Goal: Task Accomplishment & Management: Manage account settings

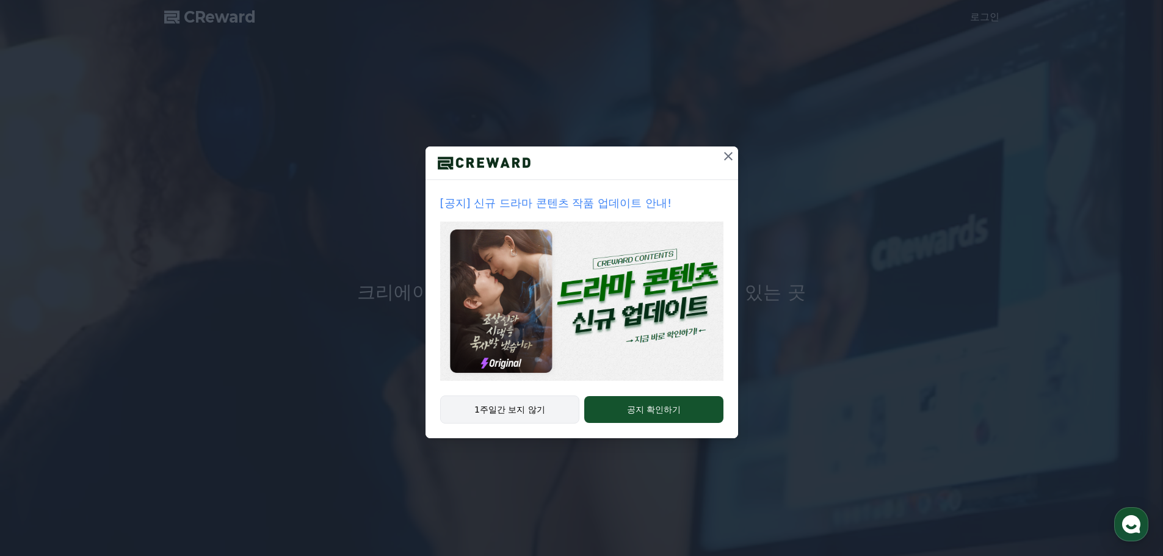
click at [513, 413] on button "1주일간 보지 않기" at bounding box center [510, 409] width 140 height 28
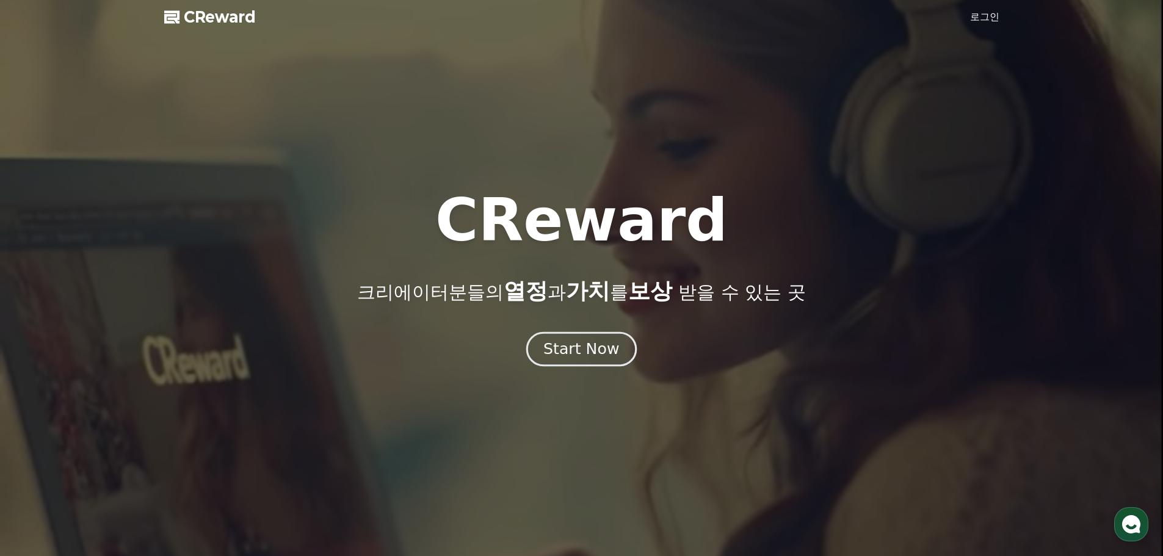
click at [576, 358] on div "Start Now" at bounding box center [581, 349] width 76 height 21
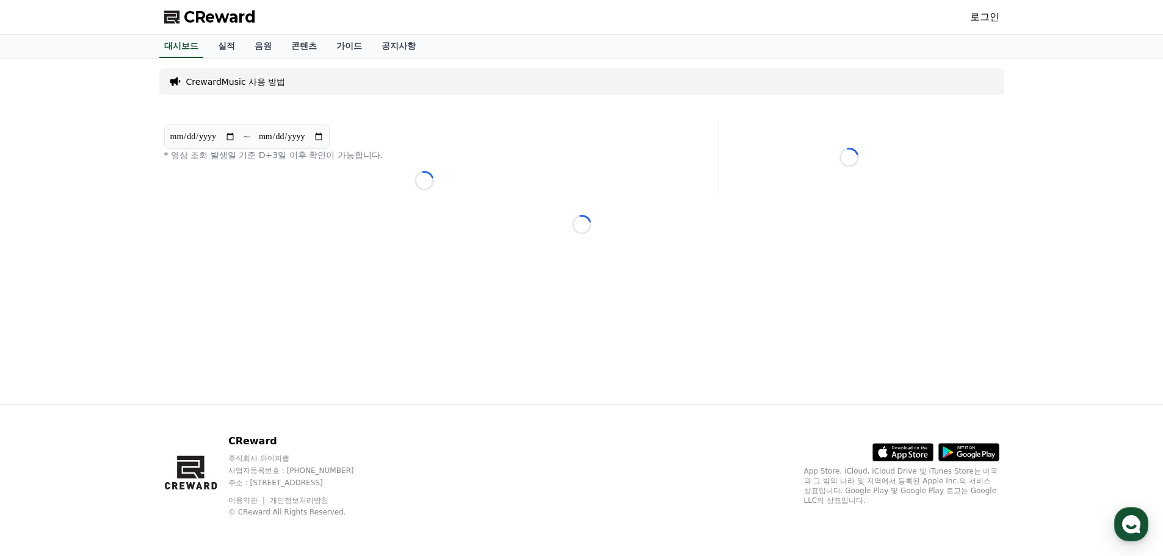
click at [248, 82] on p "CrewardMusic 사용 방법" at bounding box center [235, 82] width 99 height 12
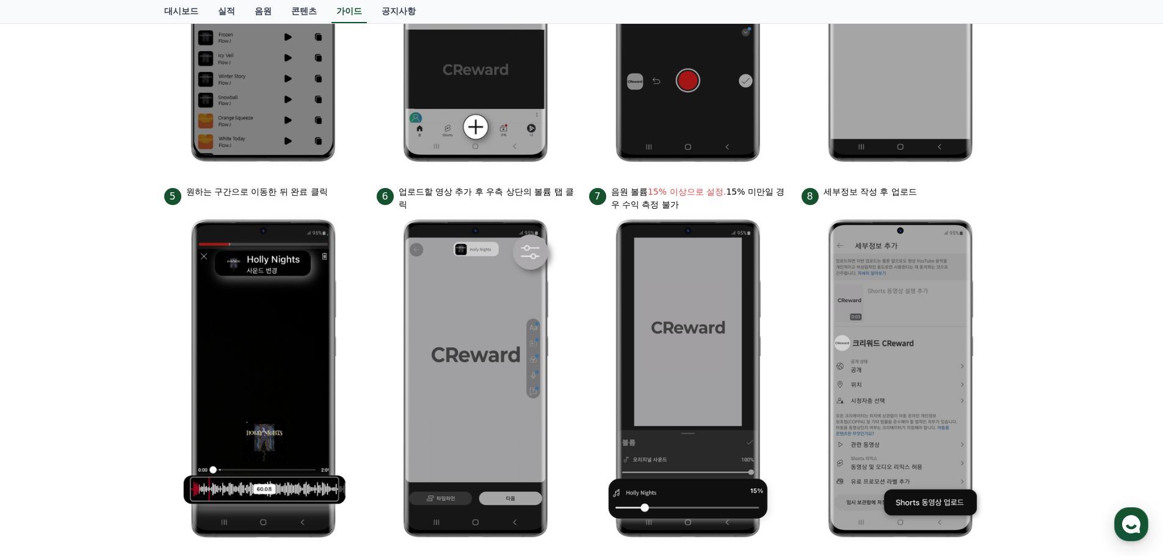
scroll to position [427, 0]
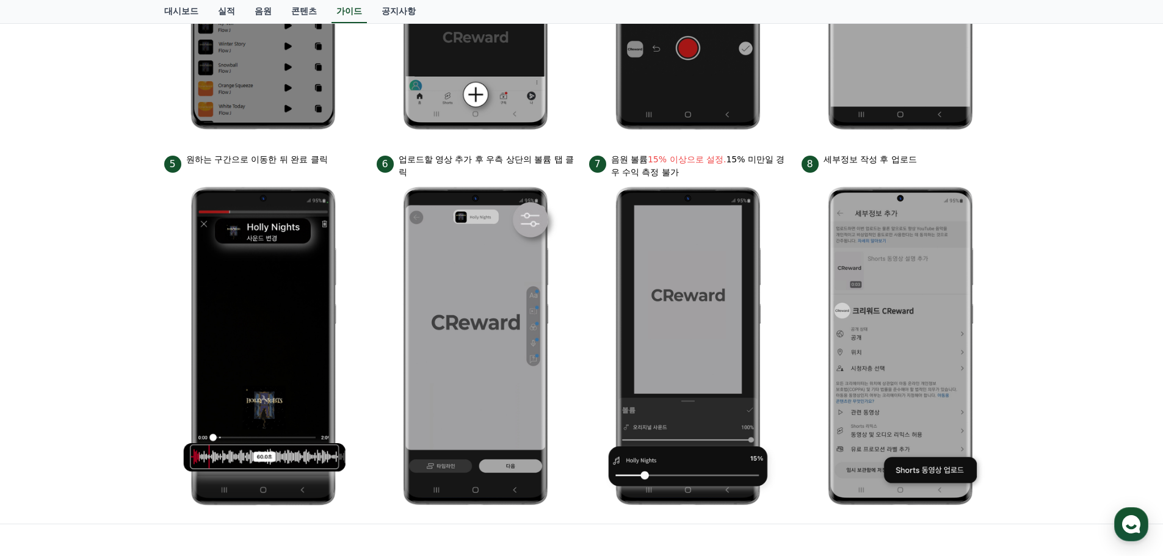
click at [1035, 328] on div "안드로이드 아이폰 PC 유튜브 영상만 사용 가능합니다. 진행방법 *영상은 최소 35초 이상으로 업로드하는 것을 권장합니다. 1 크리워드에서 이…" at bounding box center [581, 77] width 1163 height 892
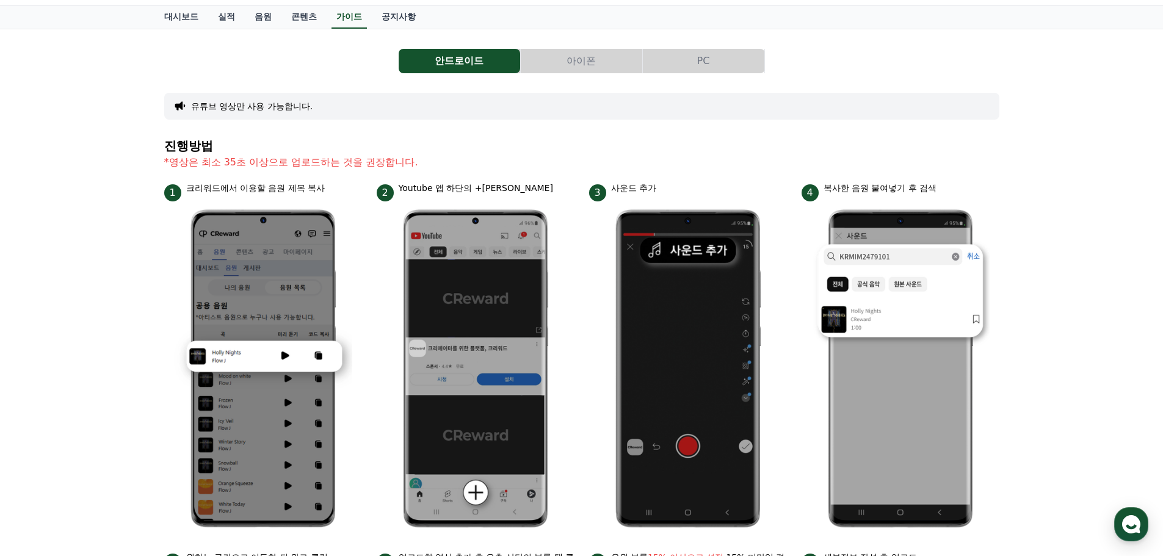
scroll to position [0, 0]
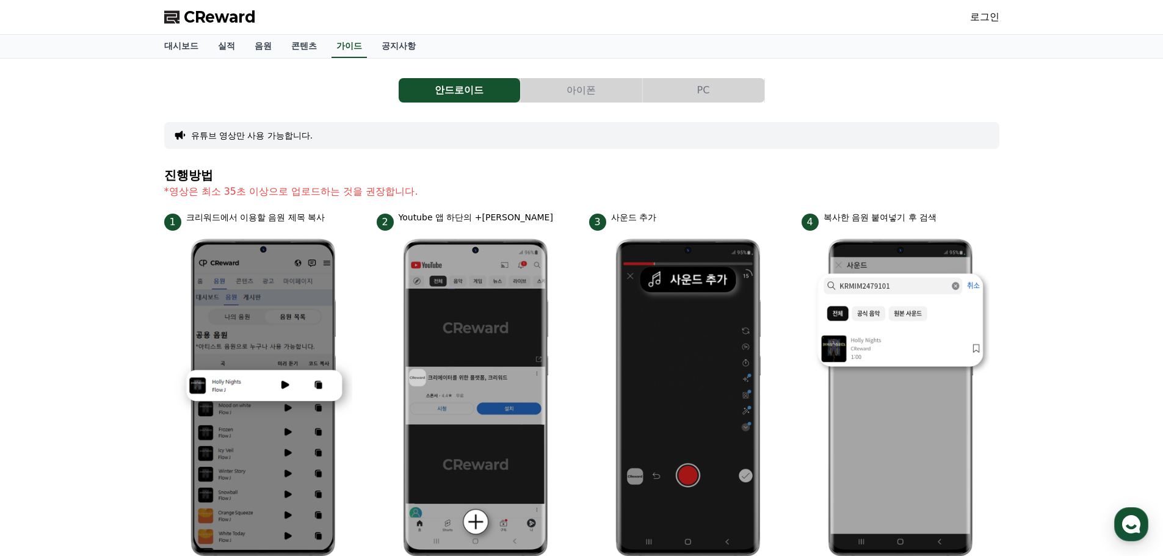
click at [697, 90] on button "PC" at bounding box center [703, 90] width 121 height 24
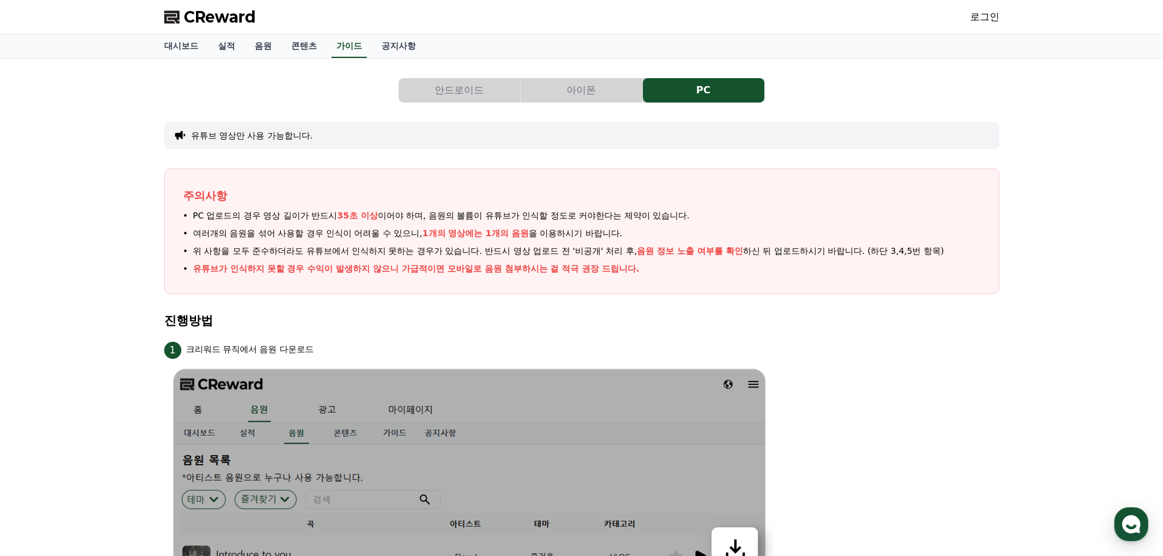
click at [448, 82] on button "안드로이드" at bounding box center [458, 90] width 121 height 24
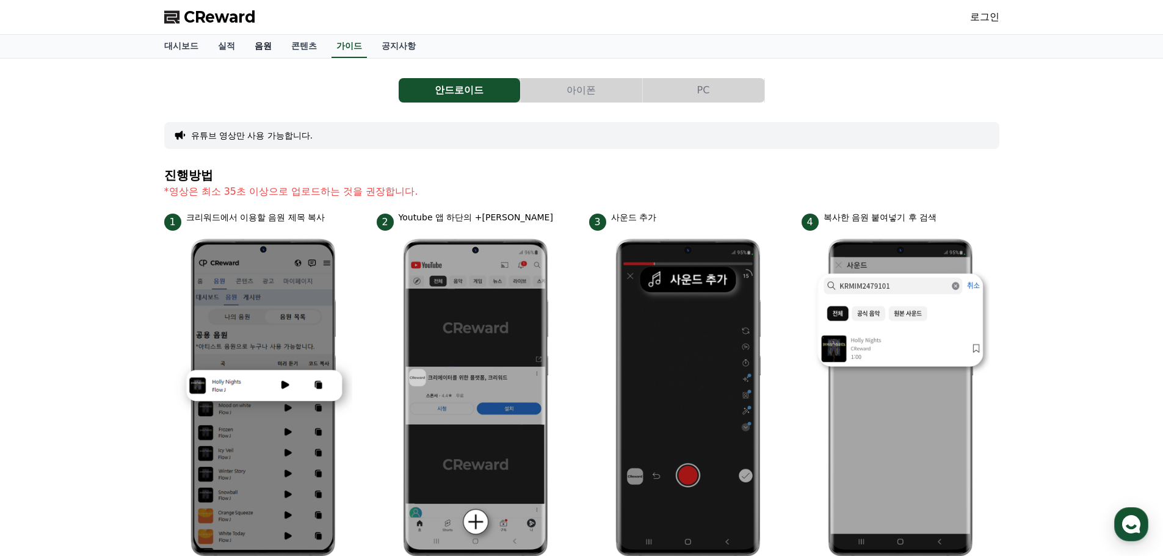
click at [273, 46] on link "음원" at bounding box center [263, 46] width 37 height 23
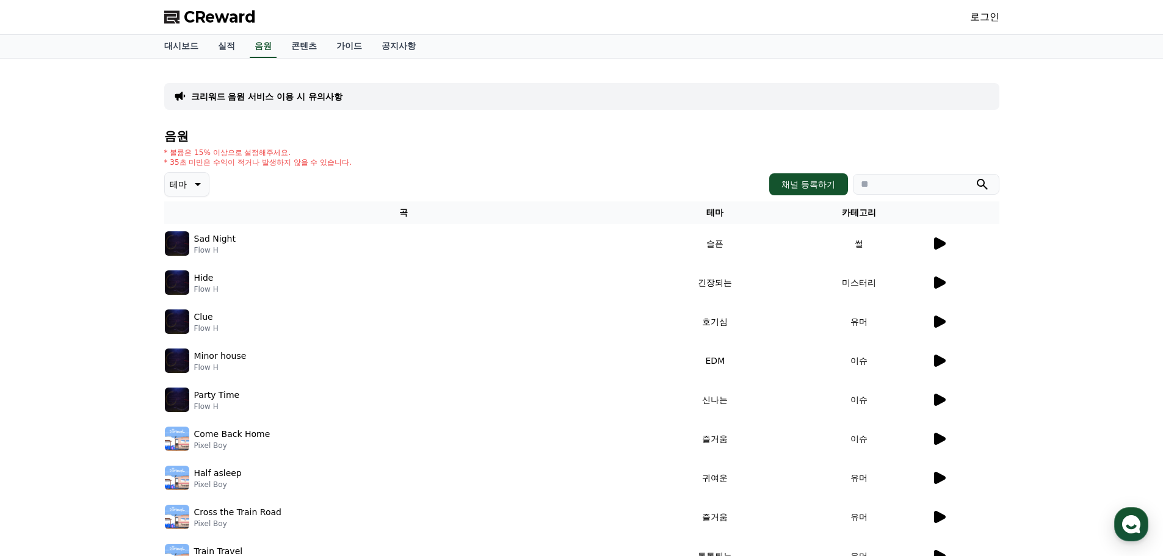
click at [944, 241] on icon at bounding box center [938, 243] width 15 height 15
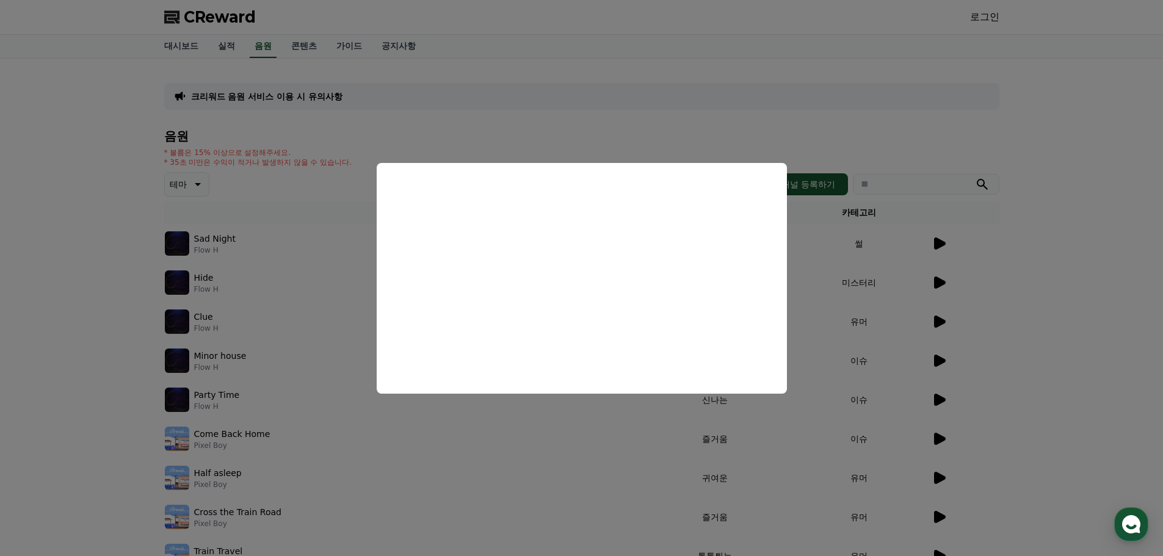
click at [815, 218] on button "close modal" at bounding box center [581, 278] width 1163 height 556
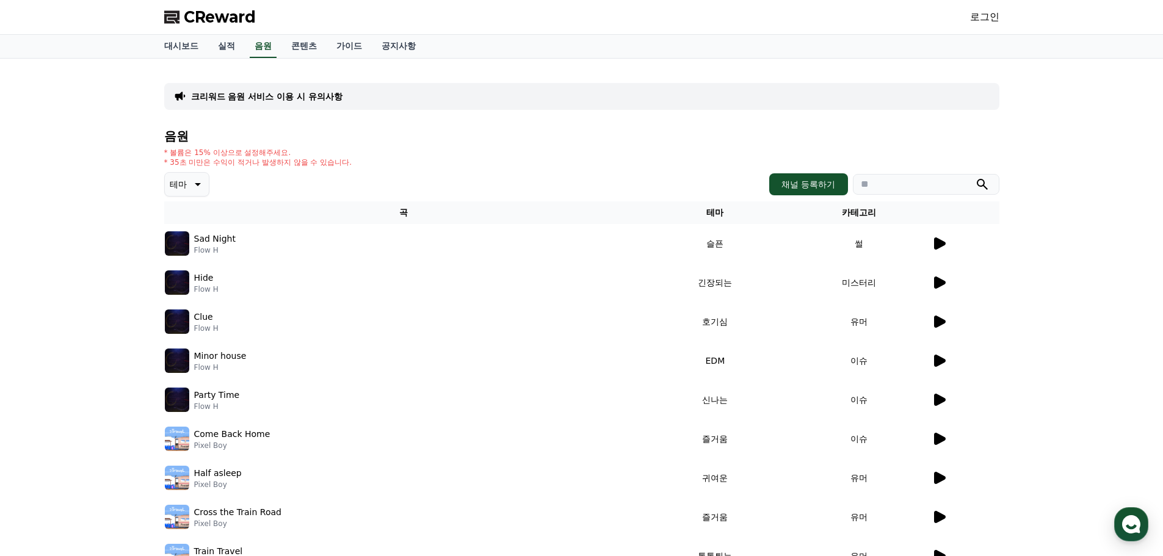
click at [940, 319] on icon at bounding box center [940, 321] width 12 height 12
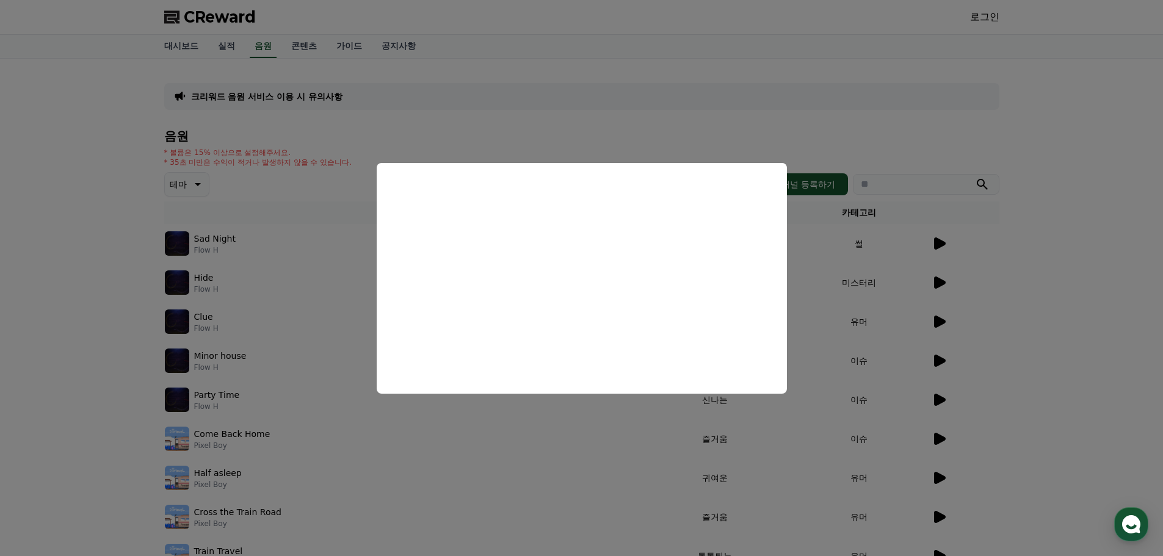
click at [1028, 320] on button "close modal" at bounding box center [581, 278] width 1163 height 556
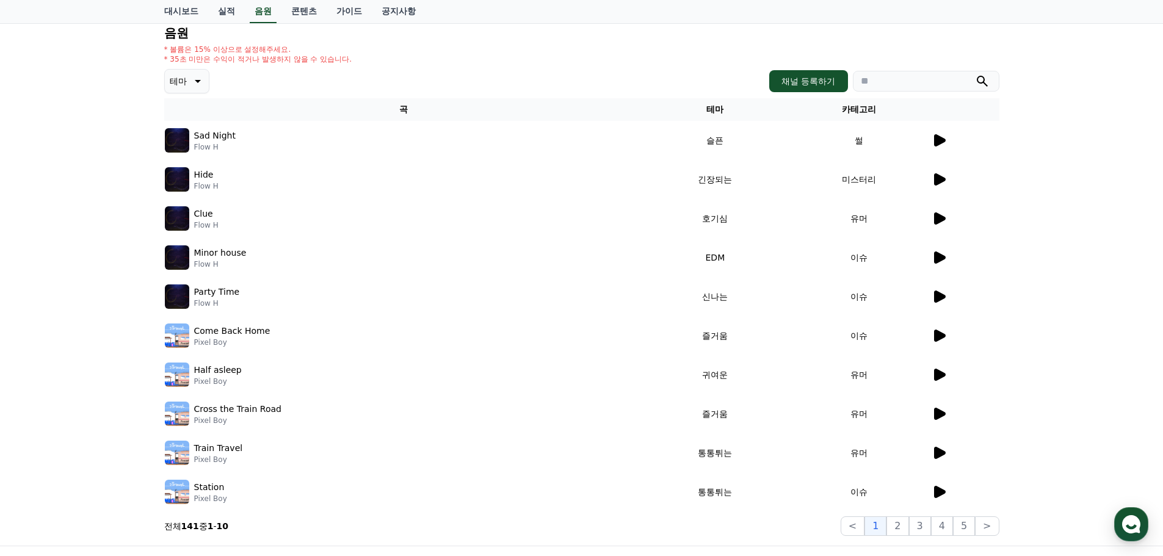
scroll to position [122, 0]
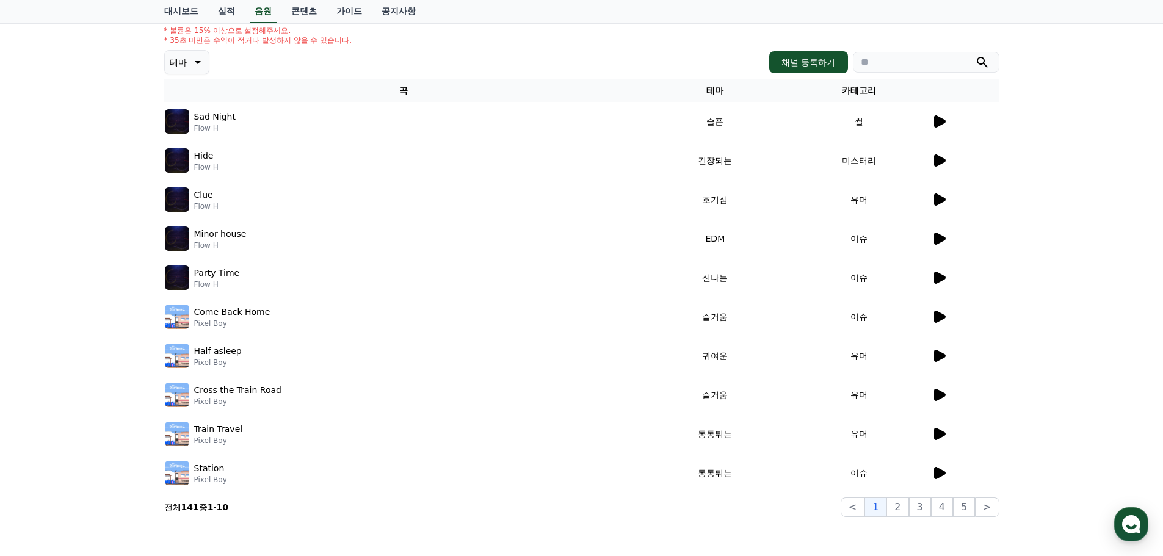
click at [936, 359] on icon at bounding box center [940, 356] width 12 height 12
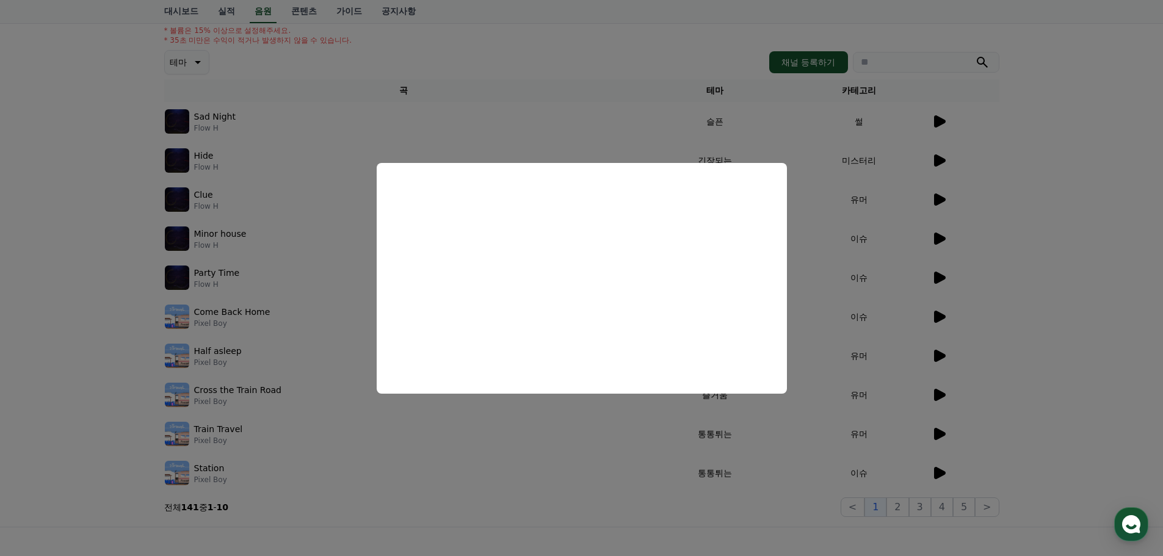
click at [1017, 402] on button "close modal" at bounding box center [581, 278] width 1163 height 556
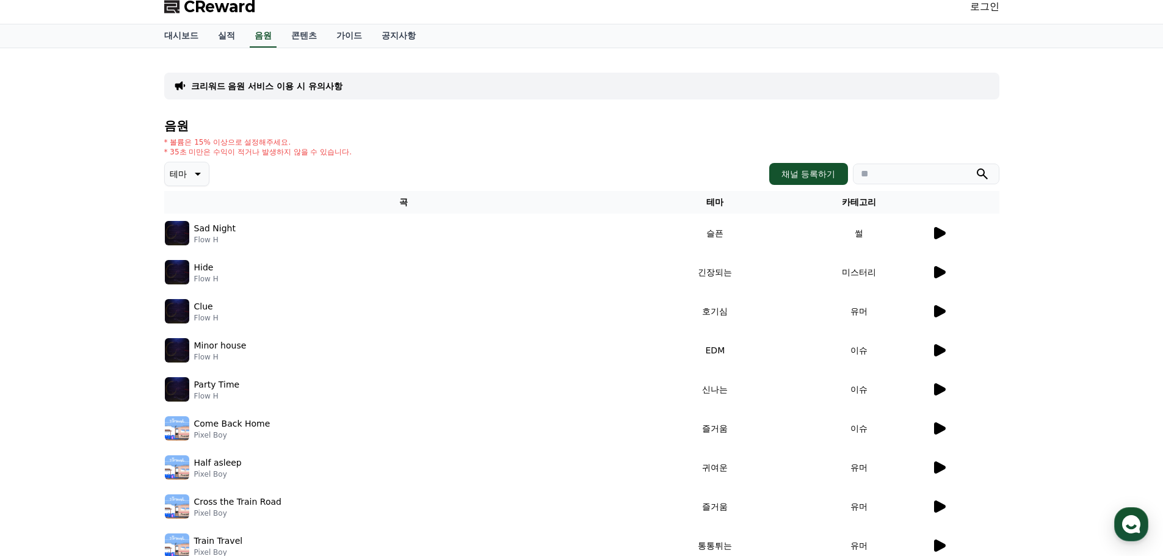
scroll to position [0, 0]
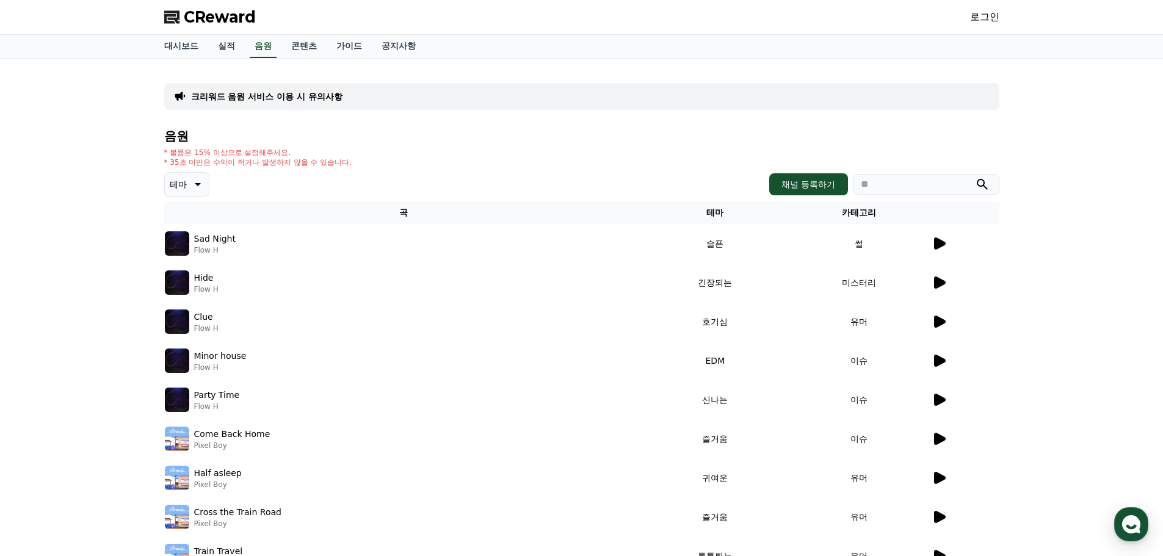
click at [186, 186] on p "테마" at bounding box center [178, 184] width 17 height 17
click at [190, 284] on button "슬픈" at bounding box center [179, 280] width 27 height 27
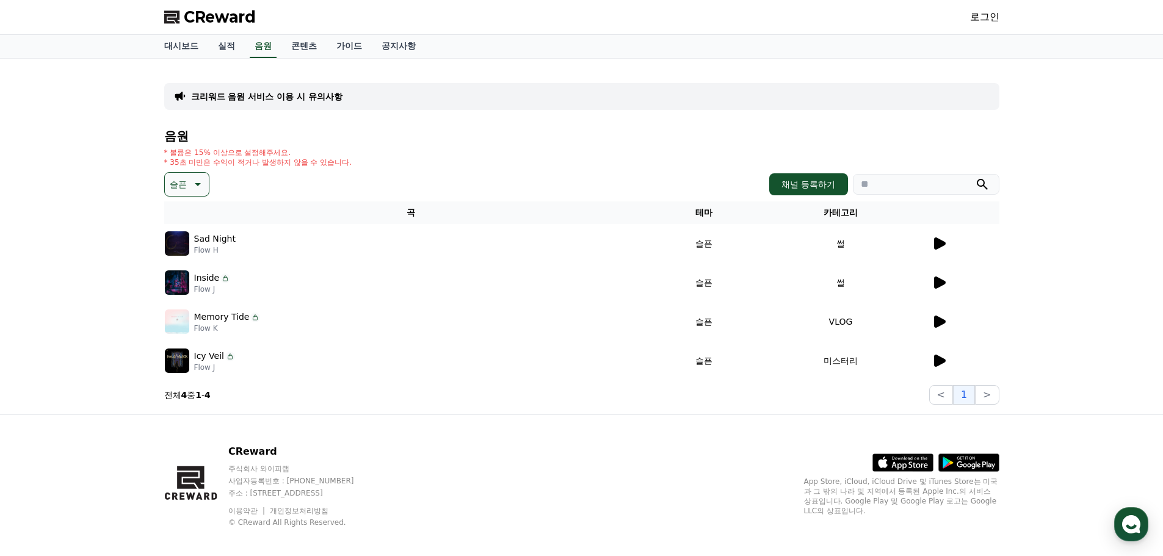
click at [935, 283] on icon at bounding box center [940, 282] width 12 height 12
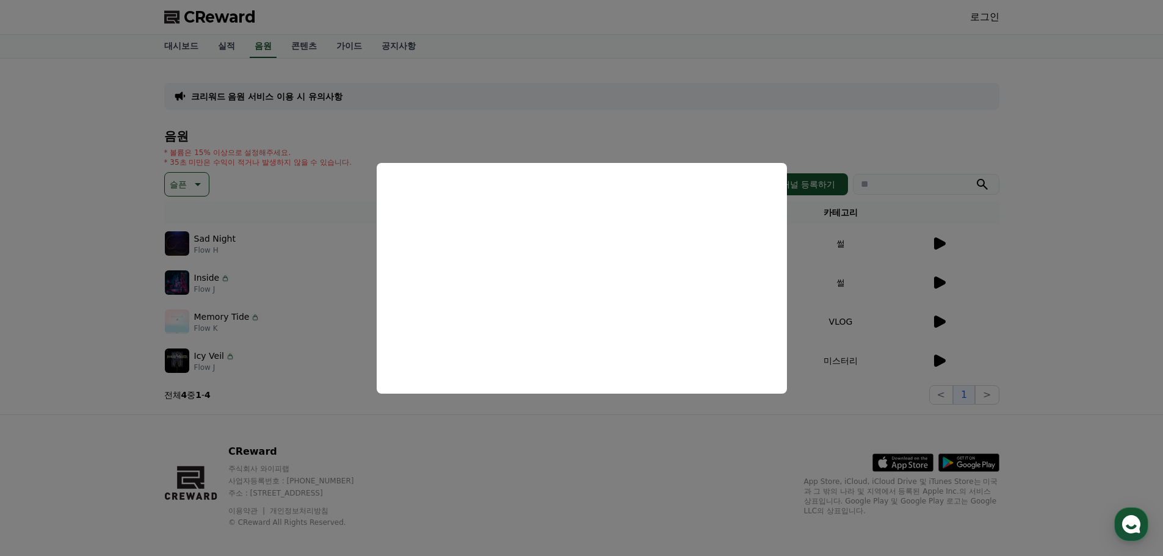
click at [489, 463] on button "close modal" at bounding box center [581, 278] width 1163 height 556
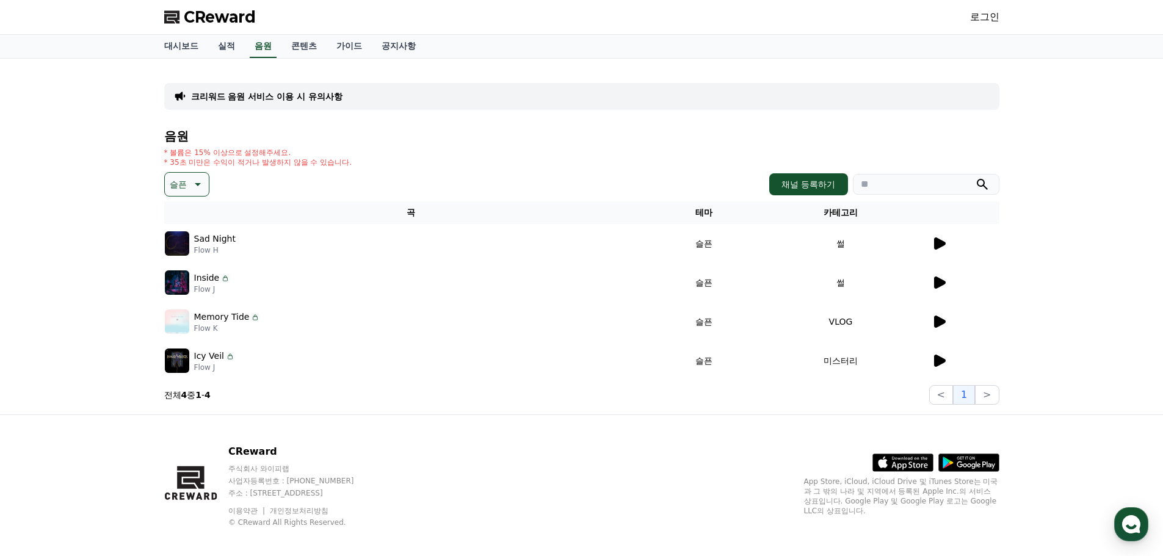
click at [937, 322] on icon at bounding box center [940, 321] width 12 height 12
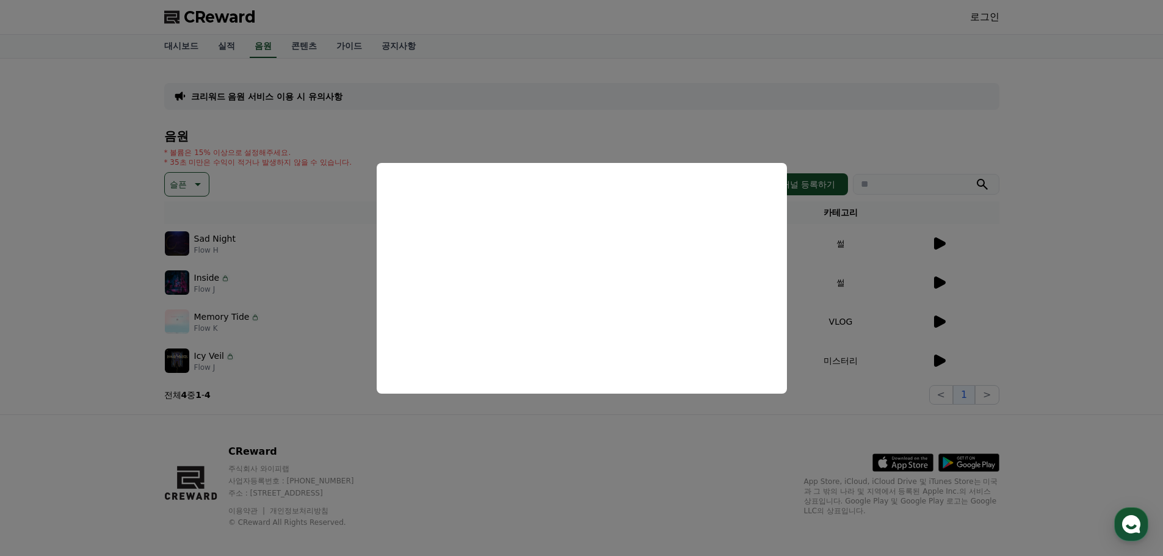
click at [902, 420] on button "close modal" at bounding box center [581, 278] width 1163 height 556
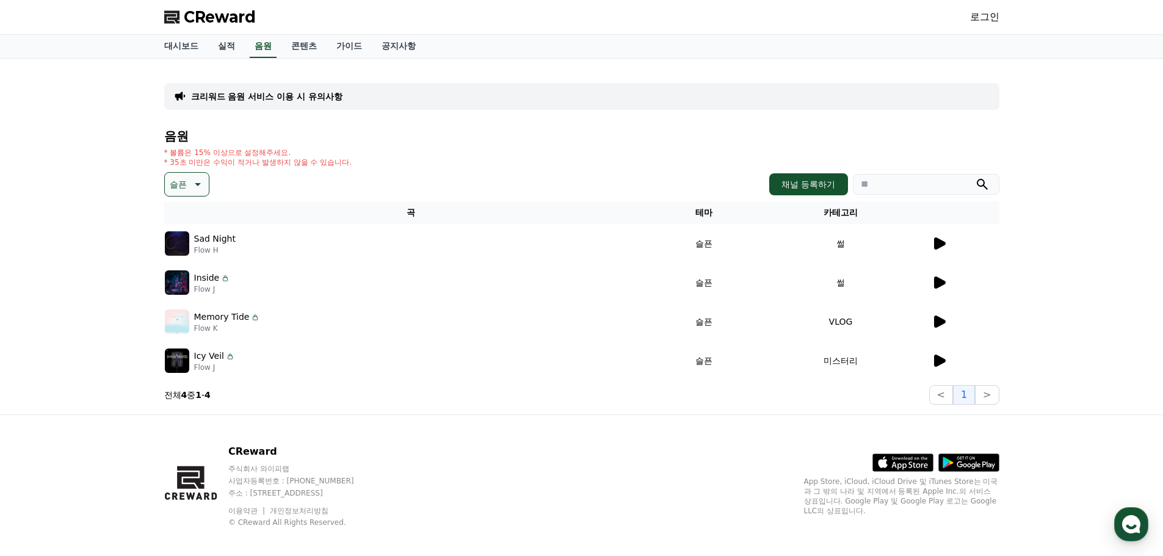
click at [935, 362] on icon at bounding box center [940, 361] width 12 height 12
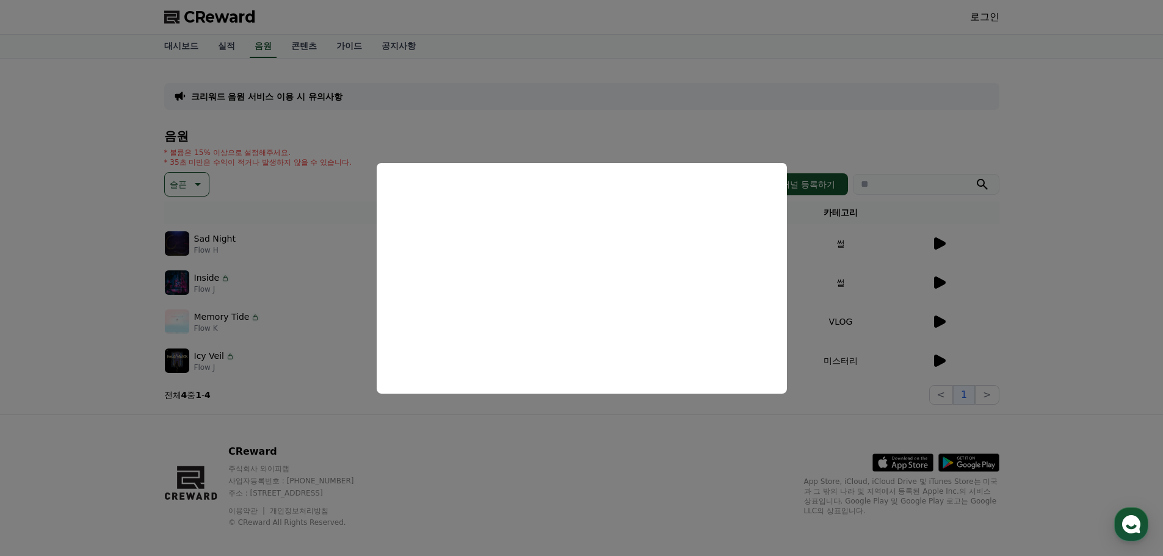
click at [785, 464] on button "close modal" at bounding box center [581, 278] width 1163 height 556
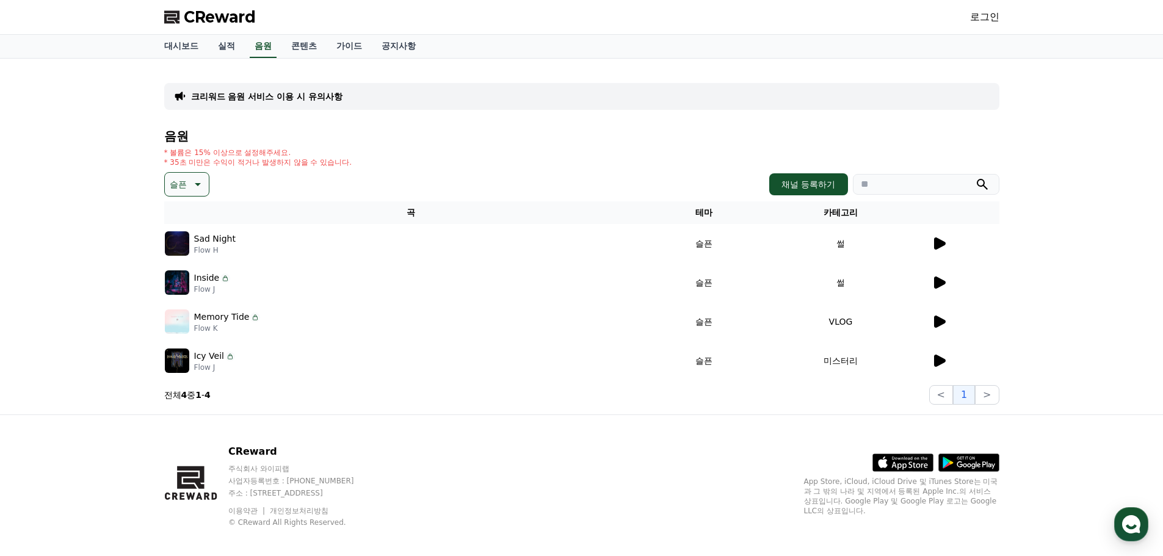
click at [940, 241] on icon at bounding box center [940, 243] width 12 height 12
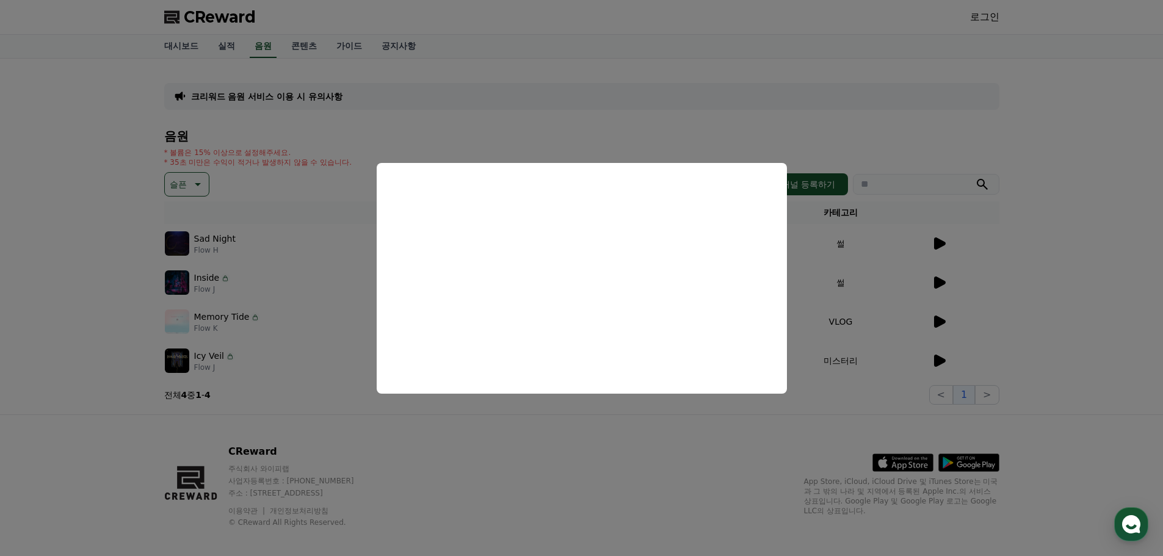
click at [654, 448] on button "close modal" at bounding box center [581, 278] width 1163 height 556
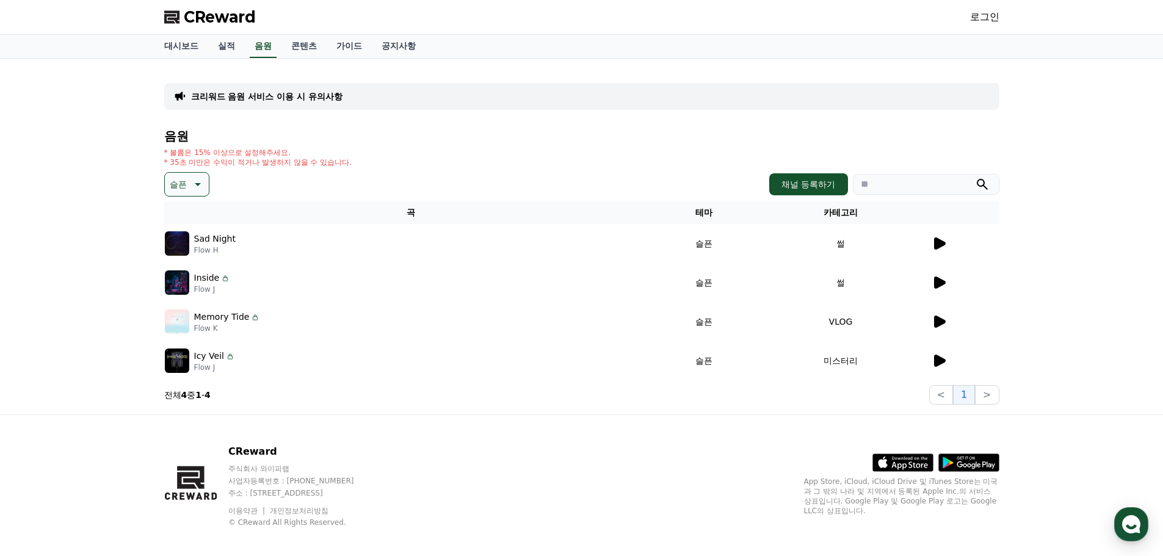
click at [196, 188] on icon at bounding box center [196, 184] width 15 height 15
click at [188, 312] on button "어두운" at bounding box center [183, 311] width 35 height 27
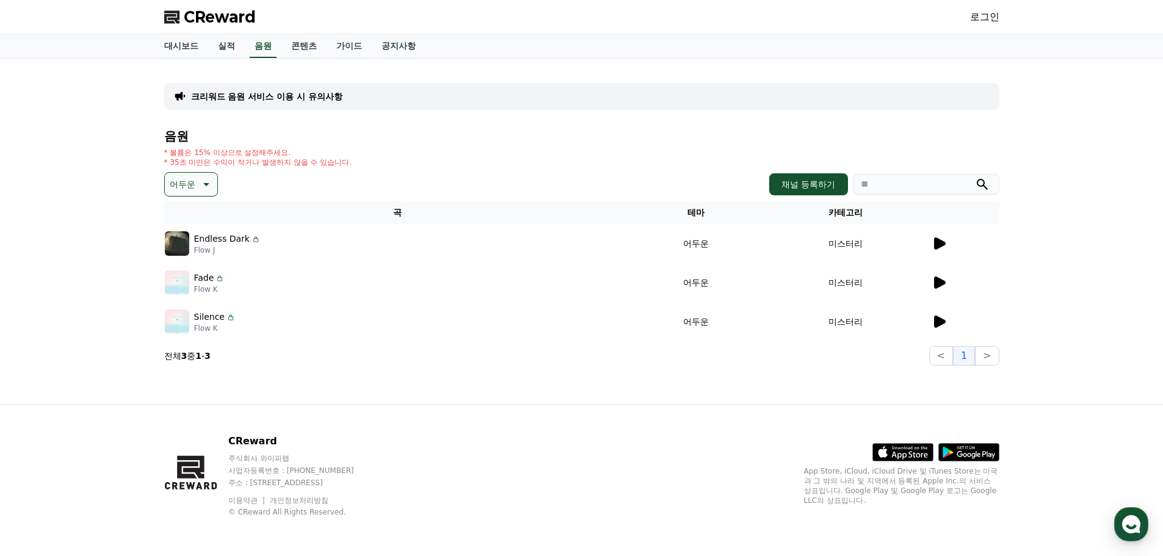
click at [937, 242] on icon at bounding box center [940, 243] width 12 height 12
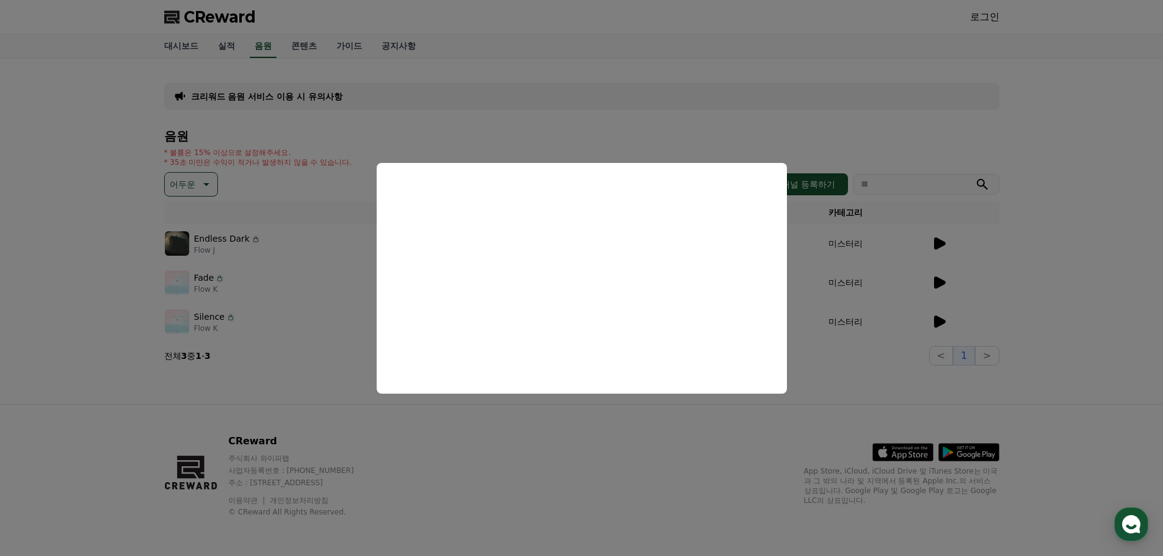
click at [846, 427] on button "close modal" at bounding box center [581, 278] width 1163 height 556
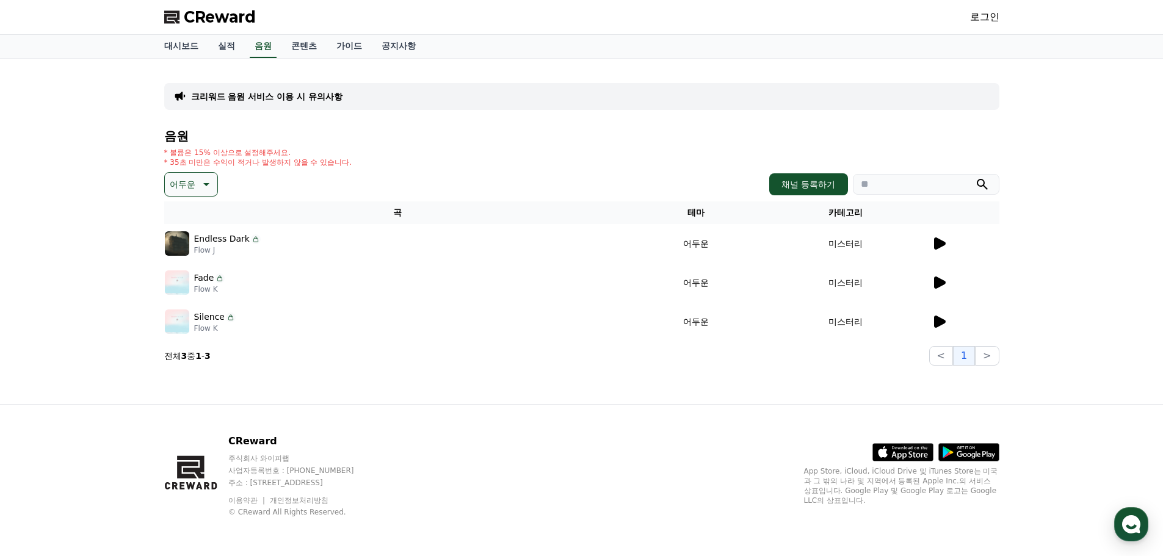
click at [198, 182] on icon at bounding box center [205, 184] width 15 height 15
click at [190, 250] on button "반전" at bounding box center [179, 255] width 27 height 27
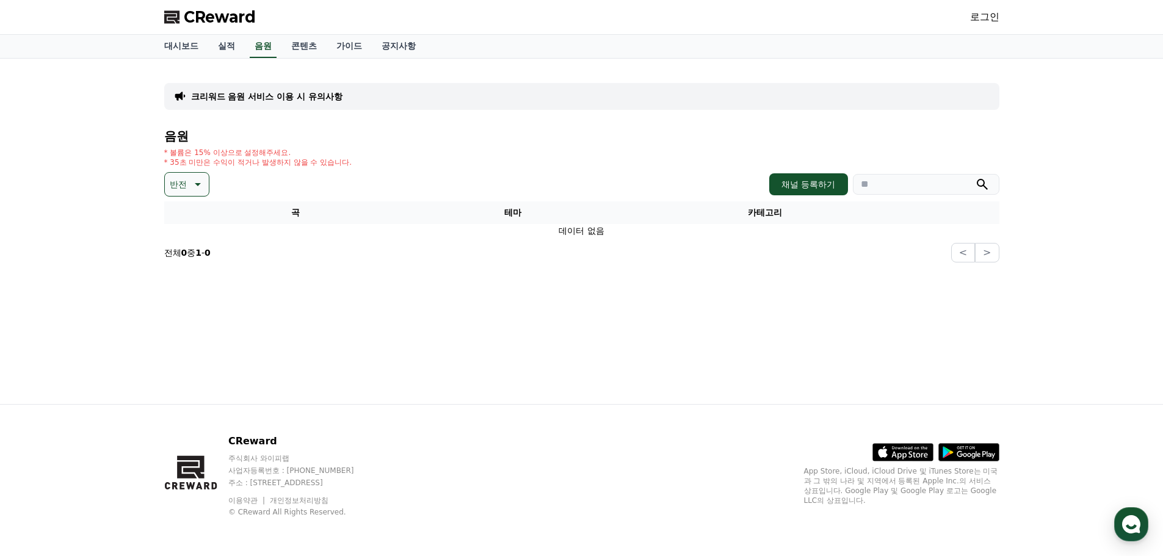
click at [195, 189] on icon at bounding box center [196, 184] width 15 height 15
click at [192, 229] on button "웅장한" at bounding box center [183, 226] width 35 height 27
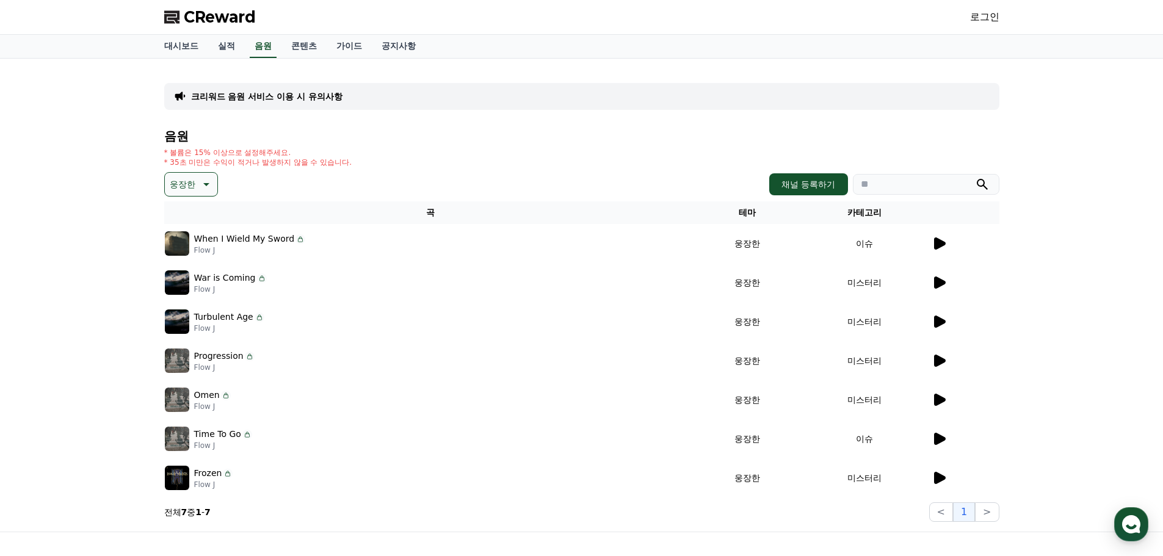
click at [940, 281] on icon at bounding box center [940, 282] width 12 height 12
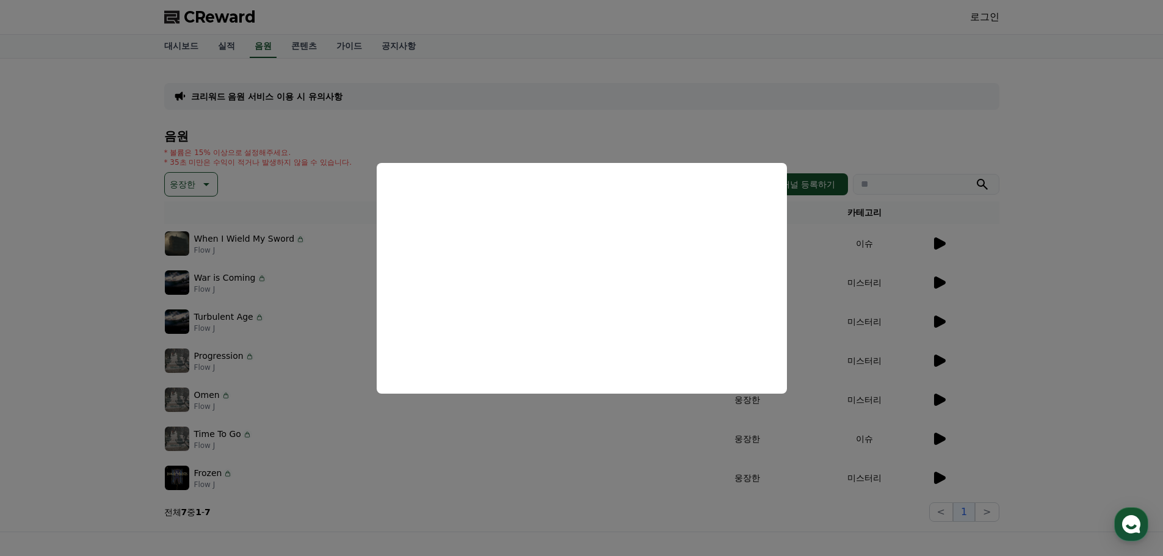
click at [575, 478] on button "close modal" at bounding box center [581, 278] width 1163 height 556
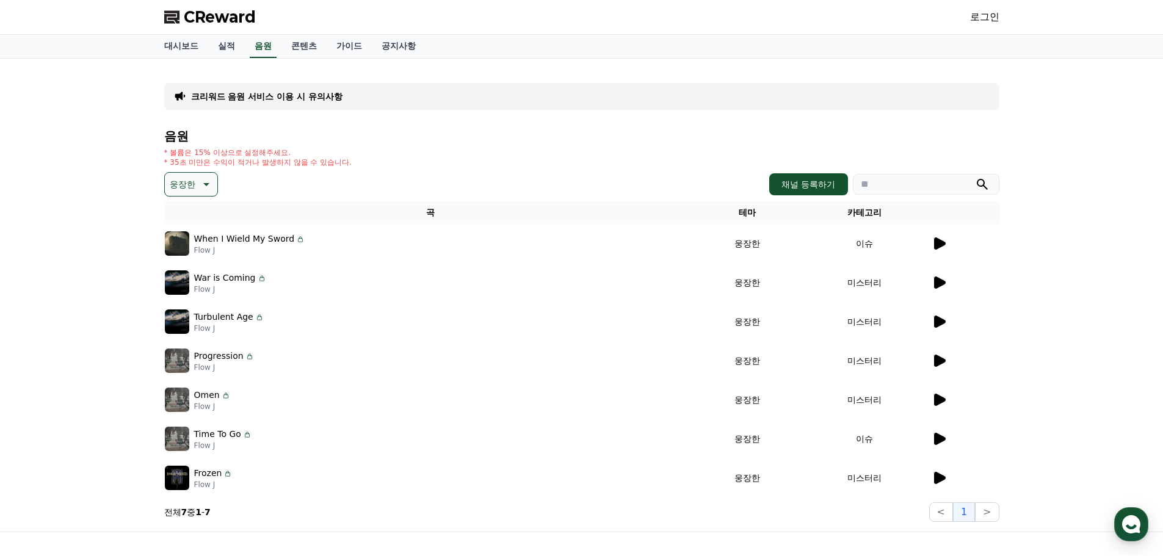
click at [939, 242] on icon at bounding box center [940, 243] width 12 height 12
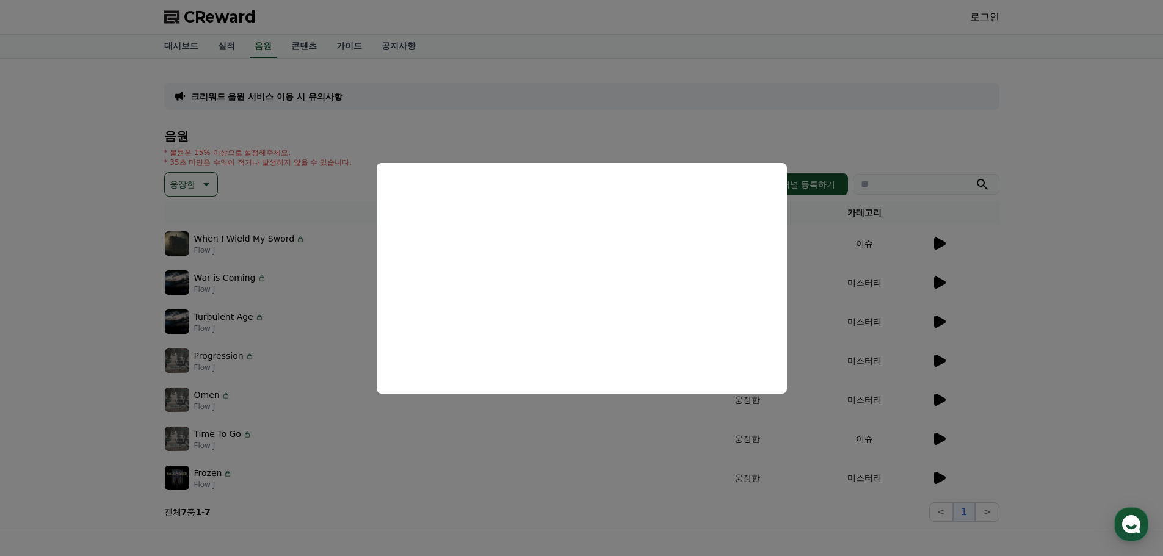
click at [585, 502] on button "close modal" at bounding box center [581, 278] width 1163 height 556
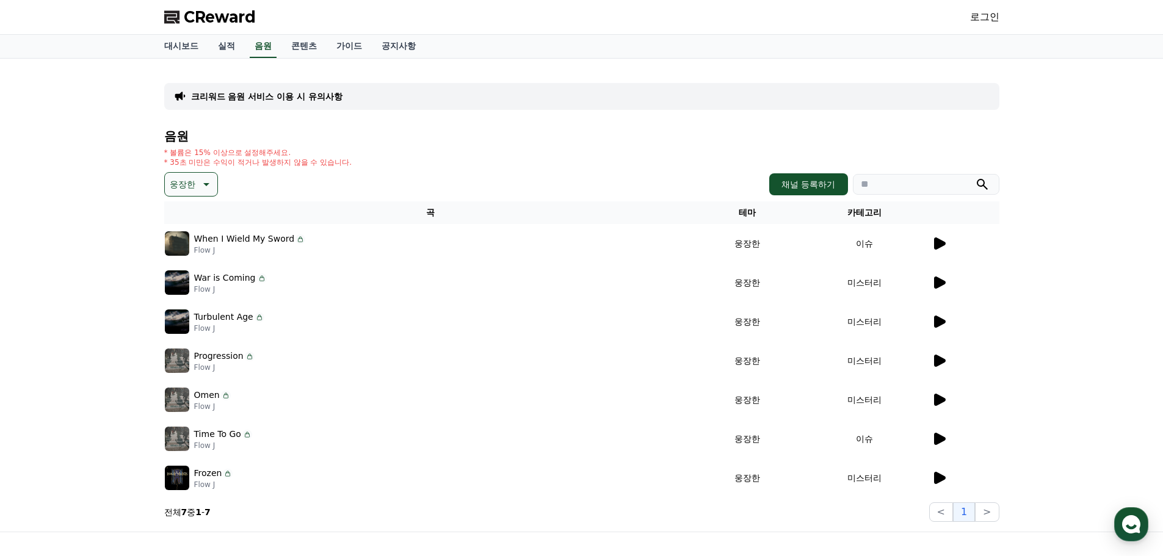
click at [195, 181] on p "웅장한" at bounding box center [183, 184] width 26 height 17
click at [195, 284] on button "신나는" at bounding box center [183, 285] width 35 height 27
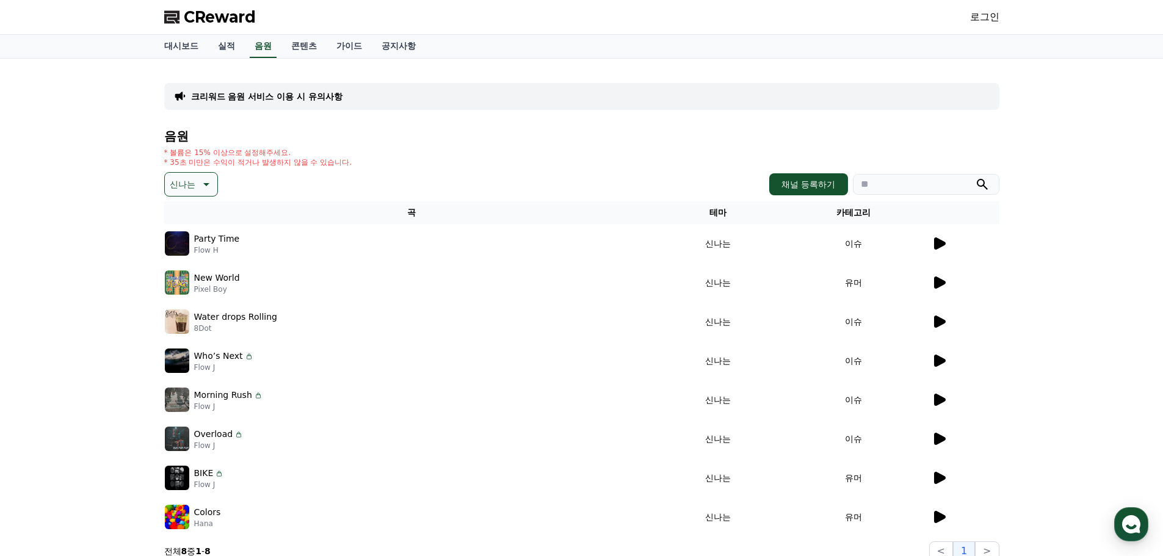
click at [937, 241] on icon at bounding box center [940, 243] width 12 height 12
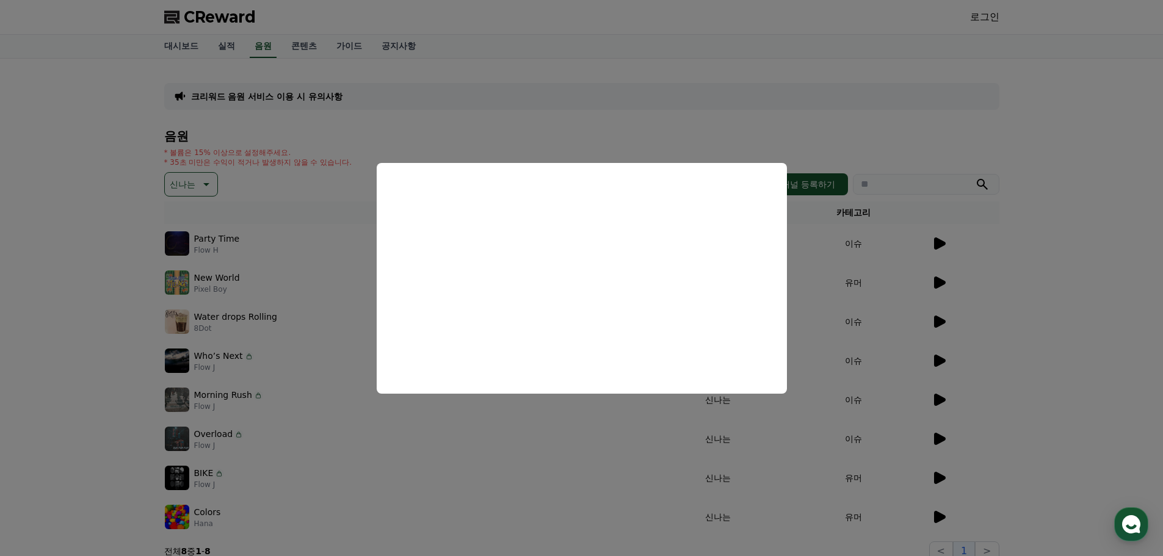
click at [940, 278] on button "close modal" at bounding box center [581, 278] width 1163 height 556
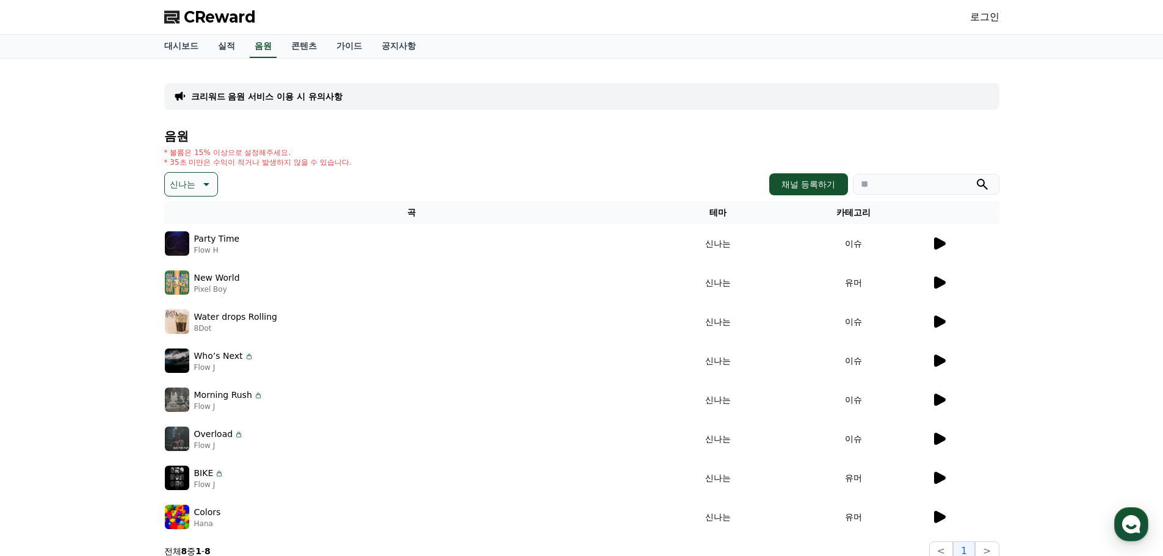
click at [936, 284] on icon at bounding box center [940, 282] width 12 height 12
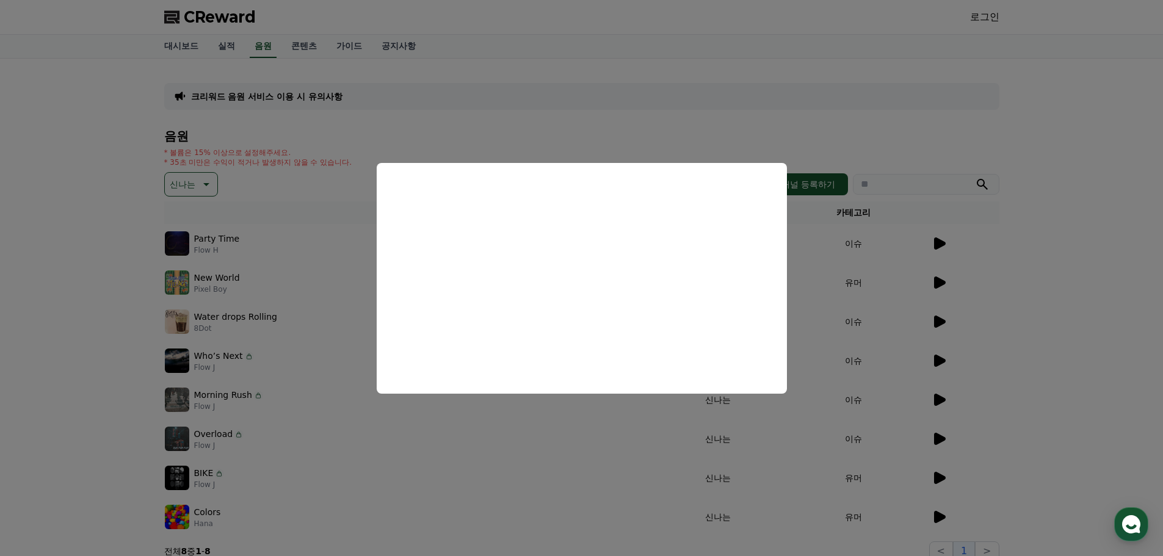
click at [518, 478] on button "close modal" at bounding box center [581, 278] width 1163 height 556
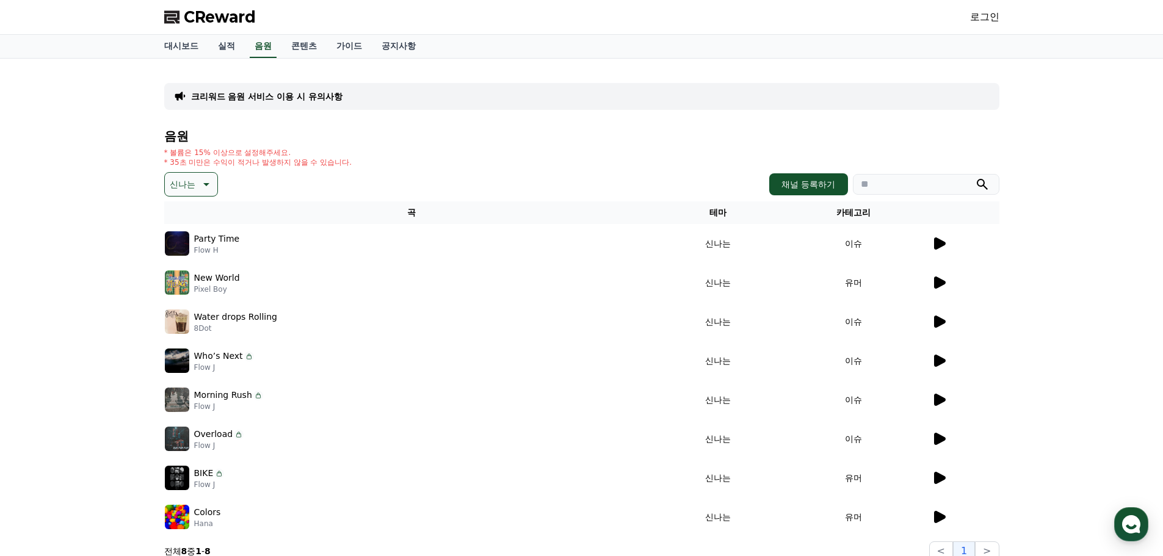
click at [198, 189] on icon at bounding box center [205, 184] width 15 height 15
click at [190, 292] on button "EDM" at bounding box center [180, 292] width 29 height 27
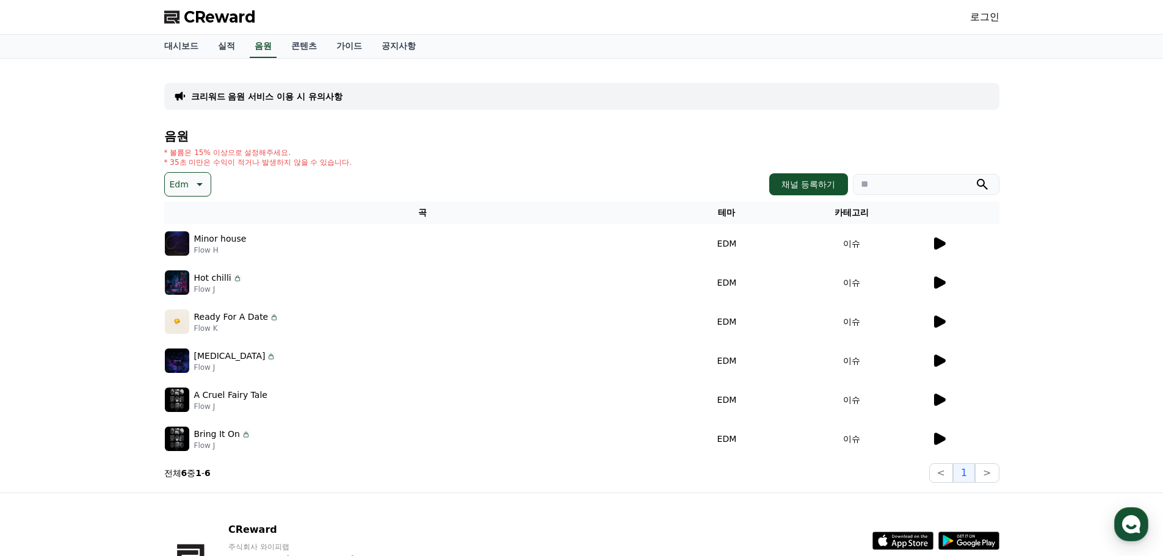
click at [943, 251] on td at bounding box center [965, 243] width 68 height 39
click at [940, 245] on icon at bounding box center [940, 243] width 12 height 12
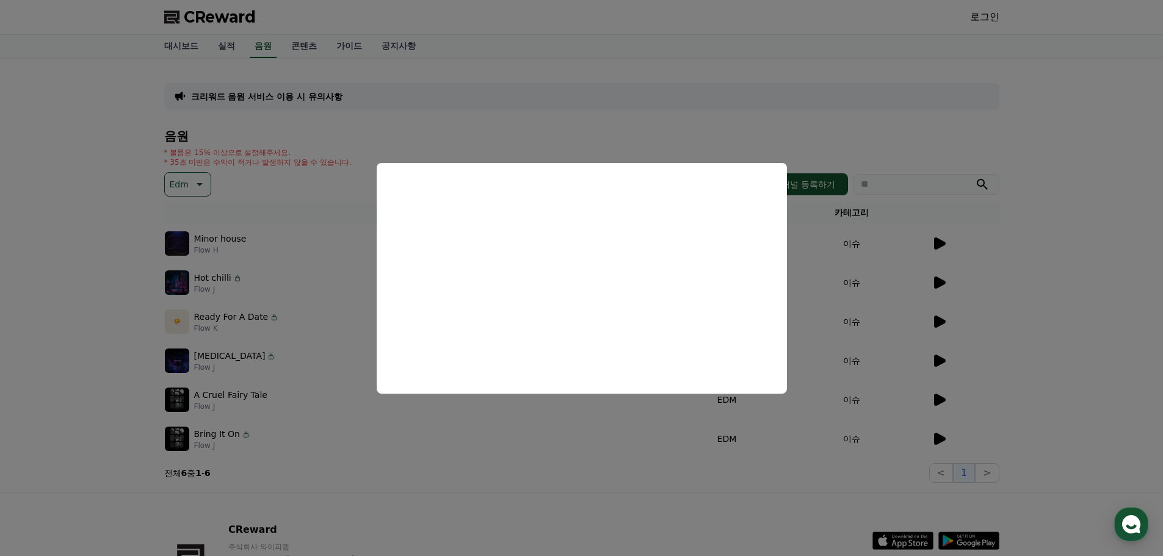
click at [993, 283] on button "close modal" at bounding box center [581, 278] width 1163 height 556
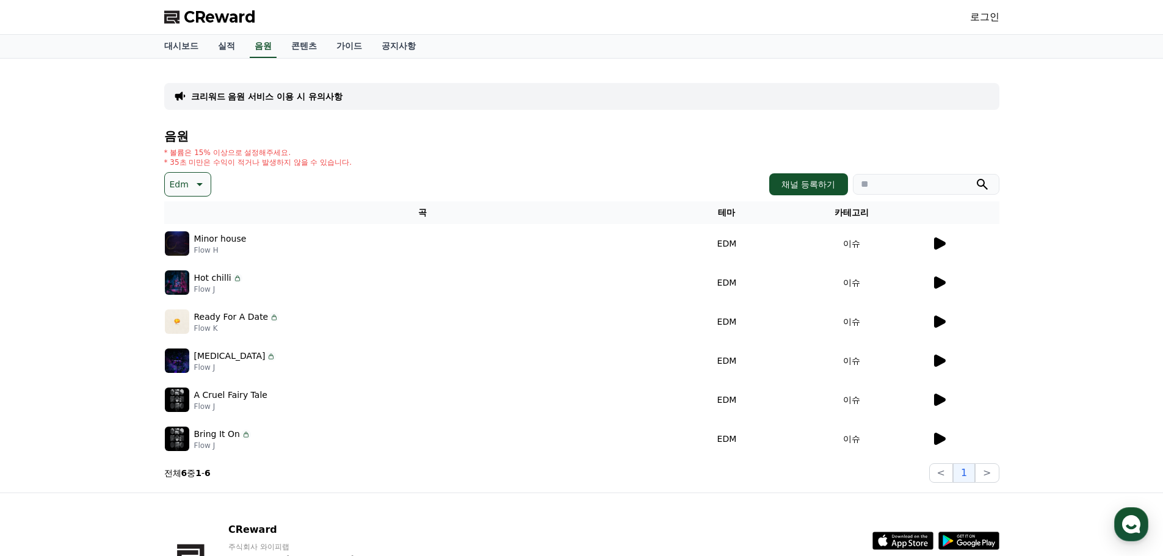
click at [934, 283] on icon at bounding box center [940, 282] width 12 height 12
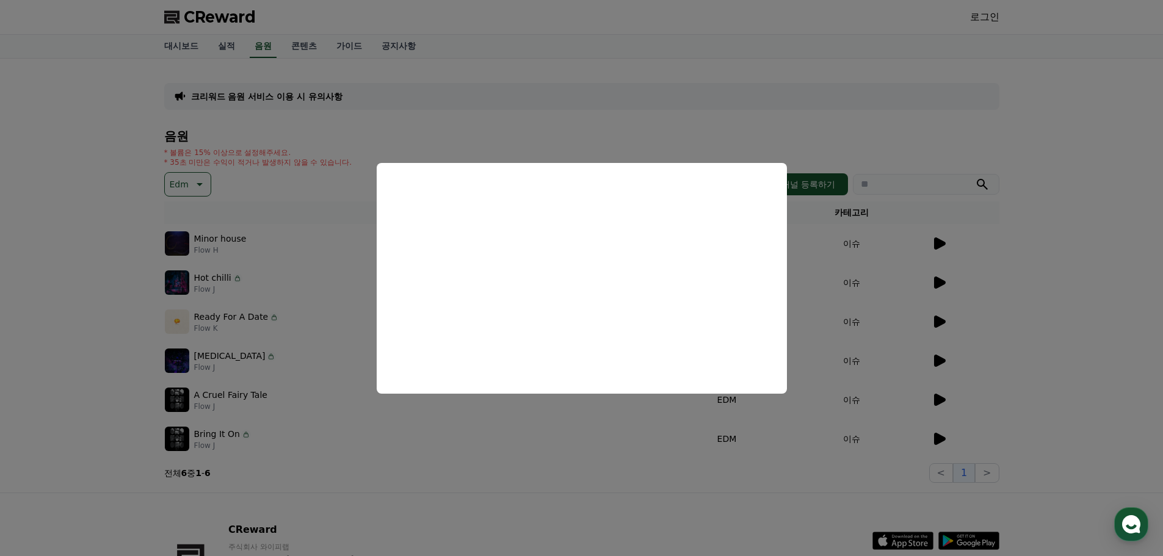
click at [959, 325] on button "close modal" at bounding box center [581, 278] width 1163 height 556
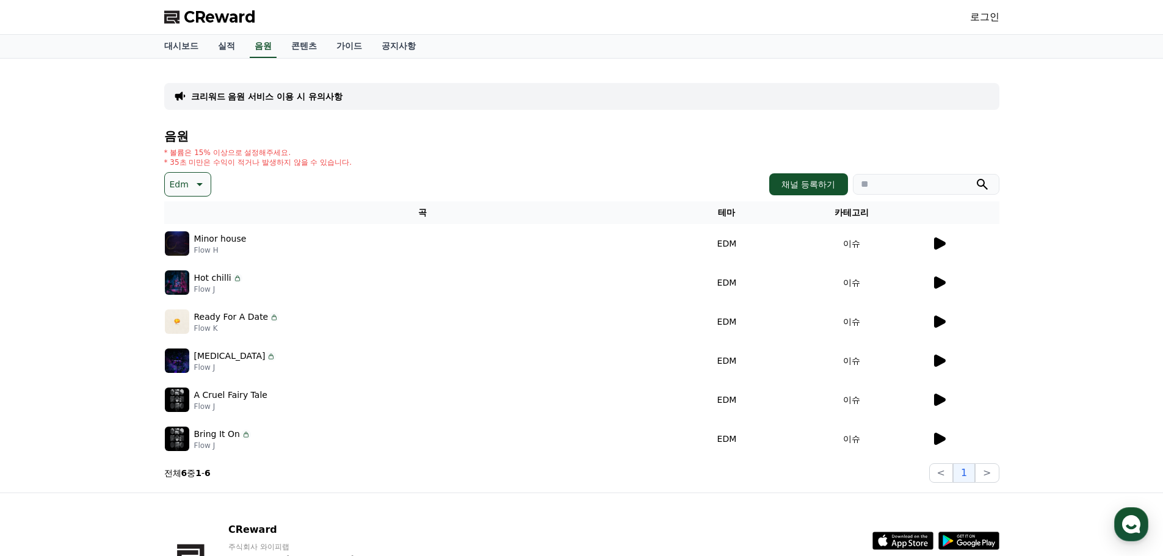
click at [942, 325] on icon at bounding box center [938, 321] width 15 height 15
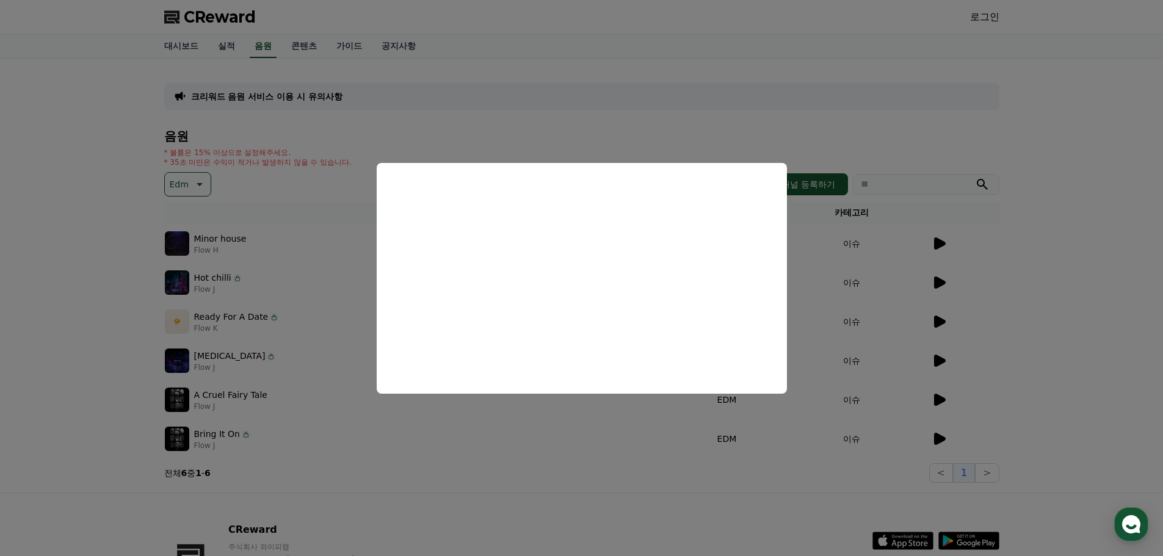
click at [937, 400] on button "close modal" at bounding box center [581, 278] width 1163 height 556
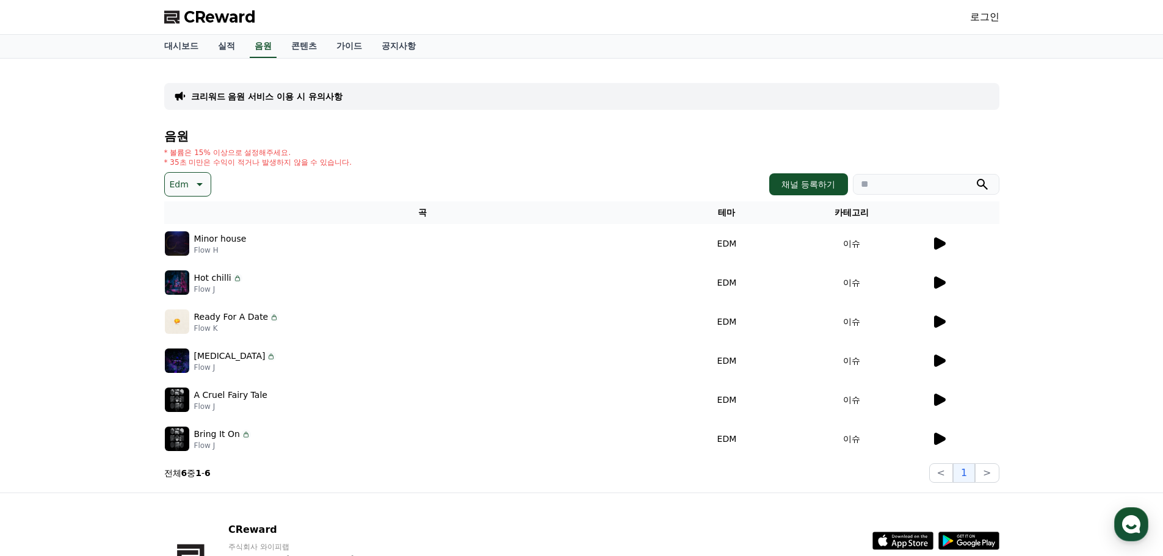
click at [939, 400] on icon at bounding box center [940, 400] width 12 height 12
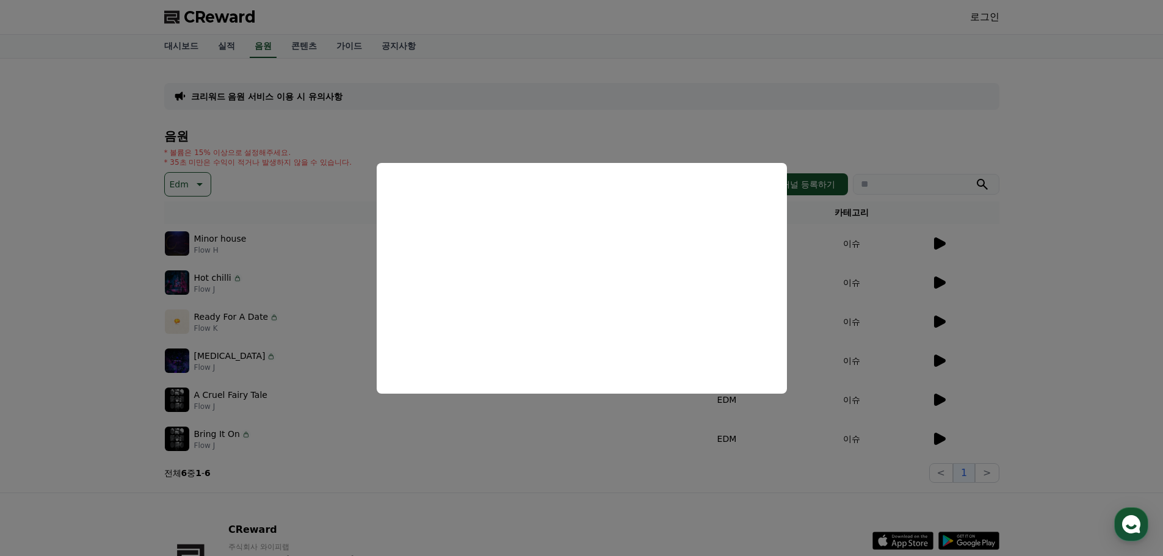
click at [1040, 288] on button "close modal" at bounding box center [581, 278] width 1163 height 556
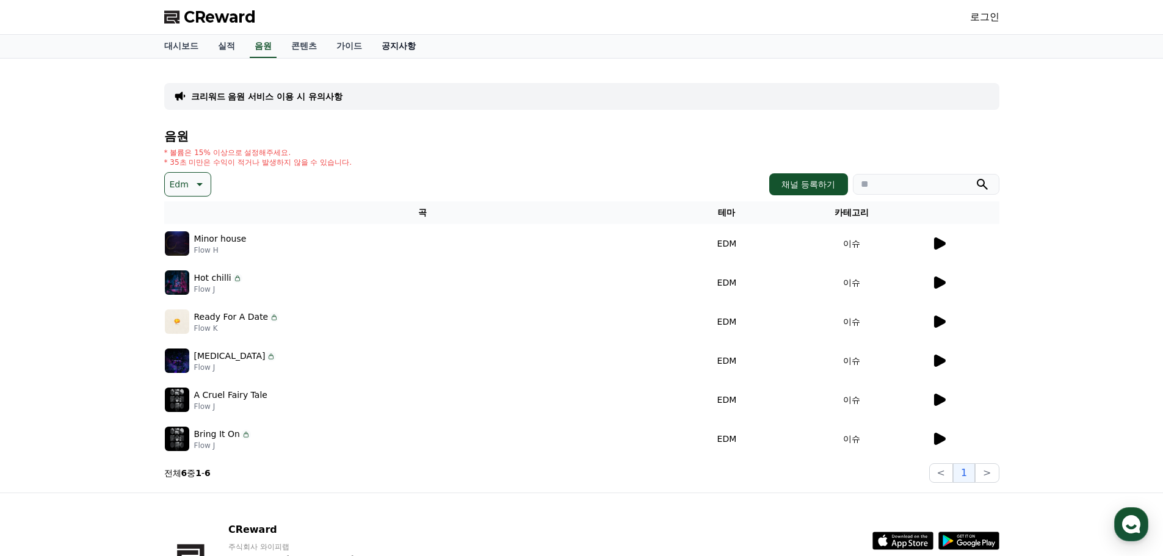
click at [400, 48] on link "공지사항" at bounding box center [399, 46] width 54 height 23
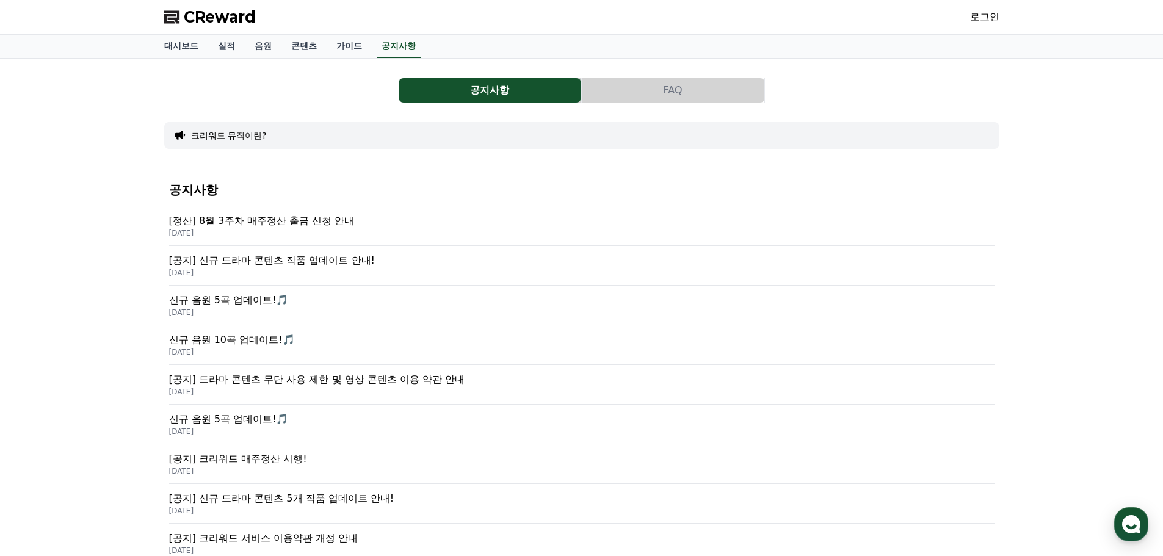
click at [324, 220] on p "[정산] 8월 3주차 매주정산 출금 신청 안내" at bounding box center [581, 221] width 825 height 15
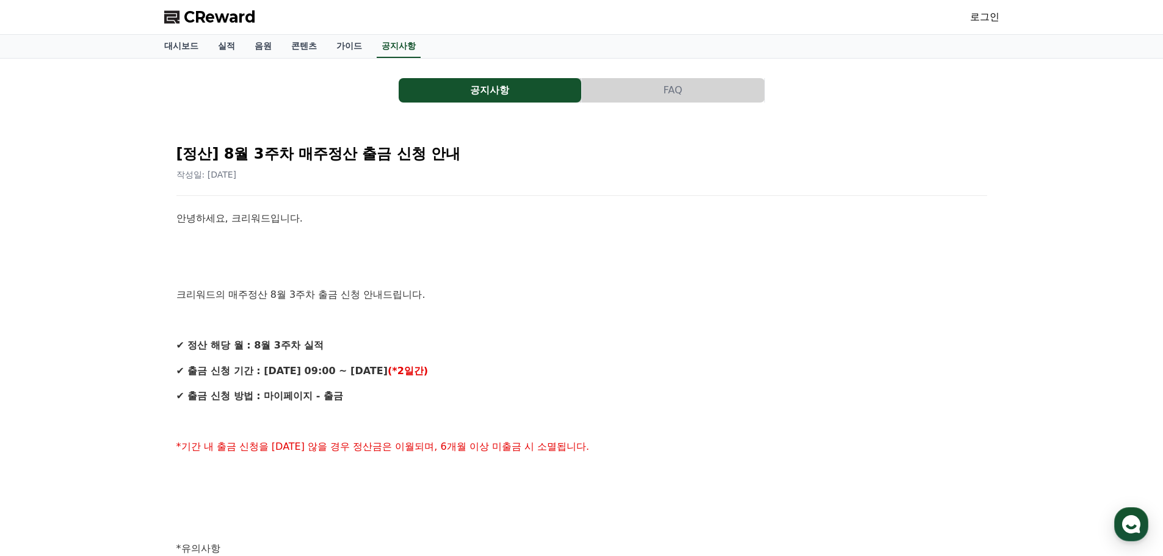
drag, startPoint x: 273, startPoint y: 374, endPoint x: 433, endPoint y: 395, distance: 160.6
click at [433, 395] on div "안녕하세요, 크리워드입니다. 크리워드의 매주정산 8월 3주차 출금 신청 안내드립니다. ✔ 정산 해당 월 : 8월 3주차 실적 ✔ 출금 신청 기…" at bounding box center [581, 561] width 810 height 701
click at [525, 407] on div "안녕하세요, 크리워드입니다. 크리워드의 매주정산 8월 3주차 출금 신청 안내드립니다. ✔ 정산 해당 월 : 8월 3주차 실적 ✔ 출금 신청 기…" at bounding box center [581, 561] width 810 height 701
click at [657, 98] on button "FAQ" at bounding box center [673, 90] width 182 height 24
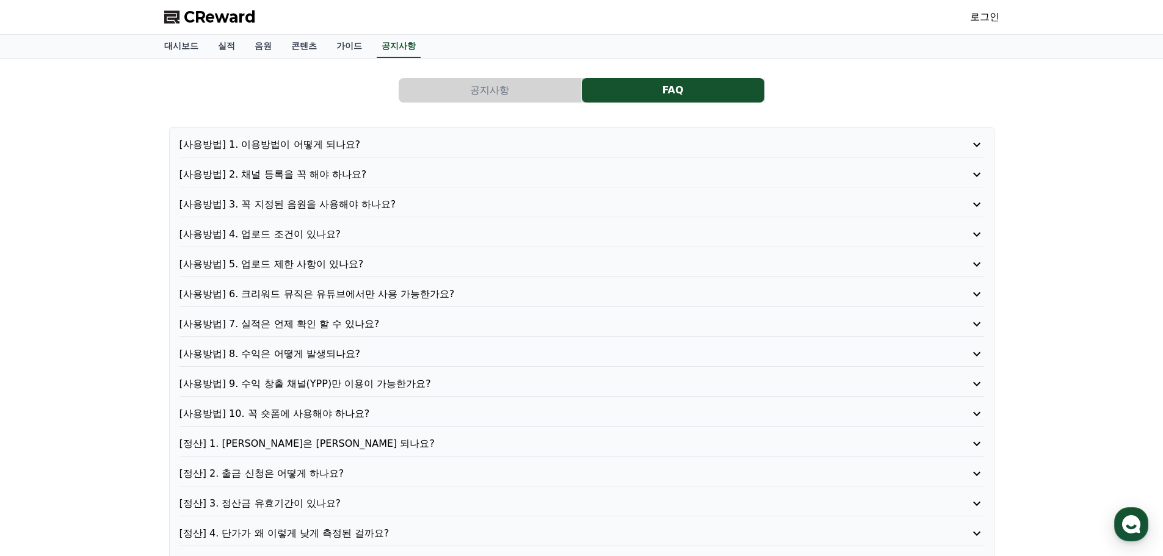
click at [336, 147] on p "[사용방법] 1. 이용방법이 어떻게 되나요?" at bounding box center [549, 144] width 740 height 15
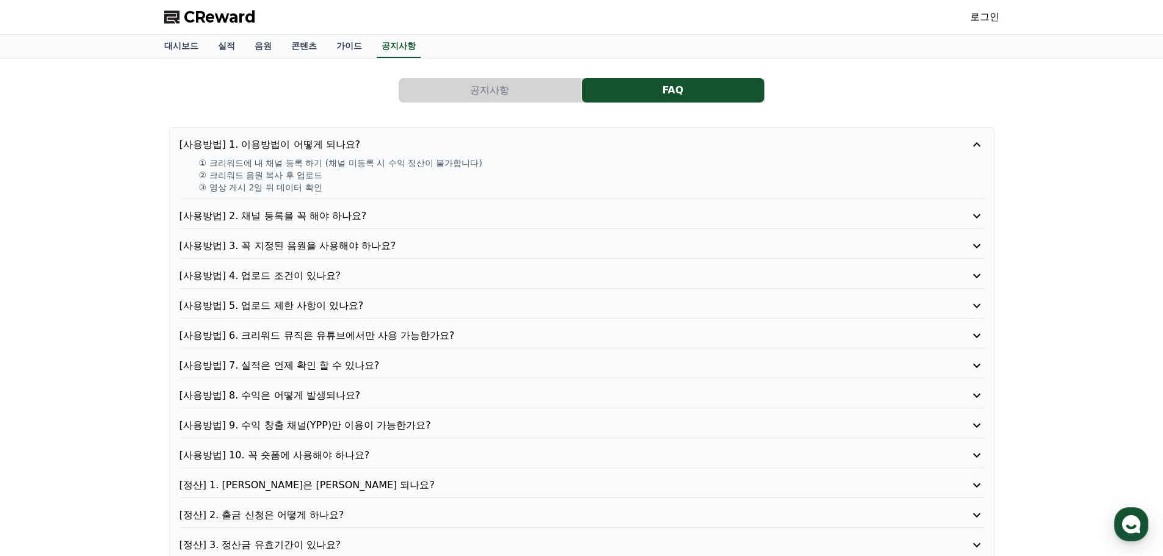
drag, startPoint x: 210, startPoint y: 164, endPoint x: 515, endPoint y: 164, distance: 305.1
click at [515, 164] on p "① 크리워드에 내 채널 등록 하기 (채널 미등록 시 수익 정산이 불가합니다)" at bounding box center [591, 163] width 785 height 12
click at [415, 180] on p "② 크리워드 음원 복사 후 업로드" at bounding box center [591, 175] width 785 height 12
drag, startPoint x: 213, startPoint y: 176, endPoint x: 337, endPoint y: 175, distance: 123.9
click at [337, 175] on p "② 크리워드 음원 복사 후 업로드" at bounding box center [591, 175] width 785 height 12
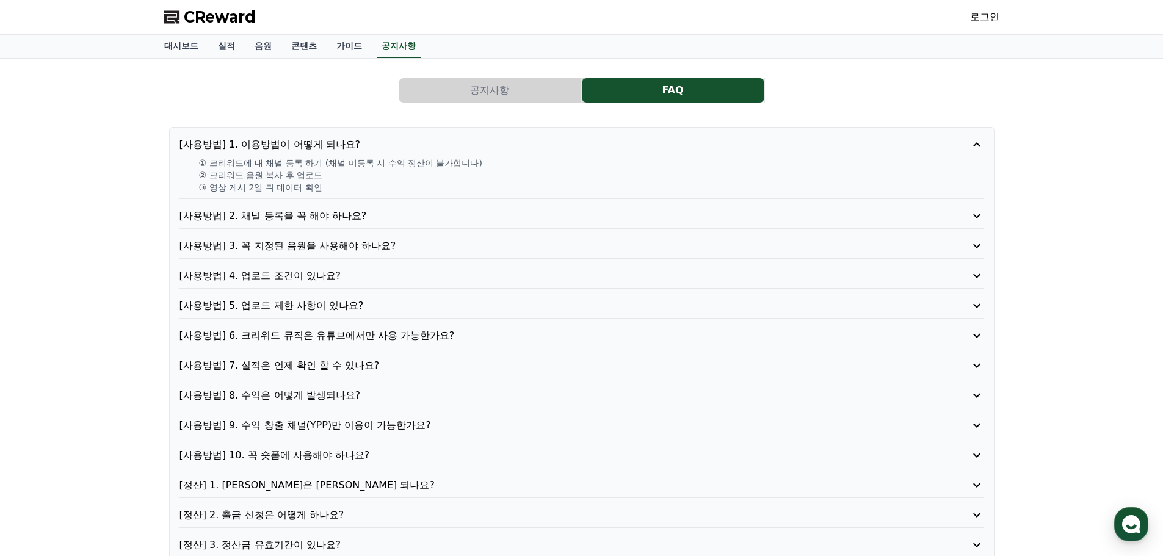
click at [323, 187] on p "③ 영상 게시 2일 뒤 데이터 확인" at bounding box center [591, 187] width 785 height 12
drag, startPoint x: 205, startPoint y: 191, endPoint x: 359, endPoint y: 190, distance: 154.4
click at [359, 190] on p "③ 영상 게시 2일 뒤 데이터 확인" at bounding box center [591, 187] width 785 height 12
click at [406, 199] on div "[사용방법] 1. 이용방법이 어떻게 되나요? ① 크리워드에 내 채널 등록 하기 (채널 미등록 시 수익 정산이 불가합니다) ② 크리워드 음원 복…" at bounding box center [581, 375] width 825 height 496
click at [356, 217] on p "[사용방법] 2. 채널 등록을 꼭 해야 하나요?" at bounding box center [549, 216] width 740 height 15
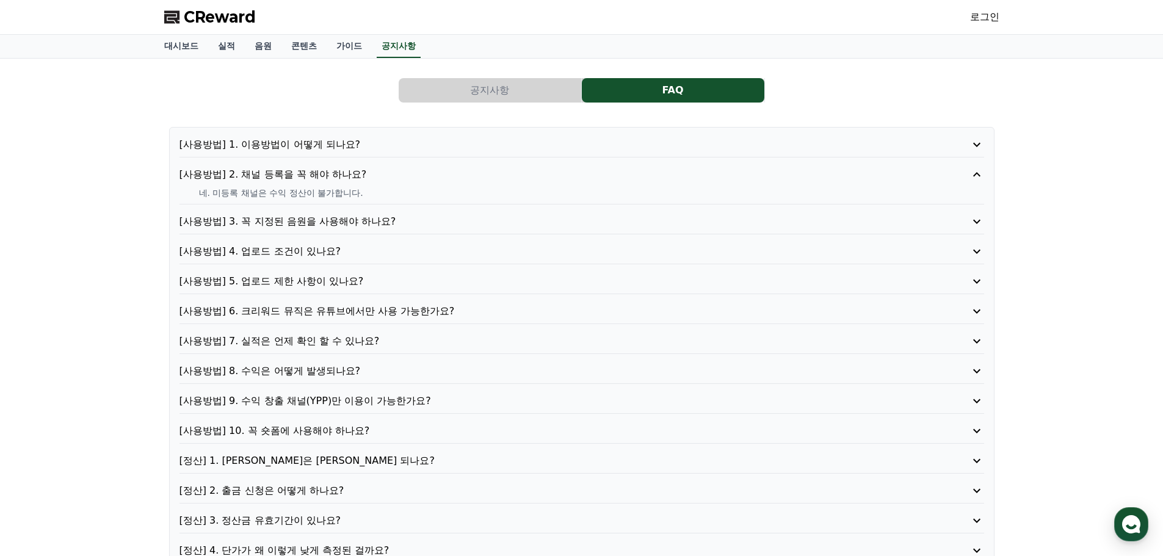
click at [309, 220] on p "[사용방법] 3. 꼭 지정된 음원을 사용해야 하나요?" at bounding box center [549, 221] width 740 height 15
click at [309, 253] on p "[사용방법] 4. 업로드 조건이 있나요?" at bounding box center [549, 251] width 740 height 15
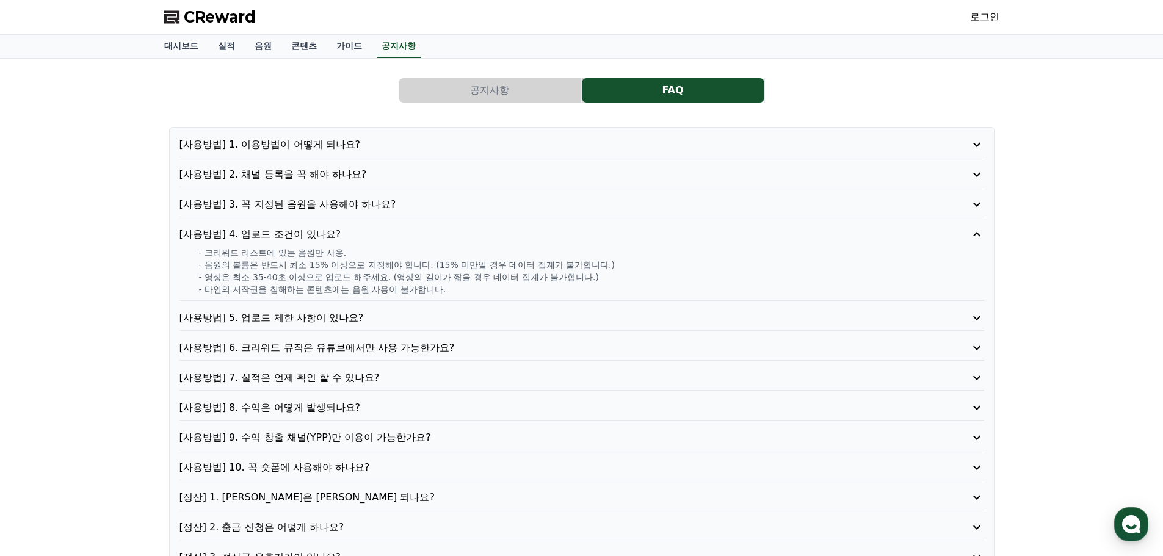
click at [345, 318] on p "[사용방법] 5. 업로드 제한 사항이 있나요?" at bounding box center [549, 318] width 740 height 15
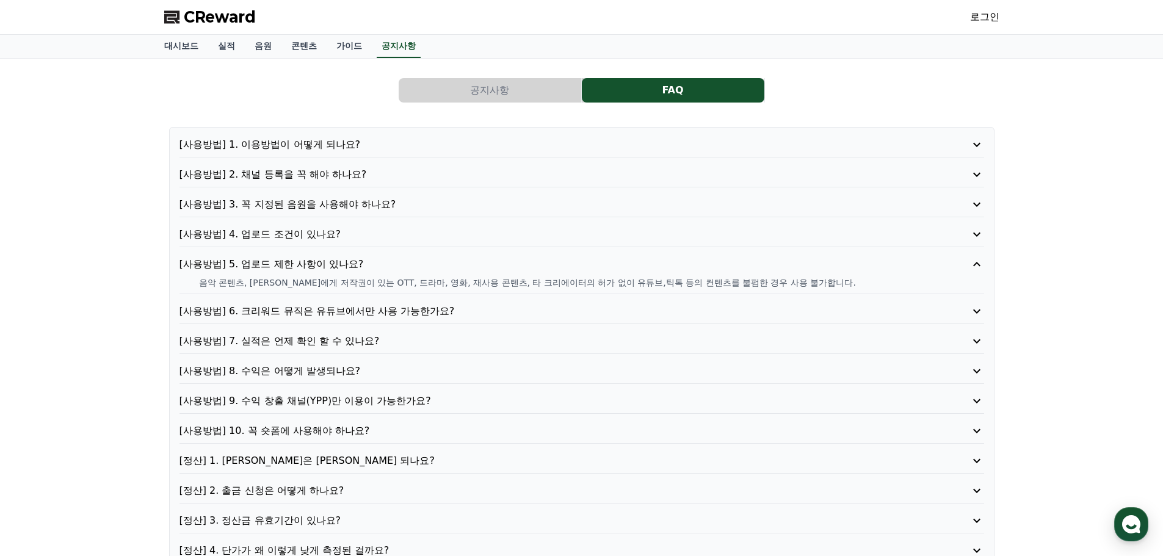
click at [377, 309] on p "[사용방법] 6. 크리워드 뮤직은 유튜브에서만 사용 가능한가요?" at bounding box center [549, 311] width 740 height 15
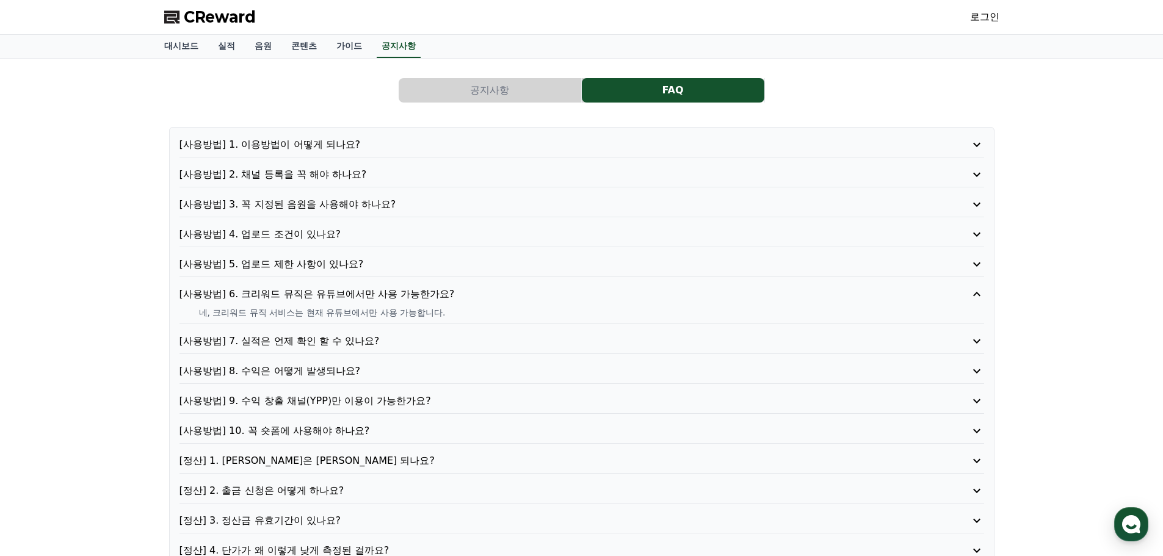
click at [366, 340] on p "[사용방법] 7. 실적은 언제 확인 할 수 있나요?" at bounding box center [549, 341] width 740 height 15
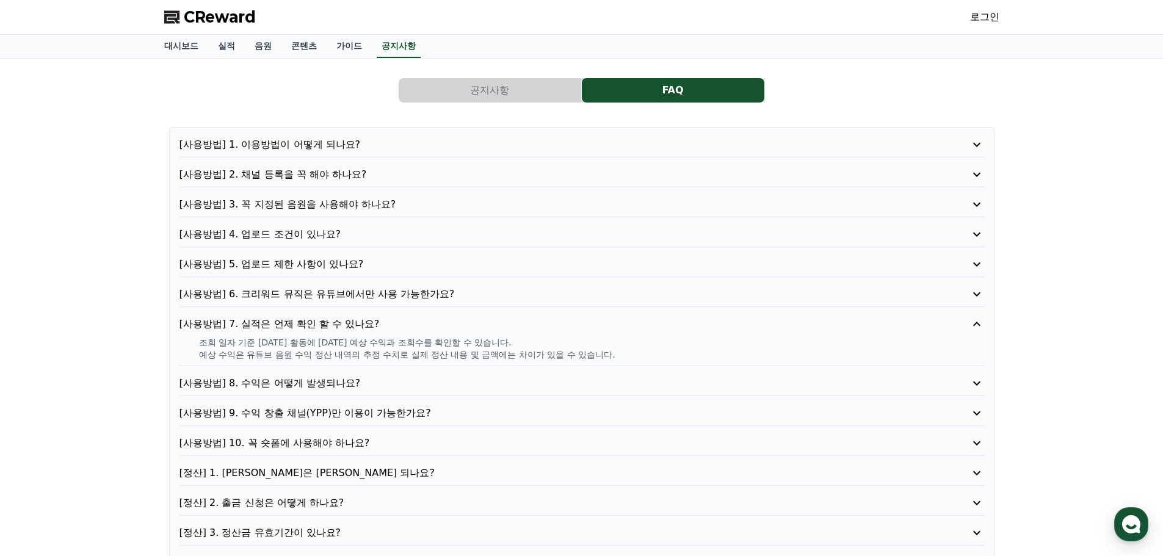
click at [370, 379] on p "[사용방법] 8. 수익은 어떻게 발생되나요?" at bounding box center [549, 383] width 740 height 15
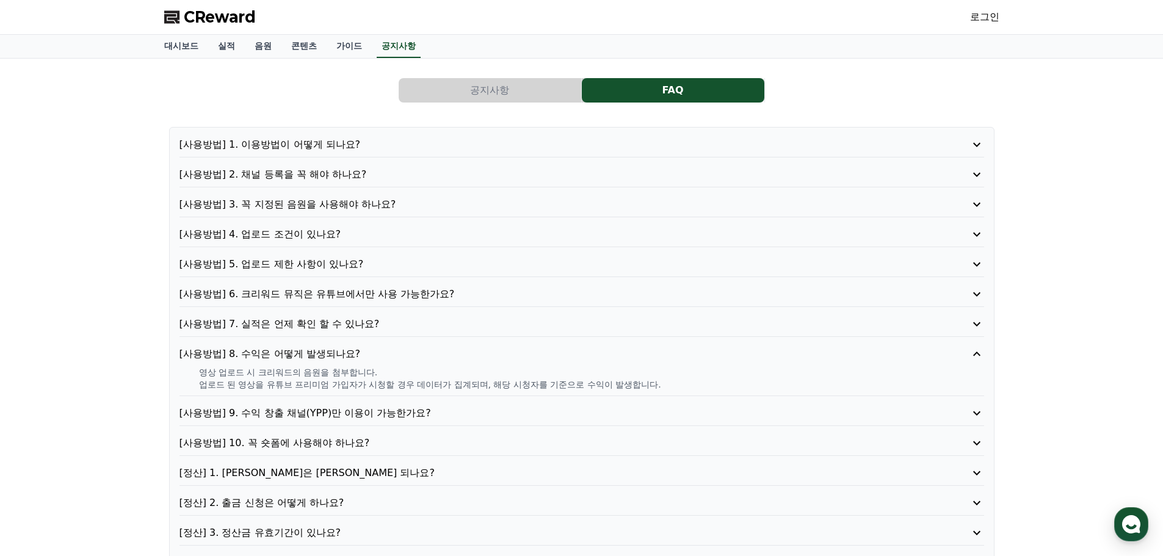
click at [399, 411] on p "[사용방법] 9. 수익 창출 채널(YPP)만 이용이 가능한가요?" at bounding box center [549, 413] width 740 height 15
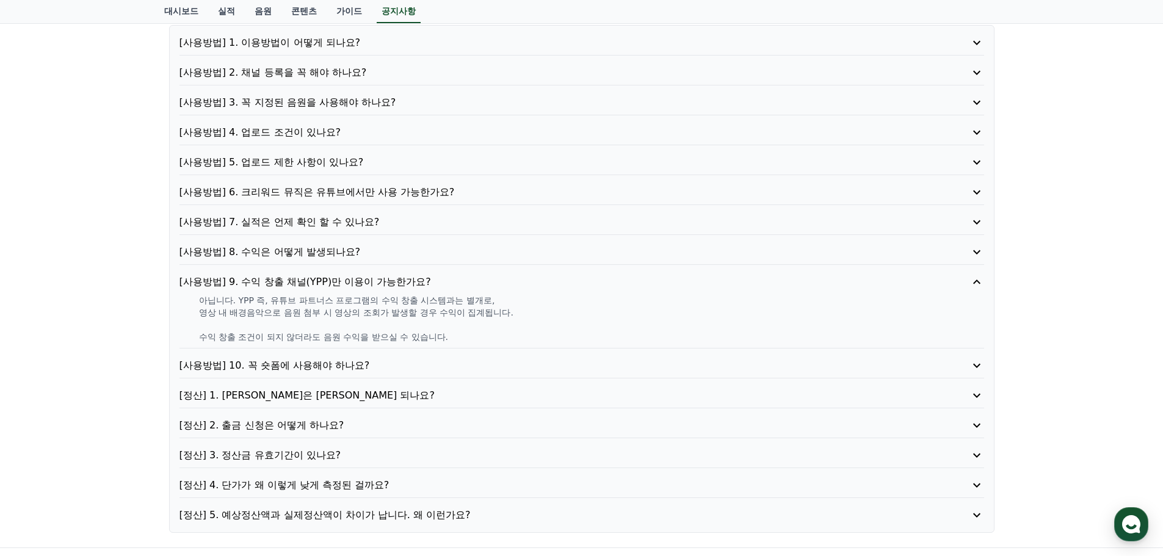
scroll to position [122, 0]
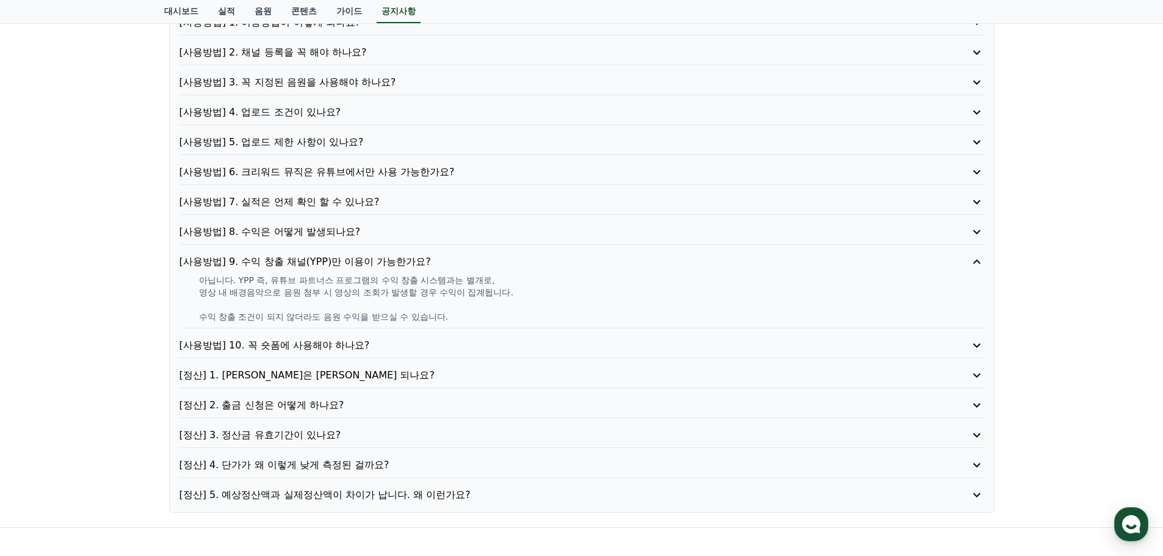
click at [372, 347] on p "[사용방법] 10. 꼭 숏폼에 사용해야 하나요?" at bounding box center [549, 345] width 740 height 15
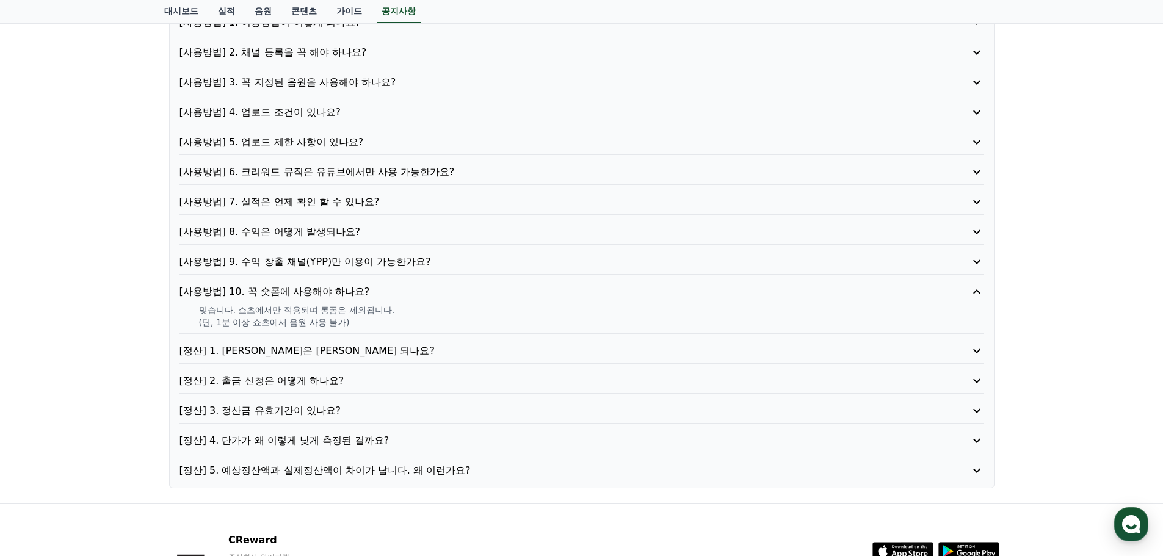
click at [377, 344] on p "[정산] 1. 정산은 언제 되나요?" at bounding box center [549, 351] width 740 height 15
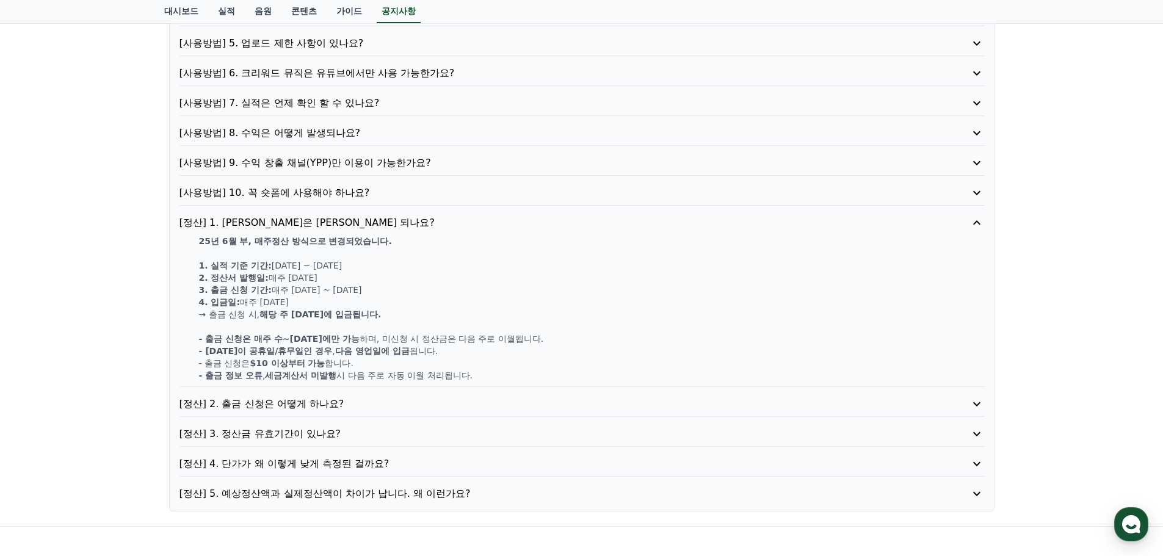
scroll to position [244, 0]
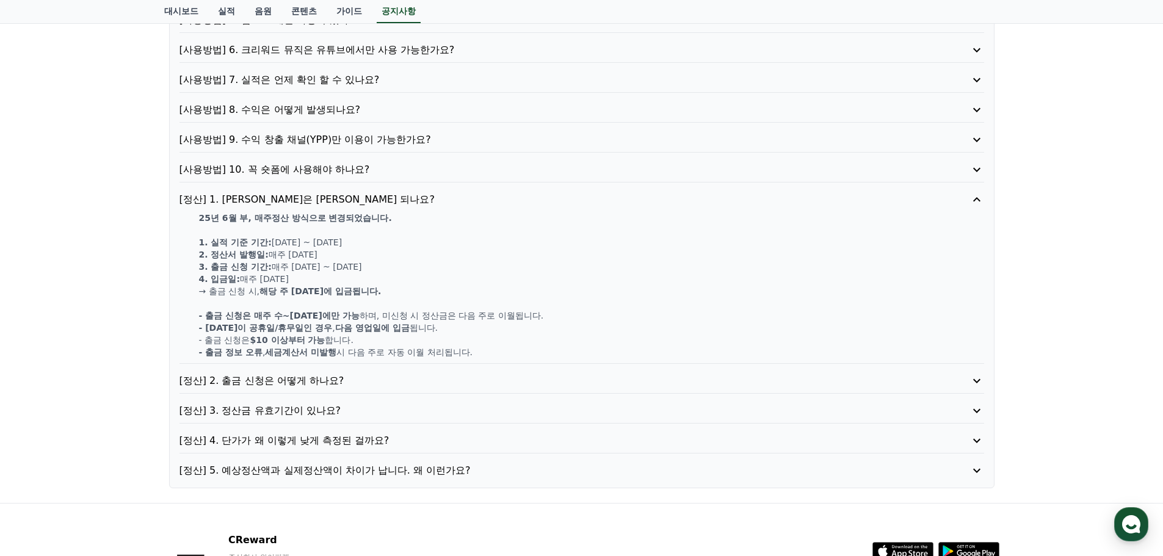
click at [367, 382] on p "[정산] 2. 출금 신청은 어떻게 하나요?" at bounding box center [549, 380] width 740 height 15
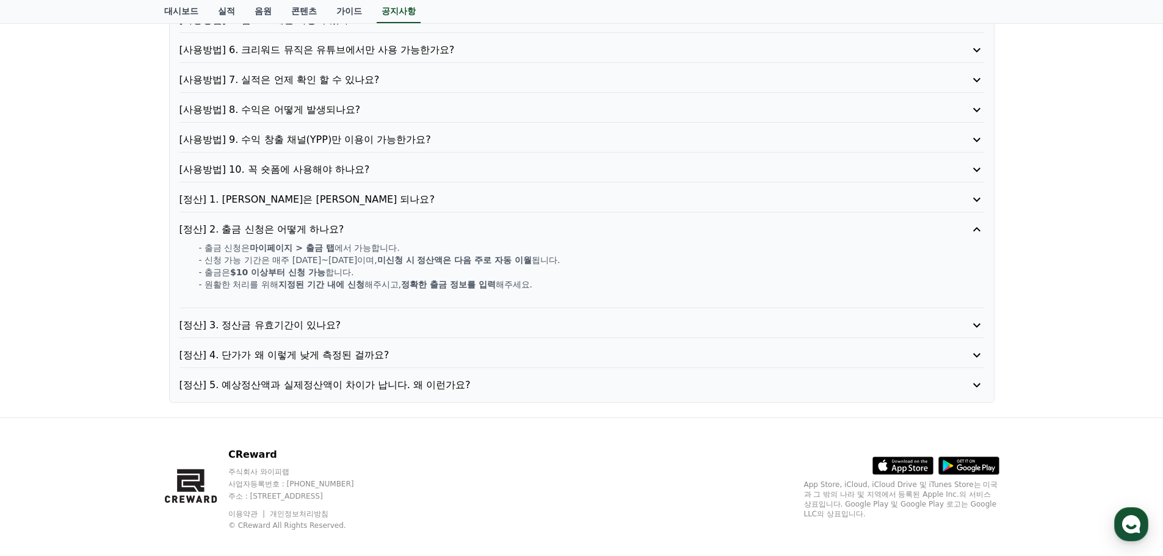
click at [377, 331] on p "[정산] 3. 정산금 유효기간이 있나요?" at bounding box center [549, 325] width 740 height 15
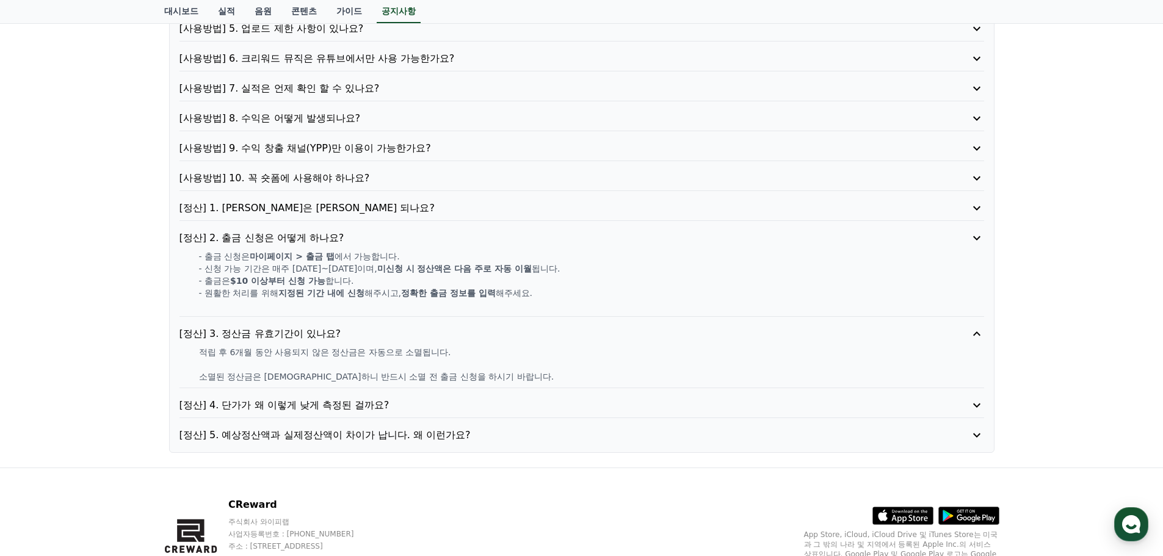
scroll to position [233, 0]
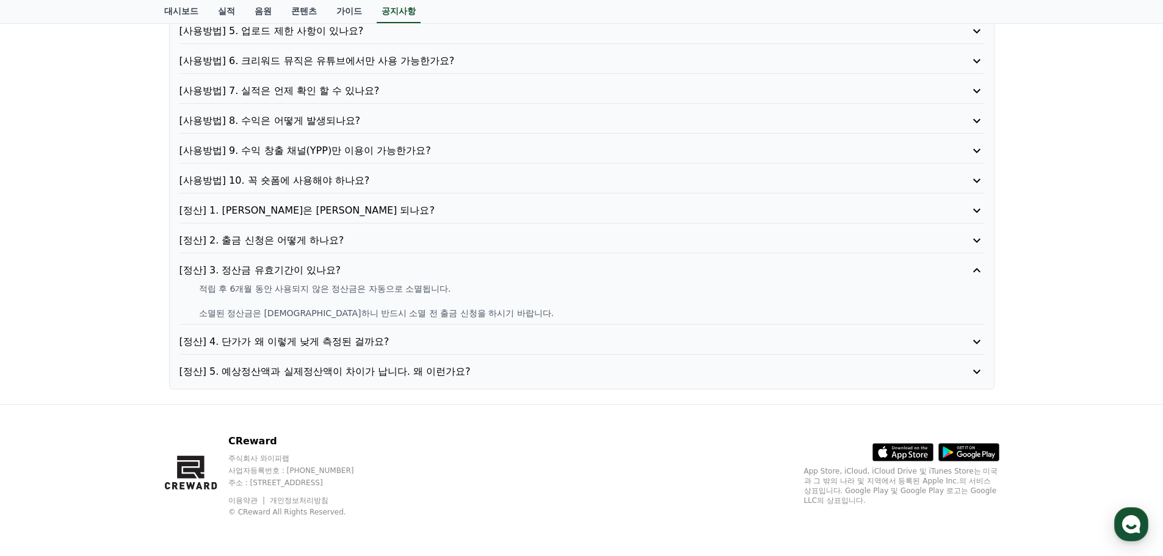
click at [375, 339] on p "[정산] 4. 단가가 왜 이렇게 낮게 측정된 걸까요?" at bounding box center [549, 341] width 740 height 15
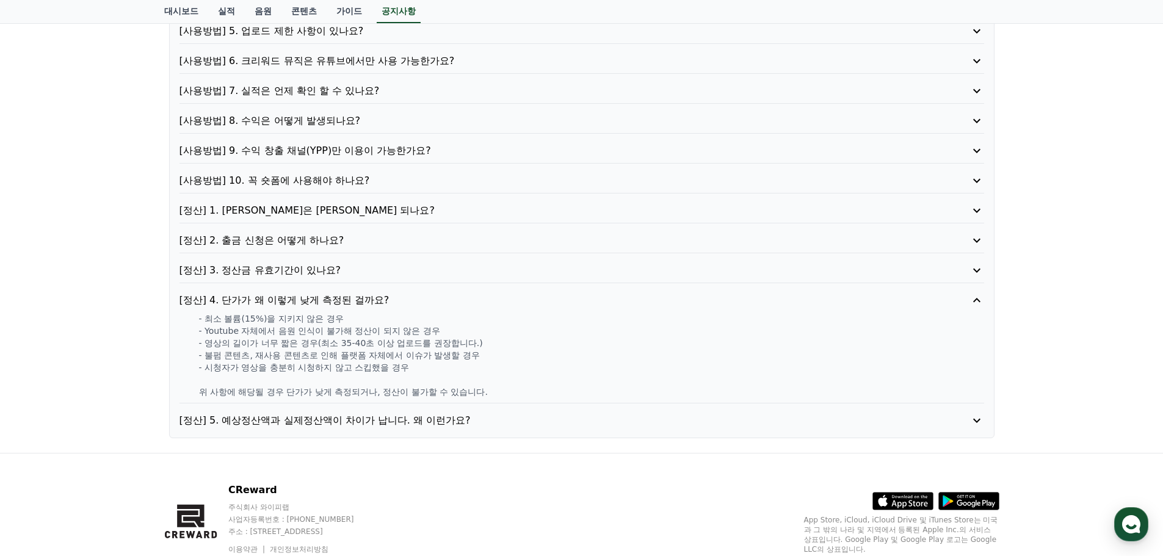
click at [372, 416] on p "[정산] 5. 예상정산액과 실제정산액이 차이가 납니다. 왜 이런가요?" at bounding box center [549, 420] width 740 height 15
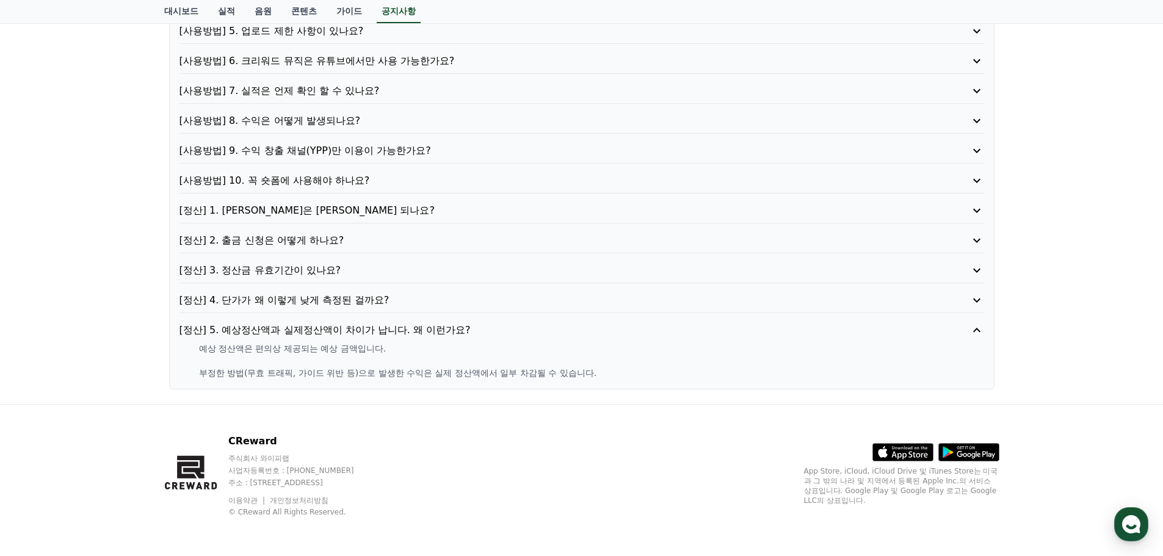
drag, startPoint x: 201, startPoint y: 351, endPoint x: 402, endPoint y: 345, distance: 200.9
click at [402, 345] on p "예상 정산액은 편의상 제공되는 예상 금액입니다." at bounding box center [591, 348] width 785 height 12
click at [348, 378] on p "부정한 방법(무효 트래픽, 가이드 위반 등)으로 발생한 수익은 실제 정산액에서 일부 차감될 수 있습니다." at bounding box center [591, 373] width 785 height 12
drag, startPoint x: 202, startPoint y: 372, endPoint x: 633, endPoint y: 376, distance: 430.9
click at [630, 374] on p "부정한 방법(무효 트래픽, 가이드 위반 등)으로 발생한 수익은 실제 정산액에서 일부 차감될 수 있습니다." at bounding box center [591, 373] width 785 height 12
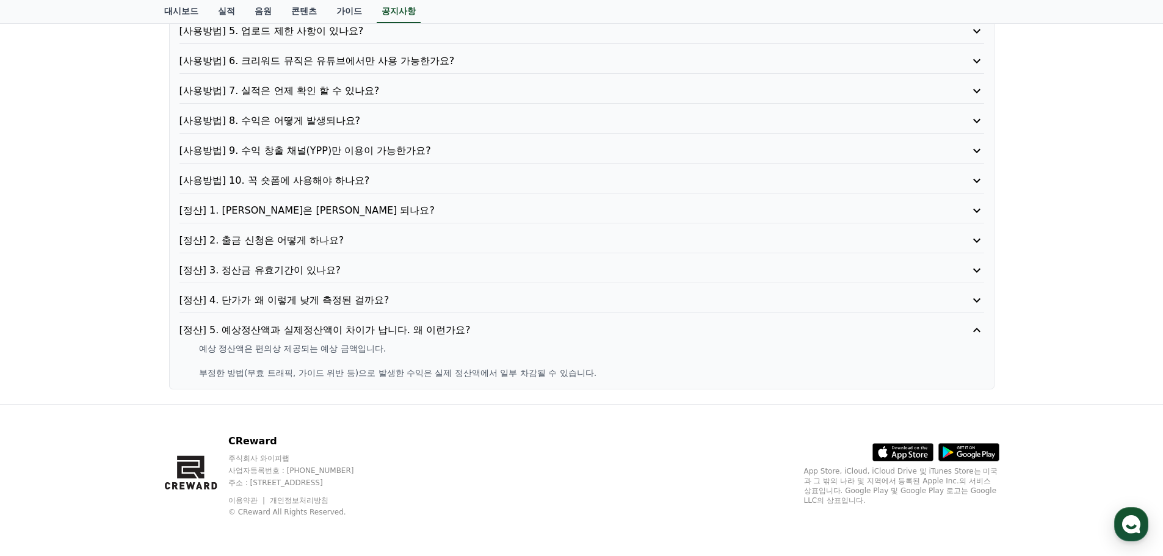
click at [633, 377] on p "부정한 방법(무효 트래픽, 가이드 위반 등)으로 발생한 수익은 실제 정산액에서 일부 차감될 수 있습니다." at bounding box center [591, 373] width 785 height 12
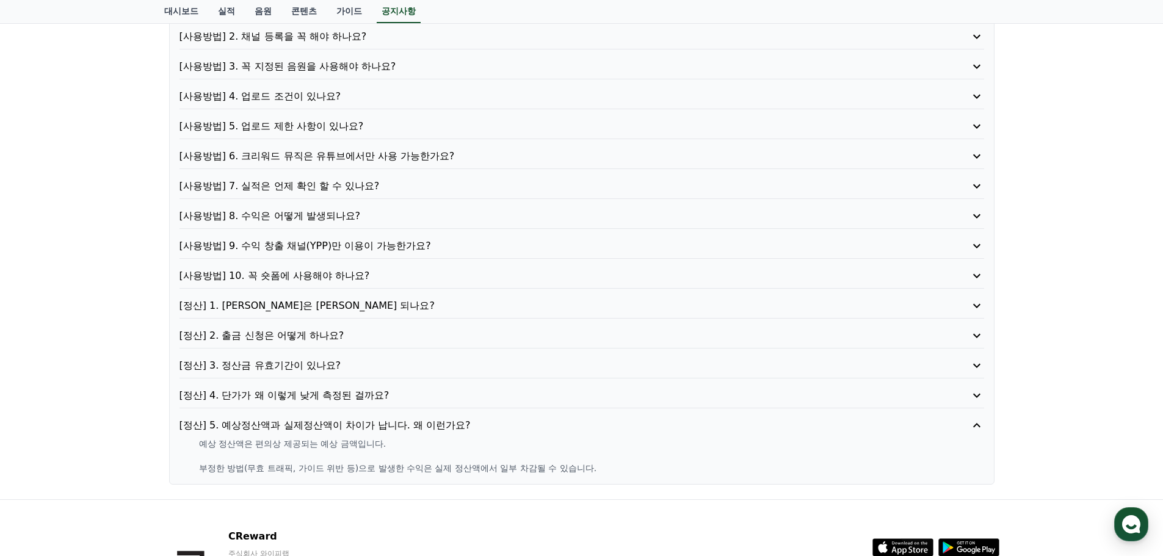
scroll to position [0, 0]
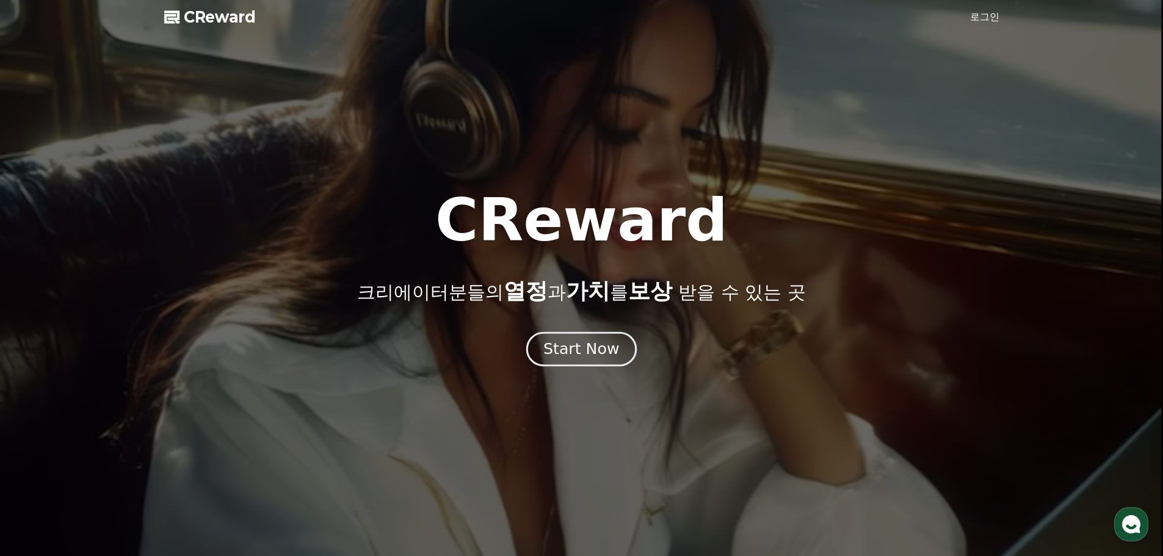
click at [586, 356] on div "Start Now" at bounding box center [581, 349] width 76 height 21
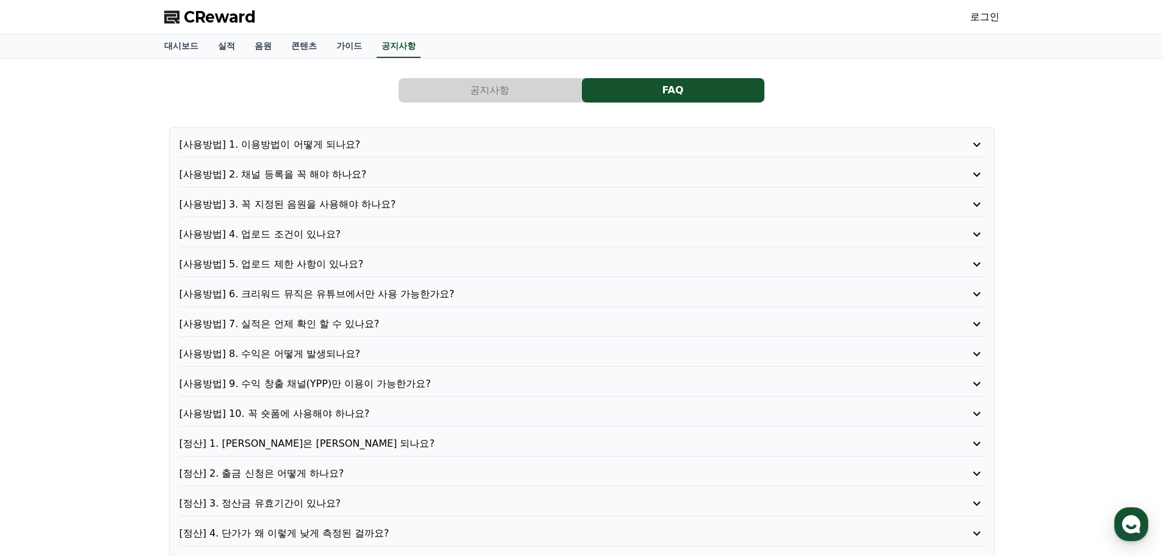
click at [959, 18] on div "CReward 로그인" at bounding box center [581, 17] width 854 height 34
click at [1007, 15] on div "CReward 로그인" at bounding box center [581, 17] width 854 height 34
click at [980, 18] on link "로그인" at bounding box center [984, 17] width 29 height 15
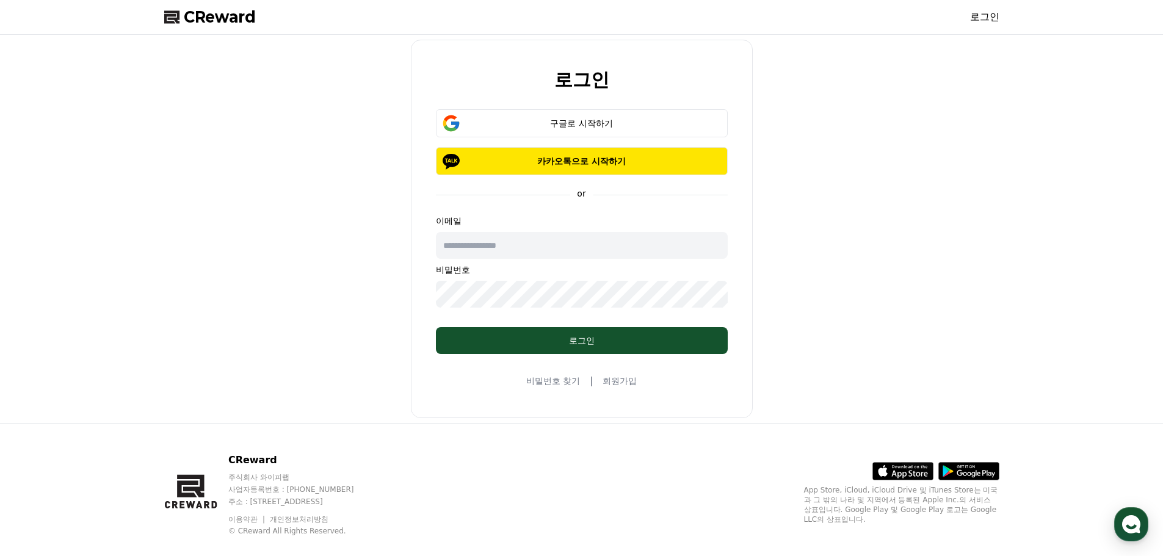
click at [627, 381] on link "회원가입" at bounding box center [619, 381] width 34 height 12
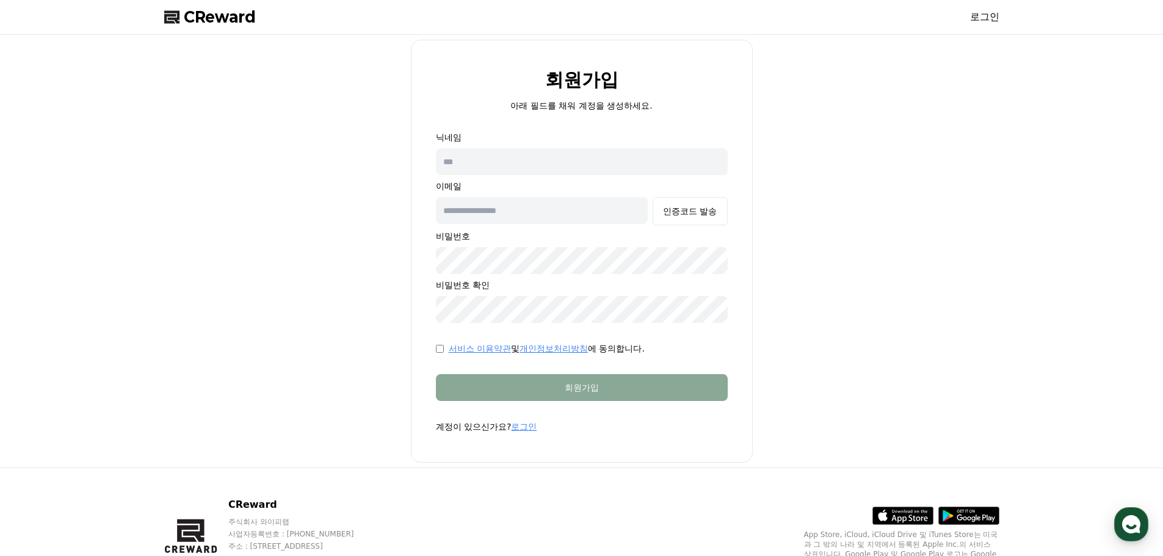
click at [519, 156] on input "text" at bounding box center [582, 161] width 292 height 27
type input "*"
type input "****"
type input "*"
click at [525, 211] on input "text" at bounding box center [542, 210] width 212 height 27
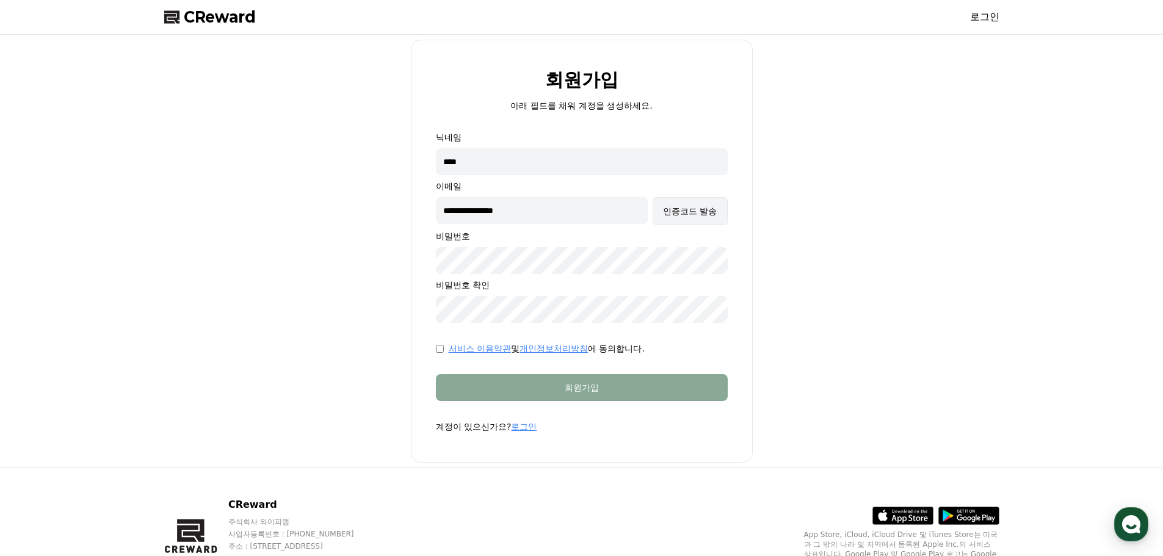
type input "**********"
click at [687, 206] on div "인증코드 발송" at bounding box center [690, 211] width 54 height 12
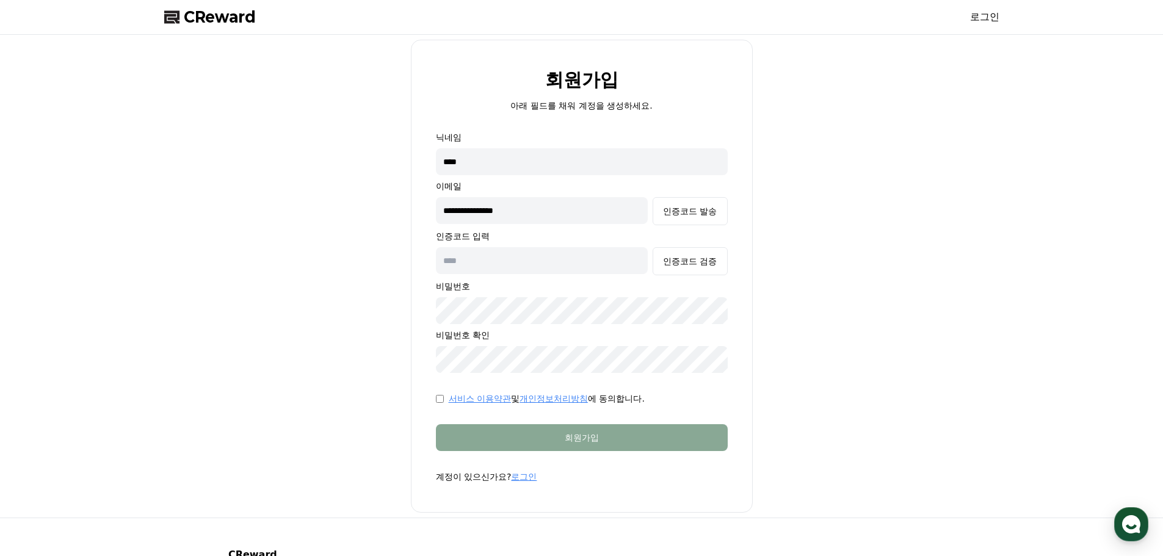
click at [486, 258] on input "text" at bounding box center [542, 260] width 212 height 27
type input "******"
click at [695, 265] on div "인증코드 검증" at bounding box center [690, 261] width 54 height 12
click at [322, 349] on div "**********" at bounding box center [581, 276] width 845 height 473
click at [298, 375] on div "**********" at bounding box center [581, 276] width 845 height 473
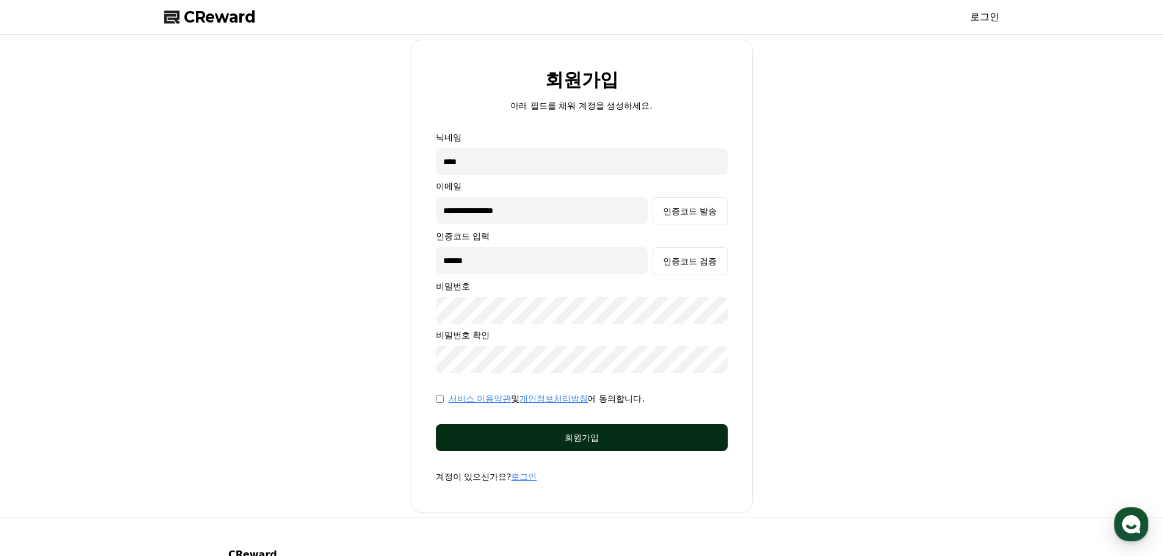
click at [599, 442] on div "회원가입" at bounding box center [581, 437] width 243 height 12
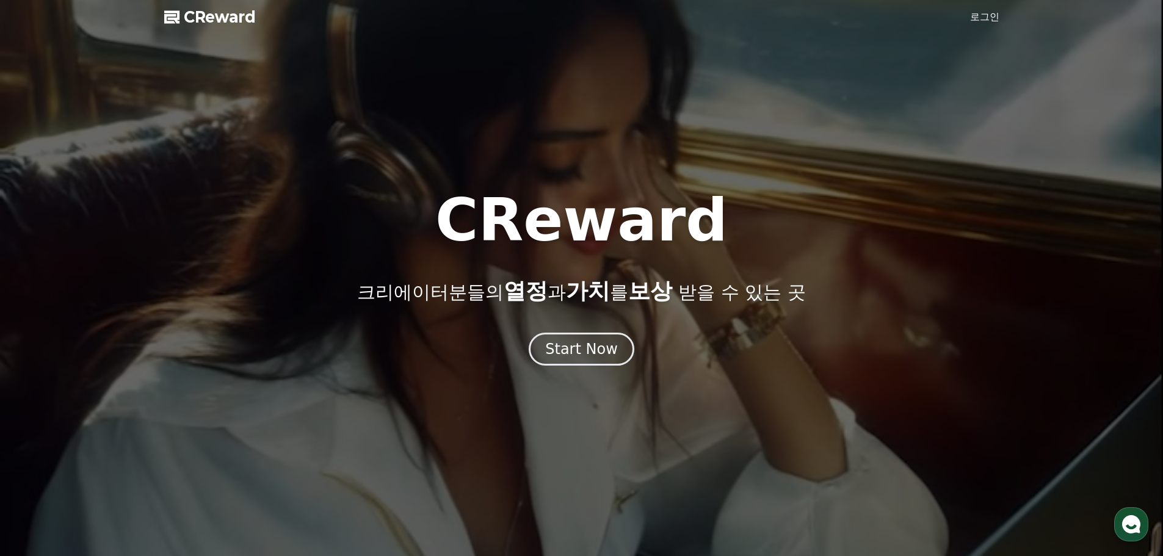
click at [973, 20] on link "로그인" at bounding box center [984, 17] width 29 height 15
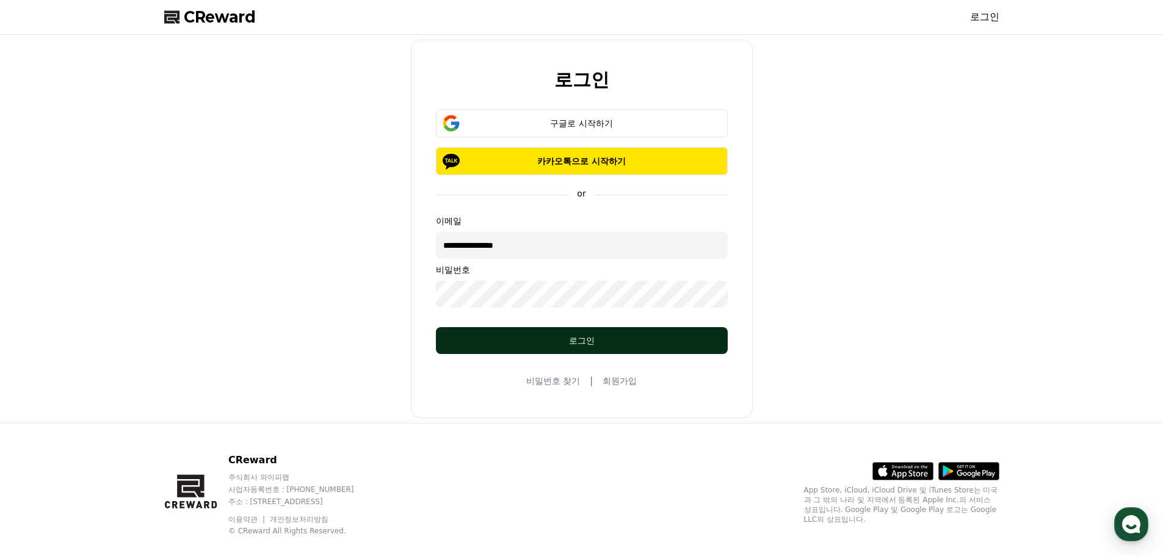
click at [596, 345] on div "로그인" at bounding box center [581, 340] width 243 height 12
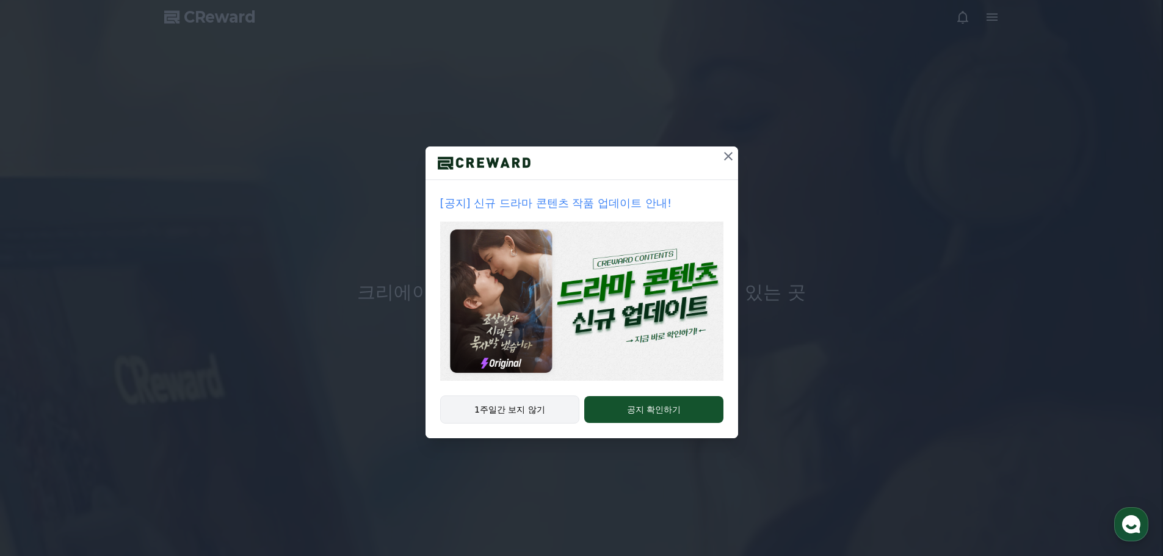
click at [510, 409] on button "1주일간 보지 않기" at bounding box center [510, 409] width 140 height 28
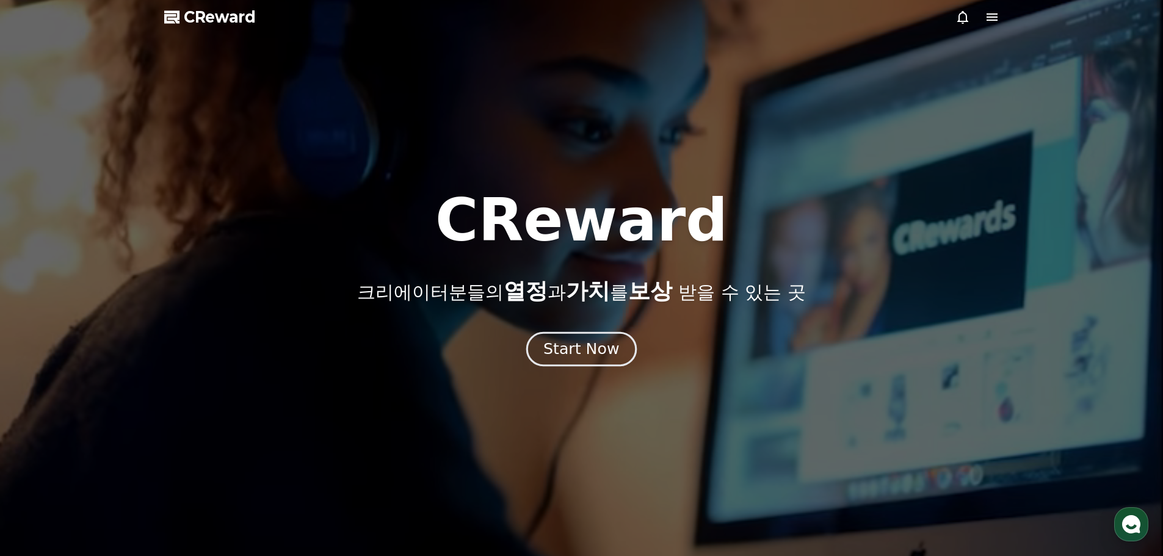
click at [591, 350] on div "Start Now" at bounding box center [581, 349] width 76 height 21
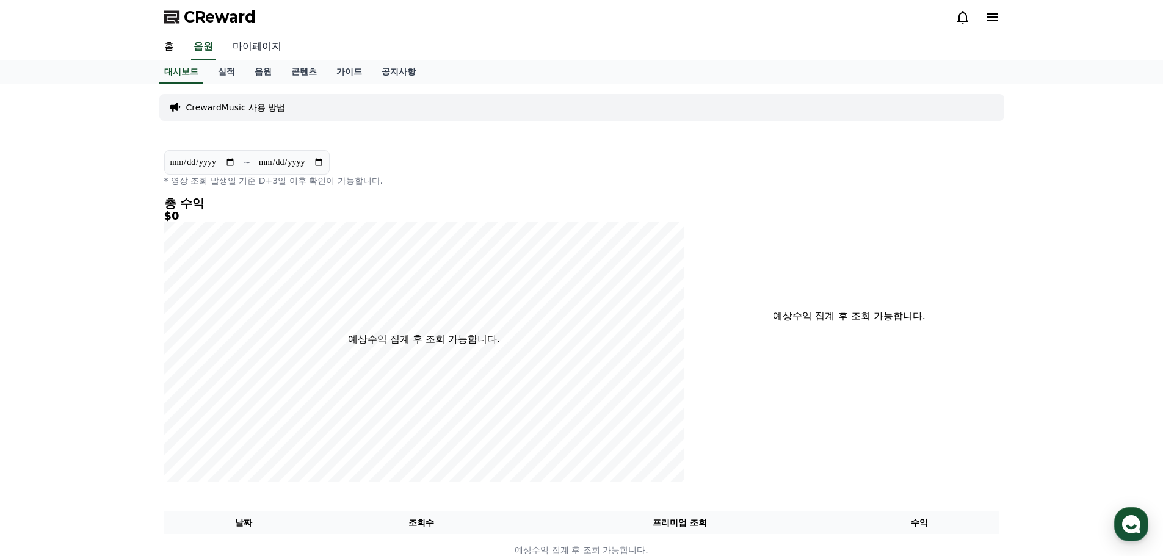
click at [259, 51] on link "마이페이지" at bounding box center [257, 47] width 68 height 26
select select "**********"
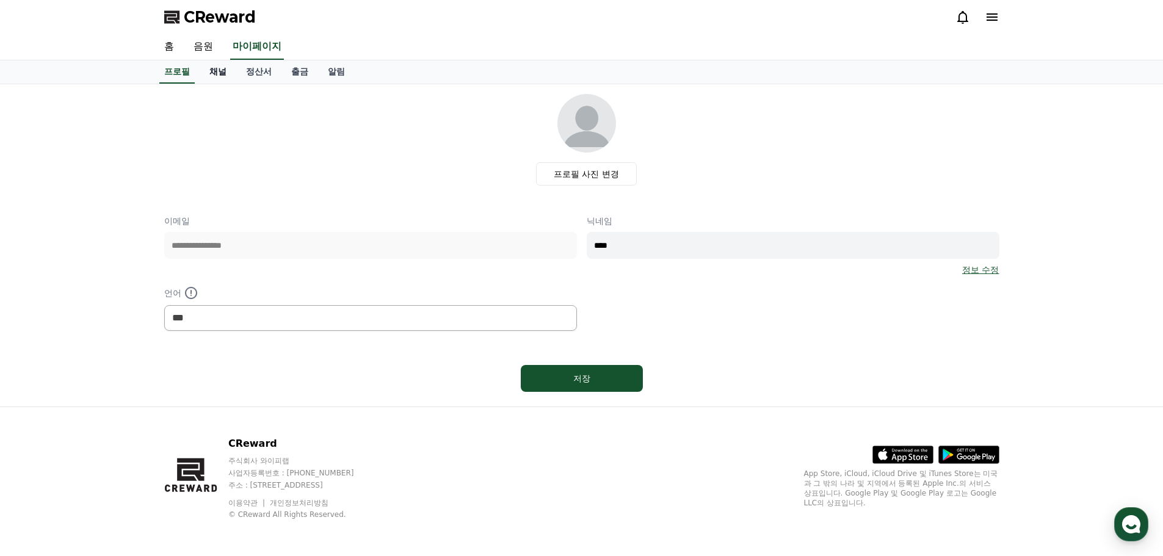
click at [211, 73] on link "채널" at bounding box center [218, 71] width 37 height 23
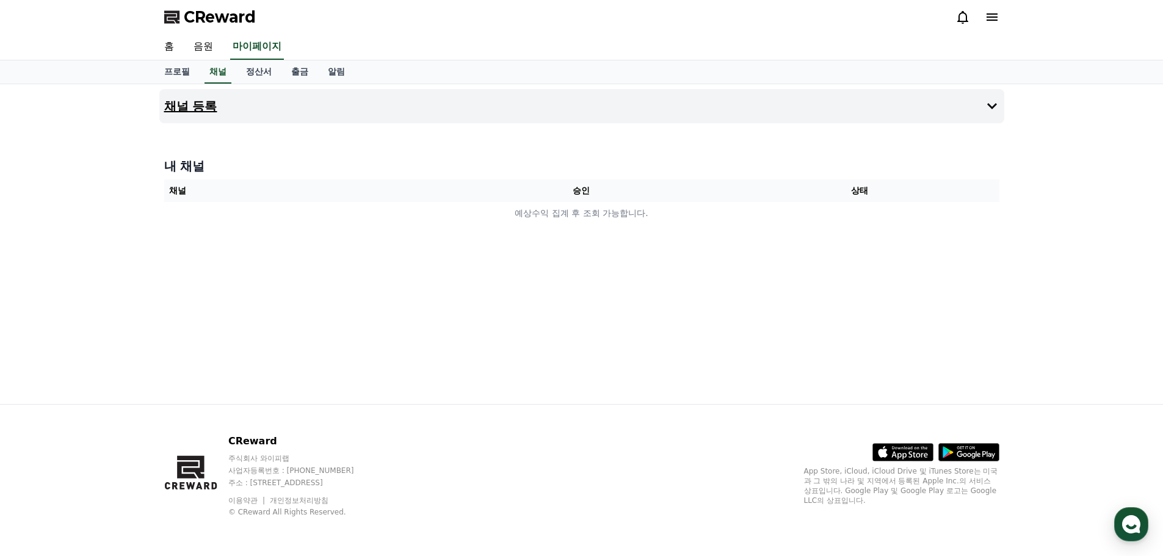
click at [788, 103] on button "채널 등록" at bounding box center [581, 106] width 845 height 34
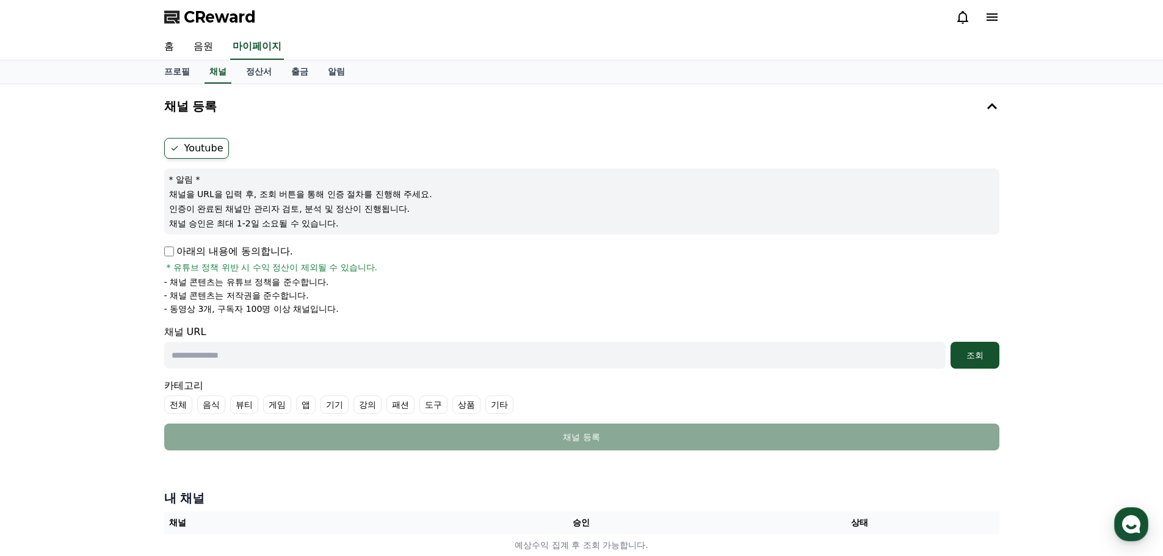
click at [217, 150] on label "Youtube" at bounding box center [196, 148] width 65 height 21
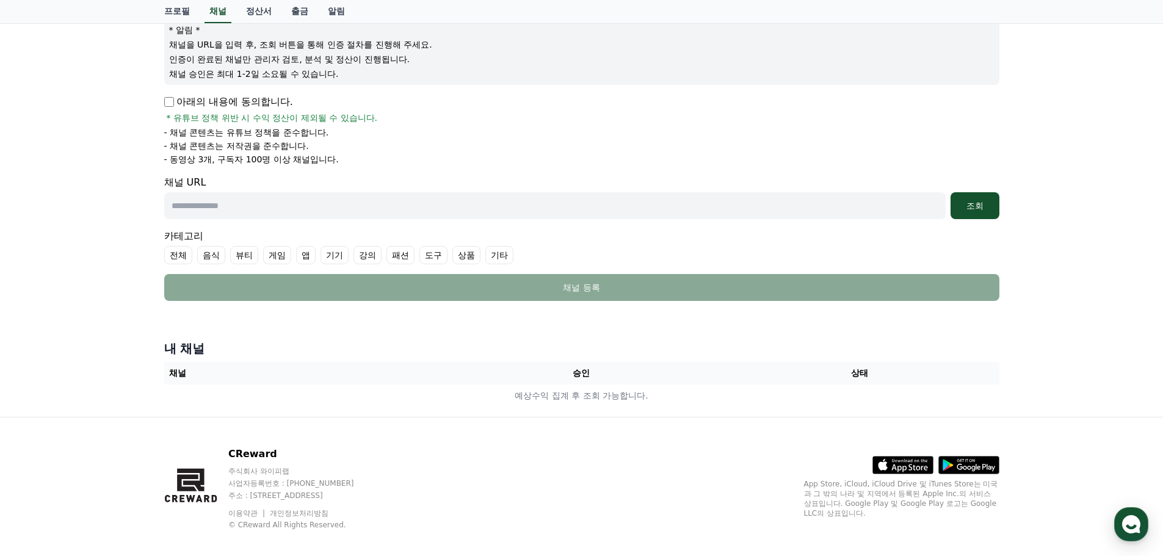
scroll to position [162, 0]
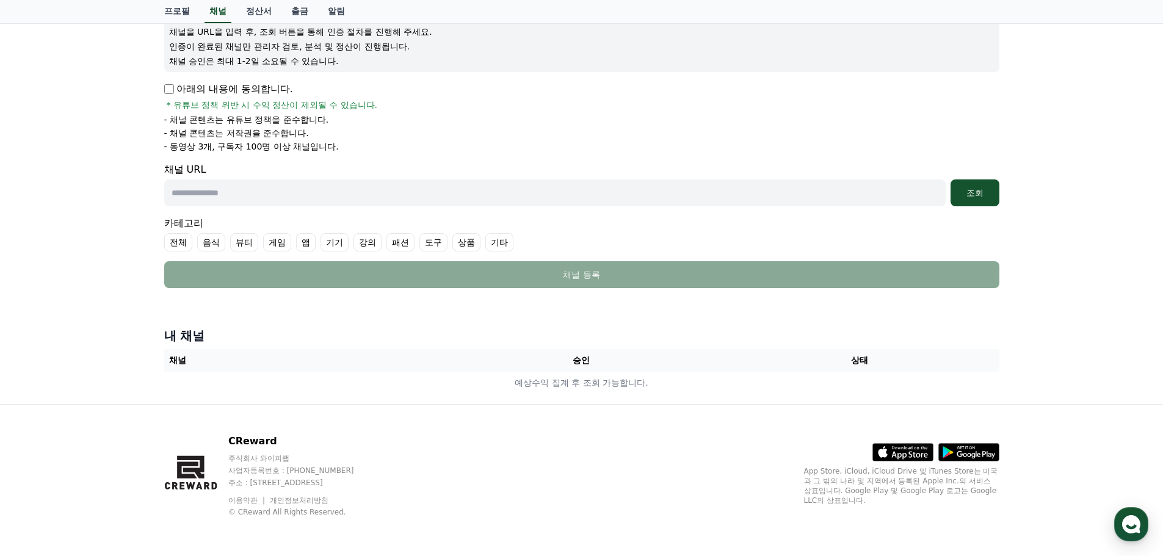
click at [239, 188] on input "text" at bounding box center [554, 192] width 781 height 27
click at [751, 201] on input "text" at bounding box center [554, 192] width 781 height 27
paste input "**********"
type input "**********"
click at [970, 186] on button "조회" at bounding box center [974, 192] width 49 height 27
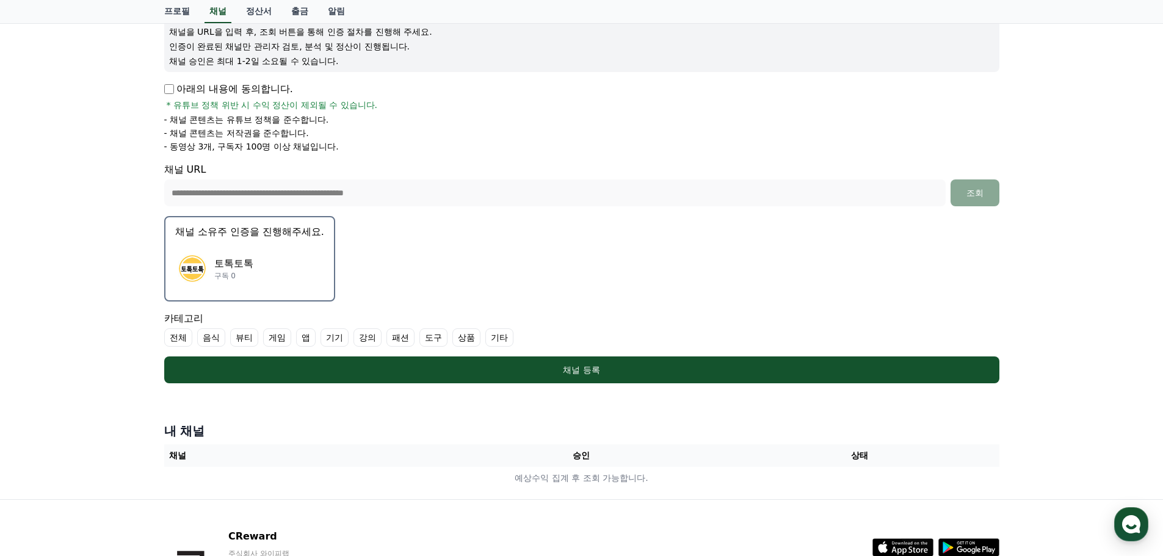
click at [493, 336] on label "기타" at bounding box center [499, 337] width 28 height 18
click at [494, 339] on icon at bounding box center [495, 337] width 7 height 5
click at [177, 342] on label "전체" at bounding box center [178, 337] width 28 height 18
click at [177, 342] on icon at bounding box center [175, 338] width 10 height 10
click at [309, 339] on label "앱" at bounding box center [306, 337] width 20 height 18
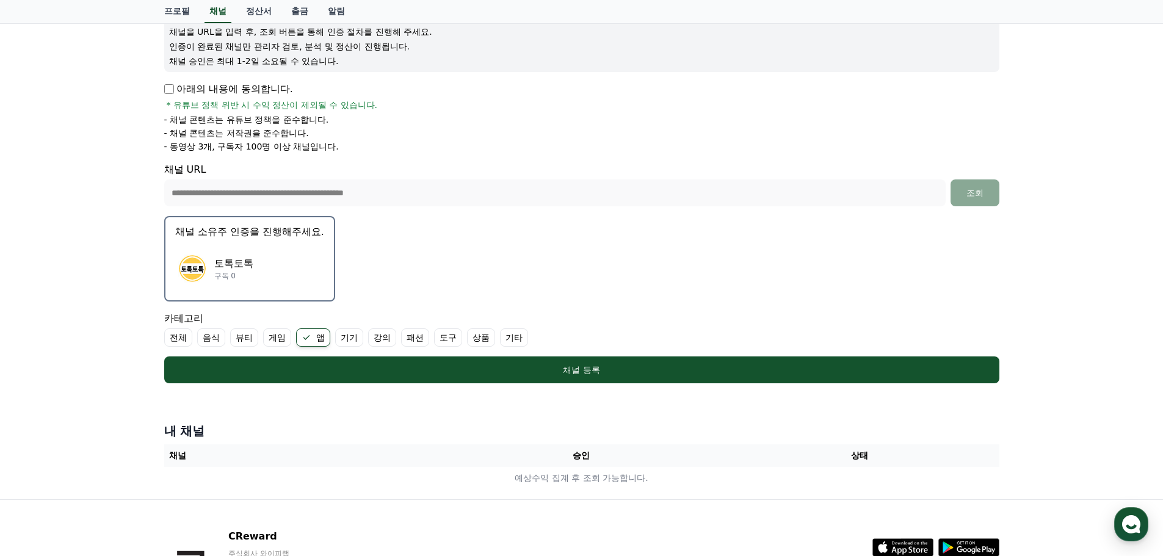
click at [523, 342] on label "기타" at bounding box center [514, 337] width 28 height 18
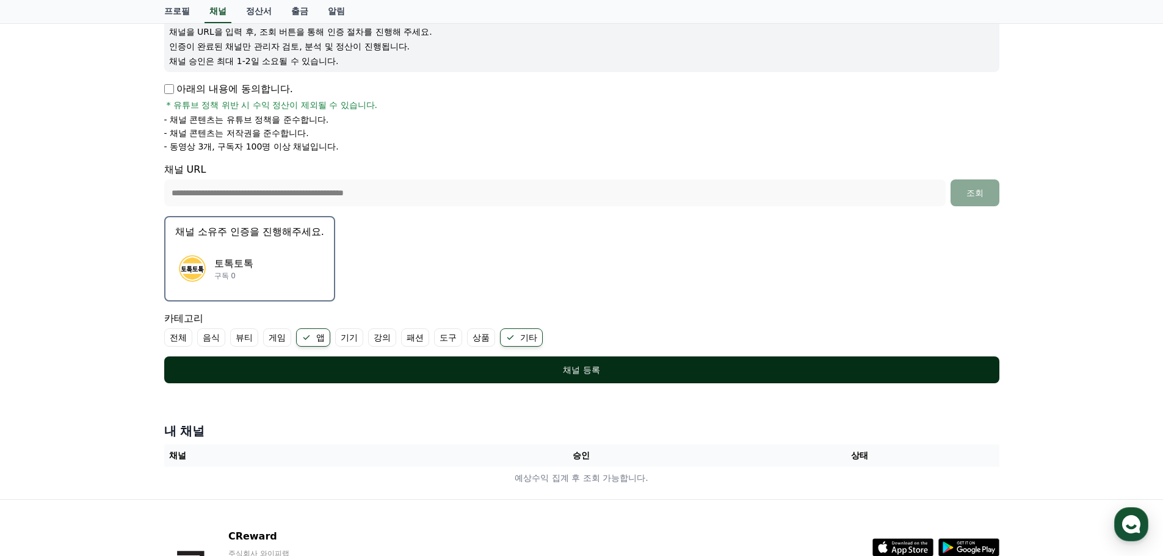
click at [500, 374] on div "채널 등록" at bounding box center [582, 370] width 786 height 12
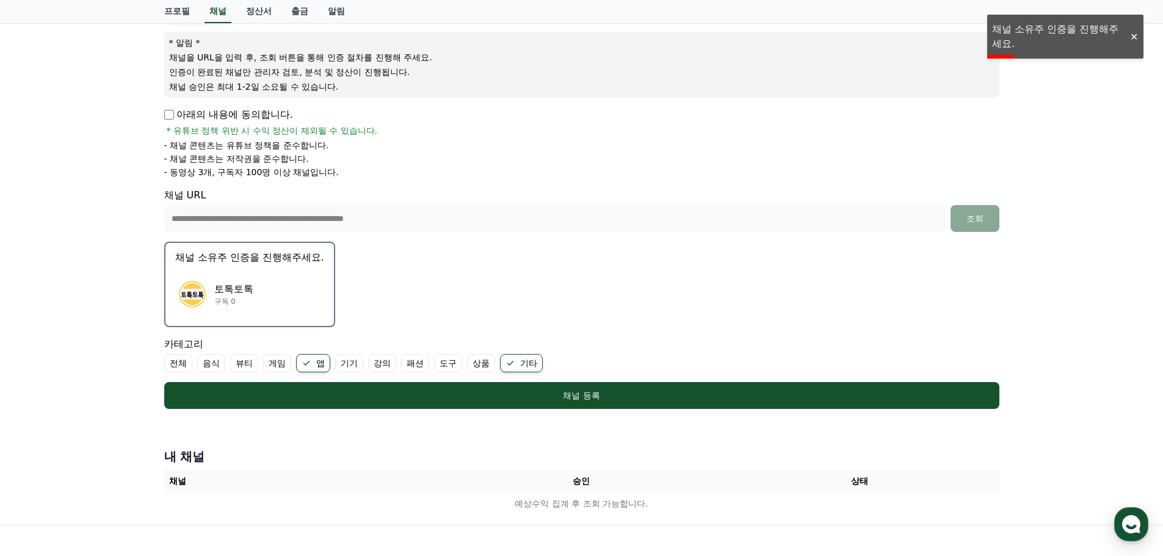
scroll to position [135, 0]
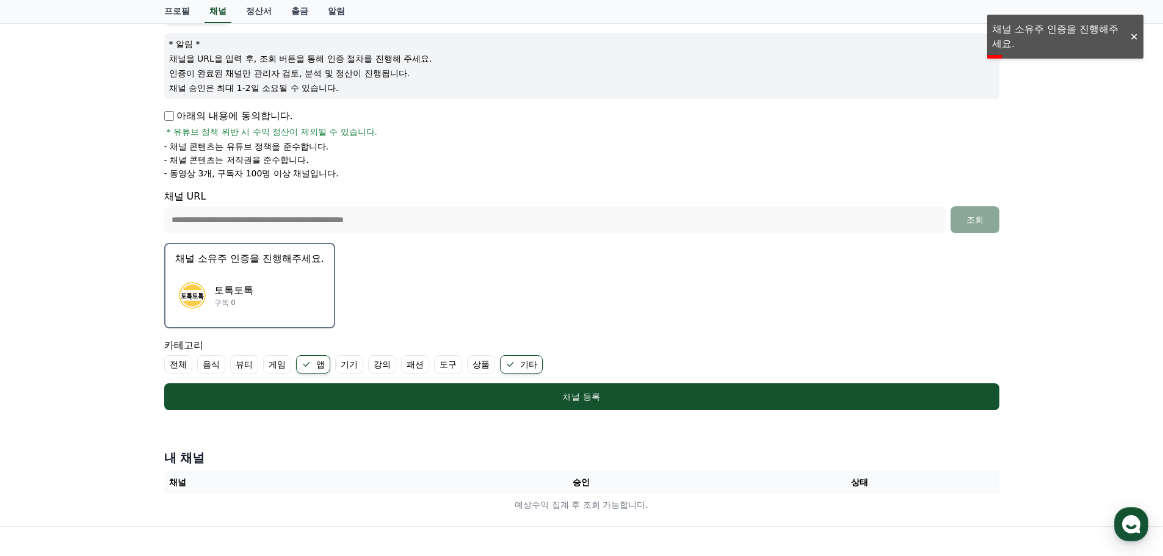
click at [281, 276] on div "토톡토톡 구독 0" at bounding box center [249, 295] width 149 height 49
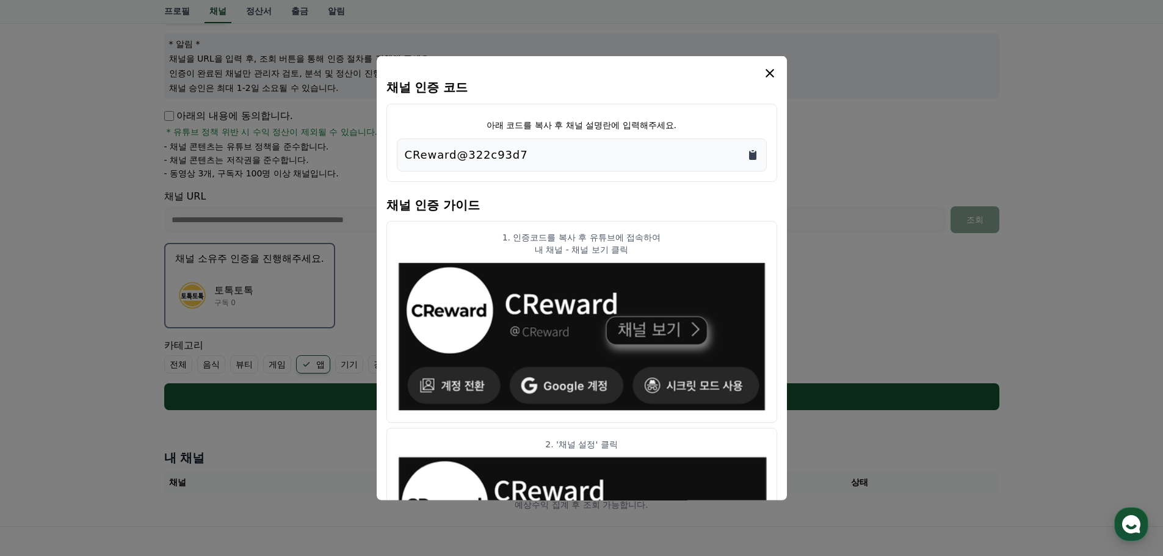
click at [753, 155] on icon "Copy to clipboard" at bounding box center [752, 154] width 7 height 9
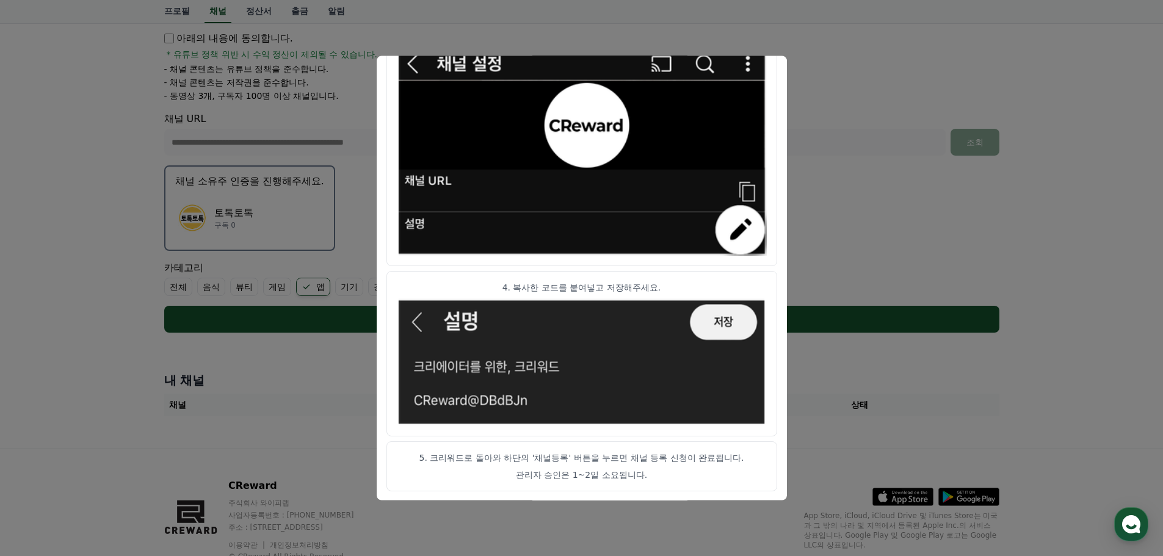
scroll to position [258, 0]
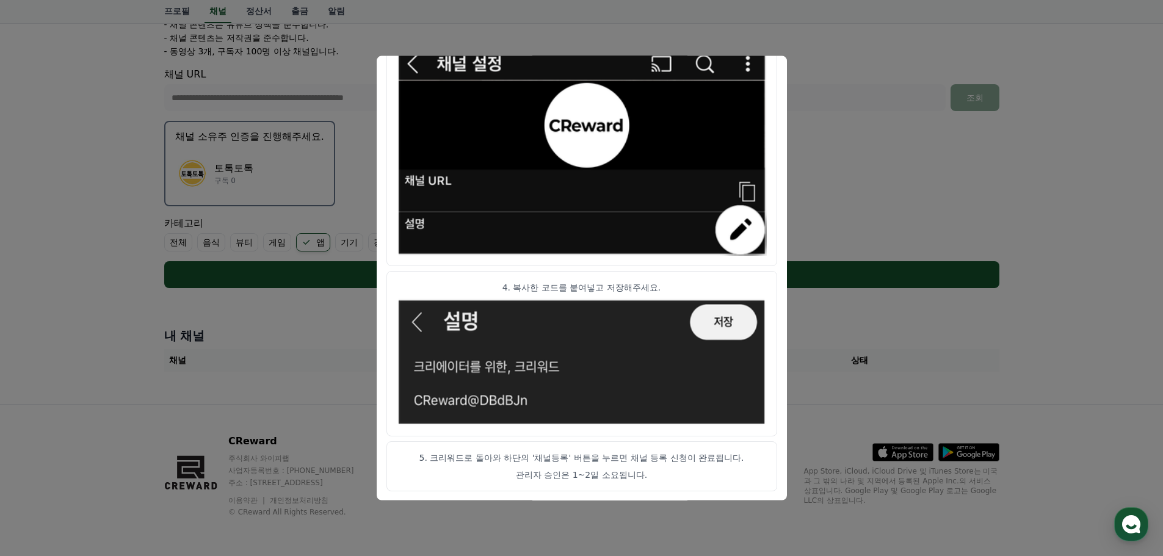
click at [942, 107] on button "close modal" at bounding box center [581, 278] width 1163 height 556
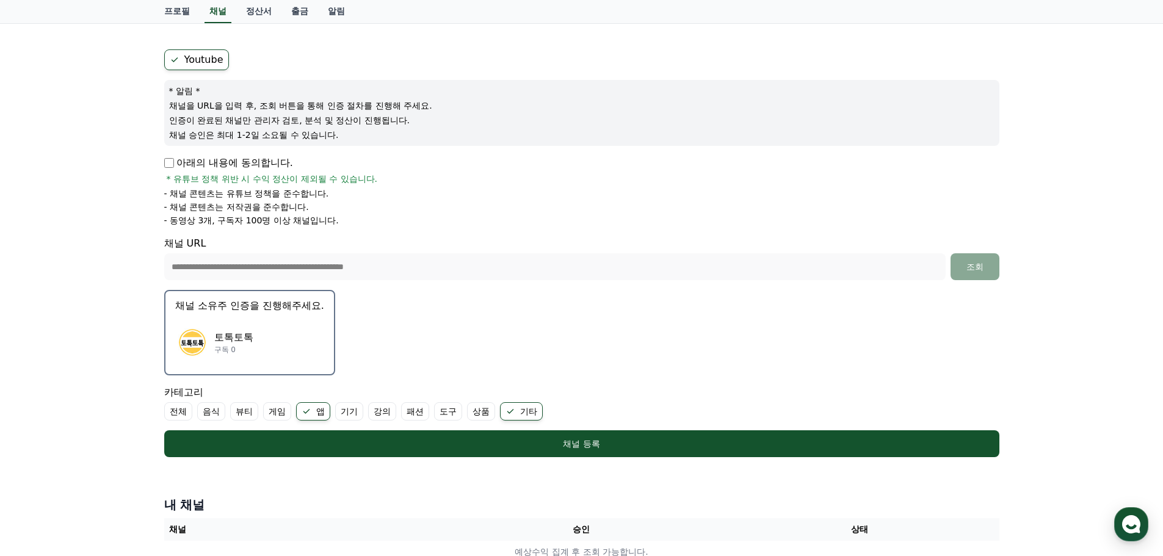
scroll to position [74, 0]
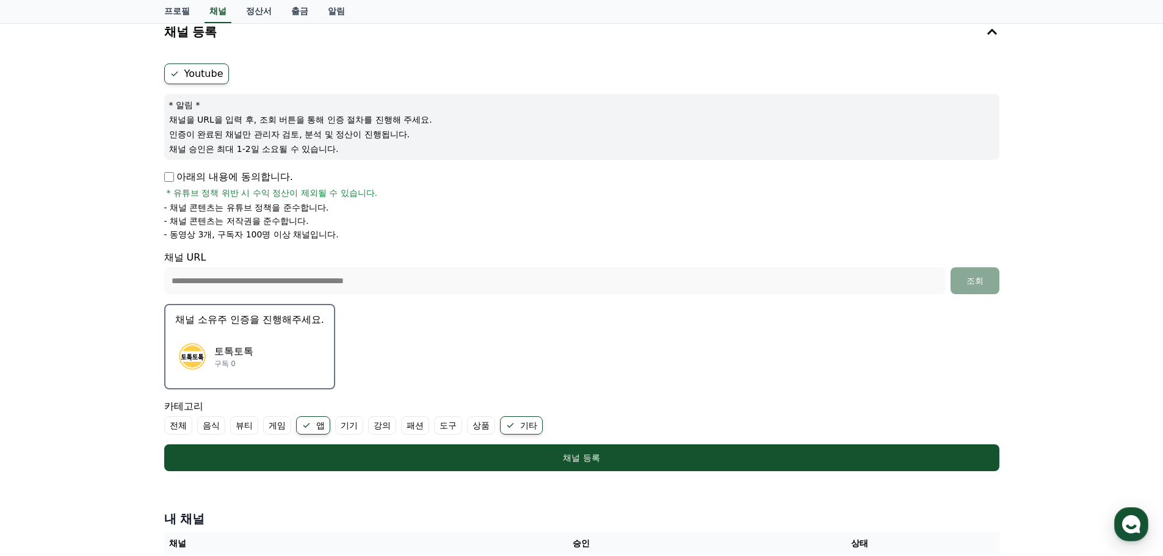
click at [307, 334] on div "토톡토톡 구독 0" at bounding box center [249, 356] width 149 height 49
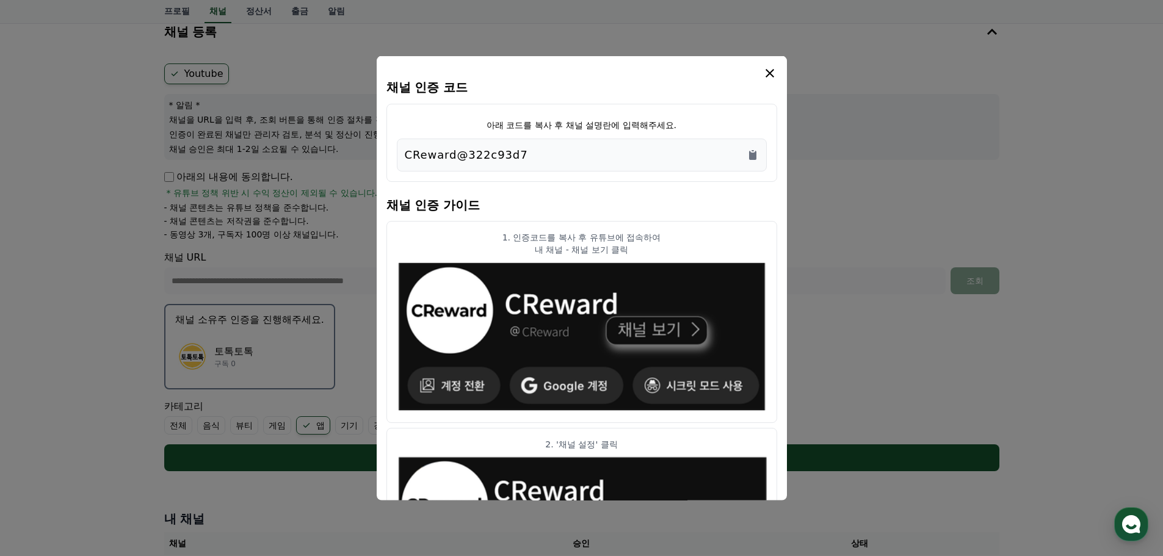
click at [774, 75] on icon "modal" at bounding box center [769, 72] width 15 height 15
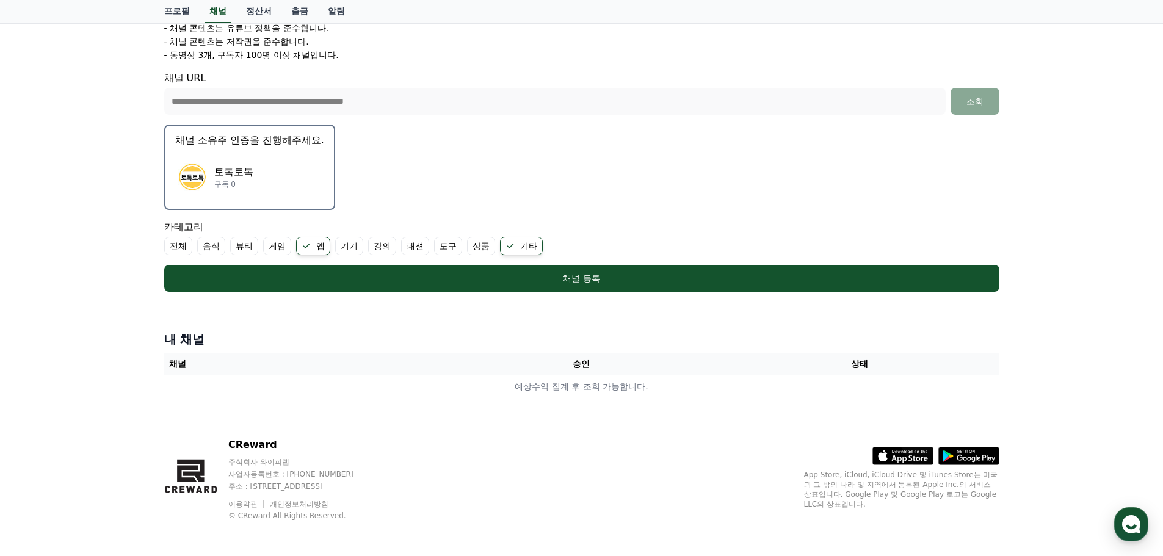
scroll to position [258, 0]
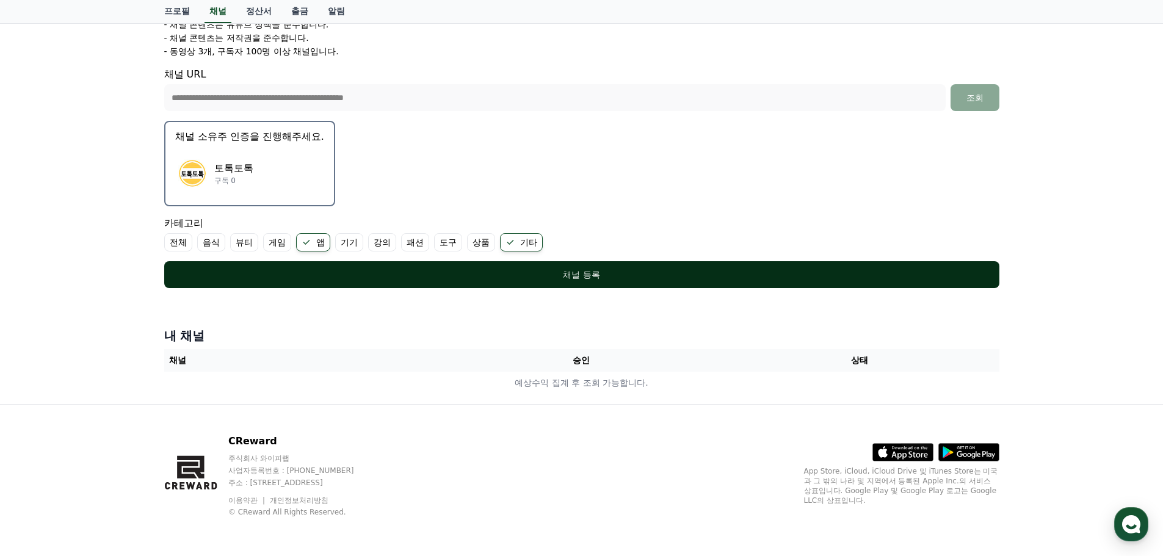
click at [662, 278] on div "채널 등록" at bounding box center [582, 275] width 786 height 12
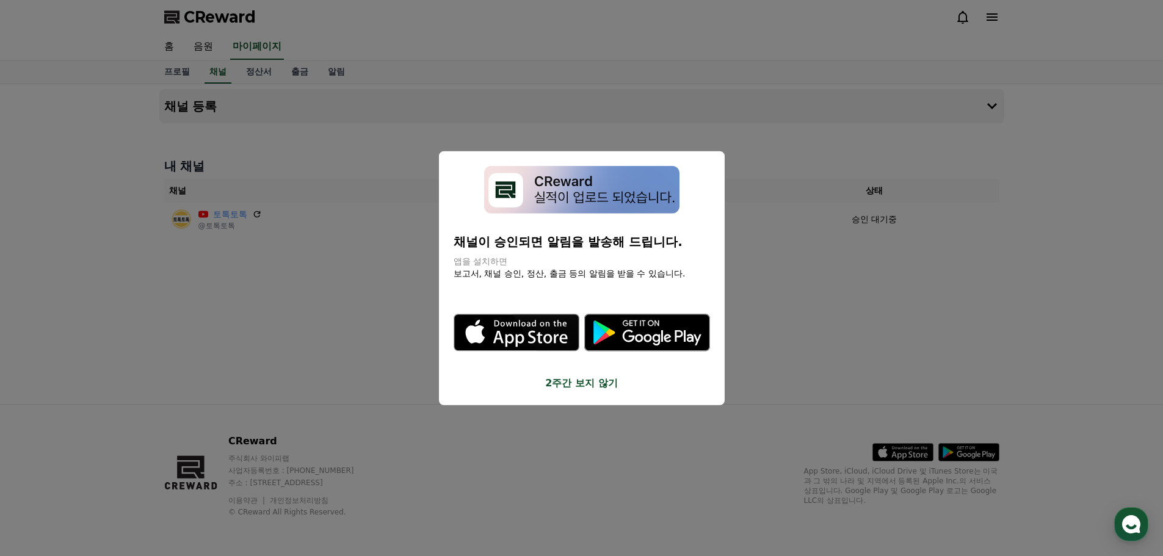
drag, startPoint x: 458, startPoint y: 242, endPoint x: 687, endPoint y: 269, distance: 229.9
click at [687, 269] on div "채널이 승인되면 알림을 발송해 드립니다. 앱을 설치하면 보고서, 채널 승인, 정산, 출금 등의 알림을 받을 수 있습니다. .st0 { fill…" at bounding box center [581, 277] width 256 height 225
click at [600, 385] on button "2주간 보지 않기" at bounding box center [581, 383] width 256 height 15
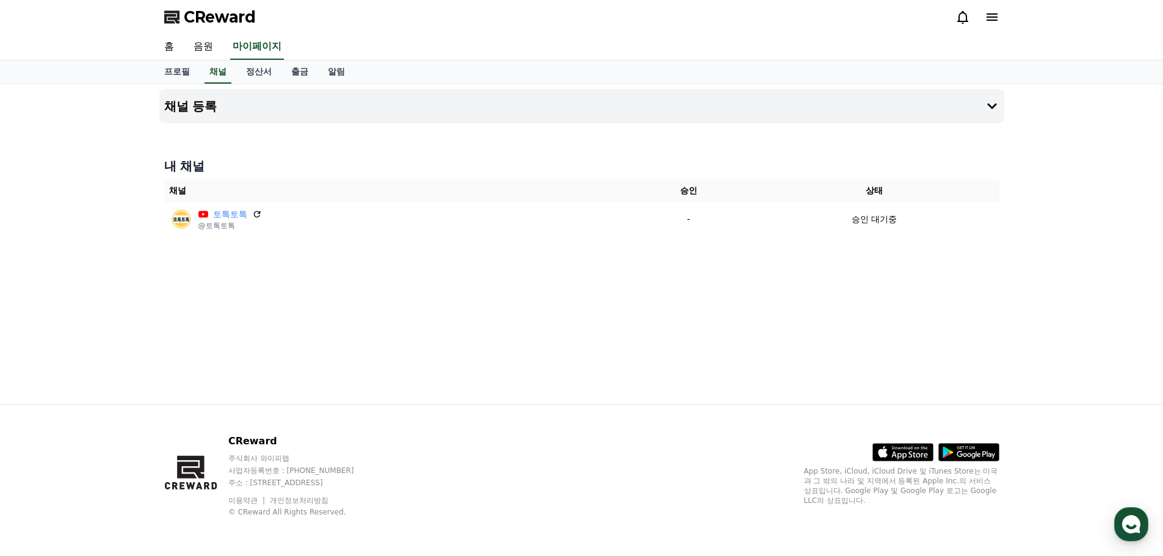
click at [662, 283] on div "채널 등록 내 채널 채널 승인 상태 토톡토톡 @토톡토톡 - 승인 대기중" at bounding box center [581, 244] width 854 height 320
click at [214, 71] on link "채널" at bounding box center [217, 71] width 27 height 23
click at [235, 3] on div "CReward" at bounding box center [581, 17] width 854 height 34
click at [234, 20] on span "CReward" at bounding box center [220, 17] width 72 height 20
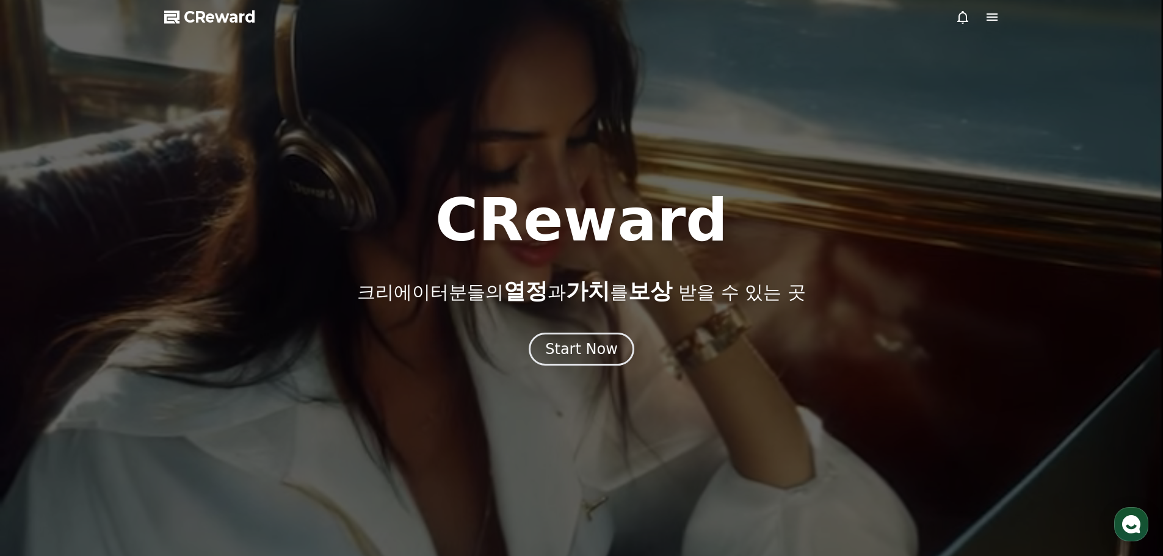
click at [997, 19] on icon at bounding box center [991, 17] width 15 height 15
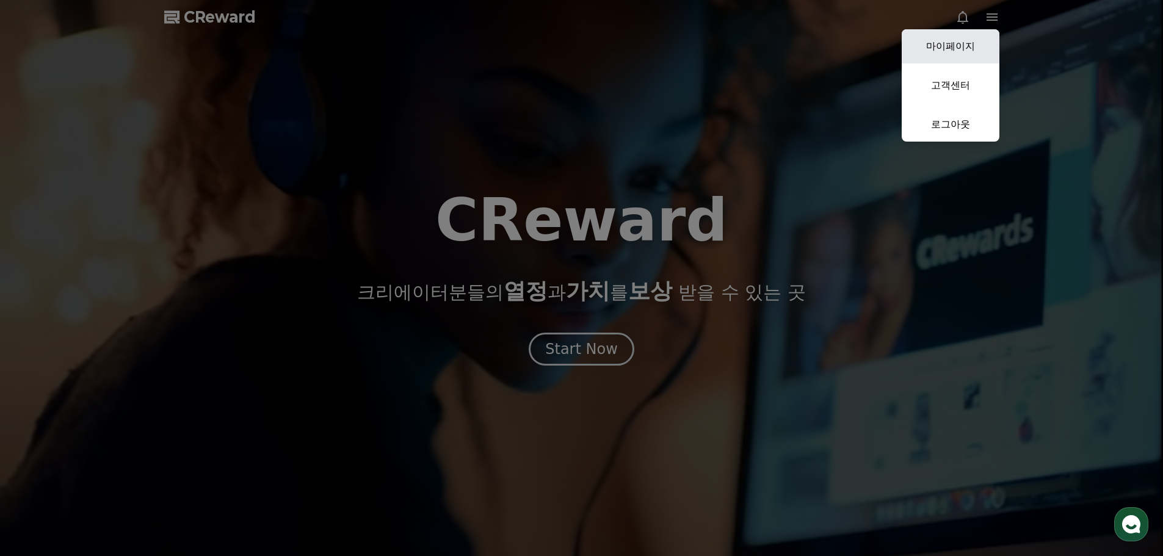
click at [967, 38] on link "마이페이지" at bounding box center [950, 46] width 98 height 34
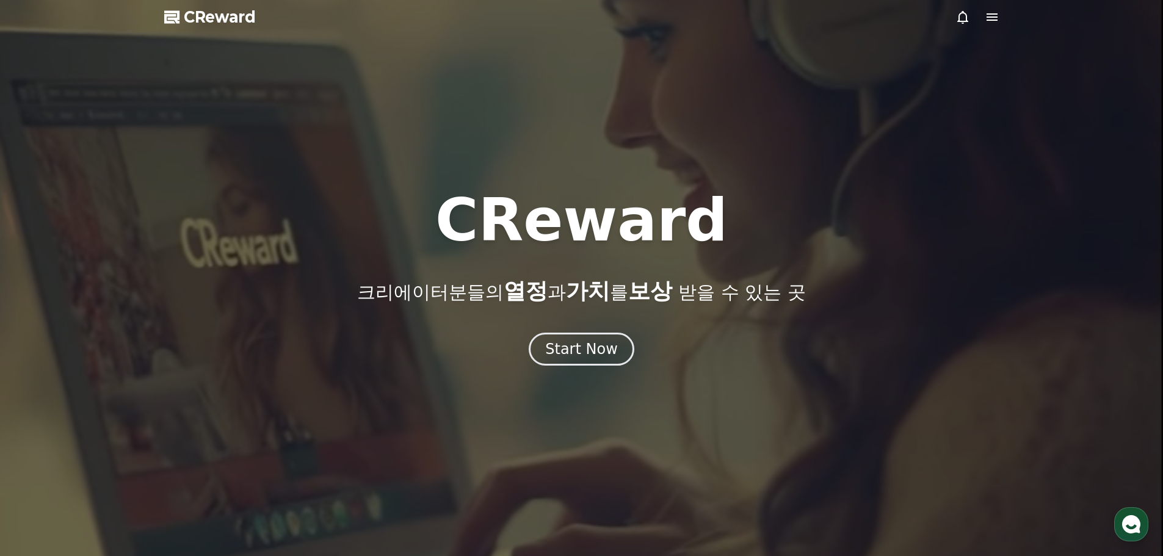
select select "**********"
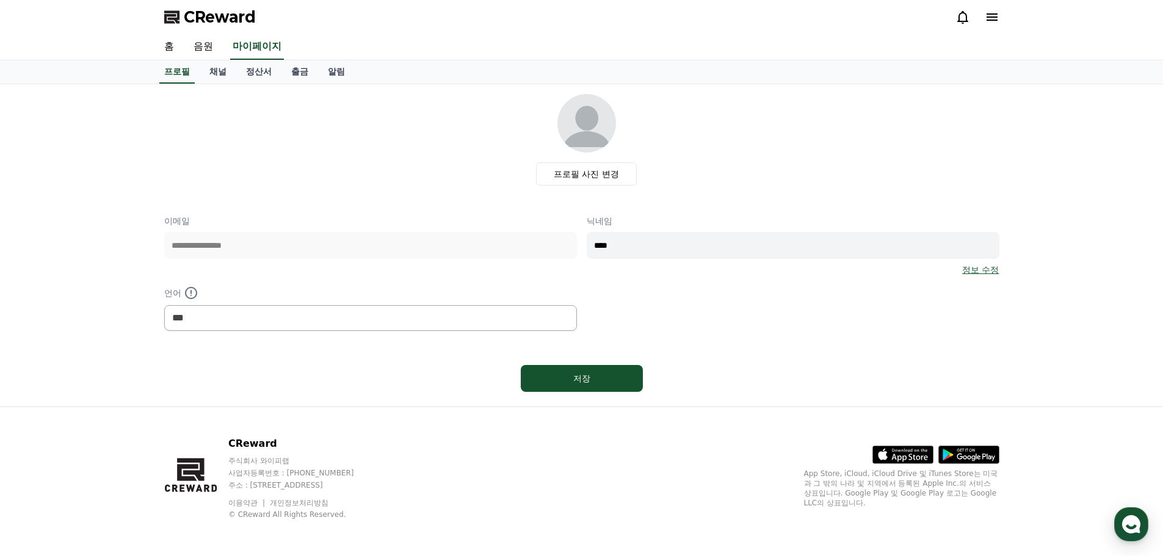
drag, startPoint x: 979, startPoint y: 2, endPoint x: 831, endPoint y: 129, distance: 195.7
click at [831, 129] on div "프로필 사진 변경" at bounding box center [586, 140] width 825 height 92
